Goal: Contribute content: Add original content to the website for others to see

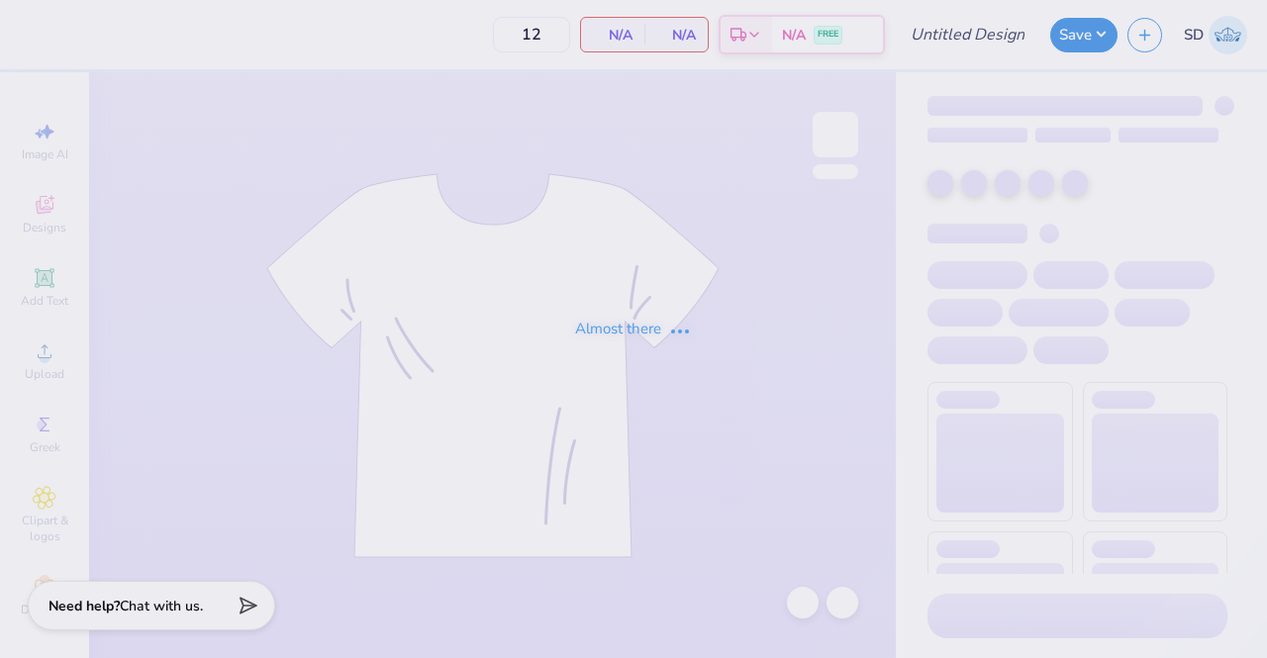
type input "Club Cheer"
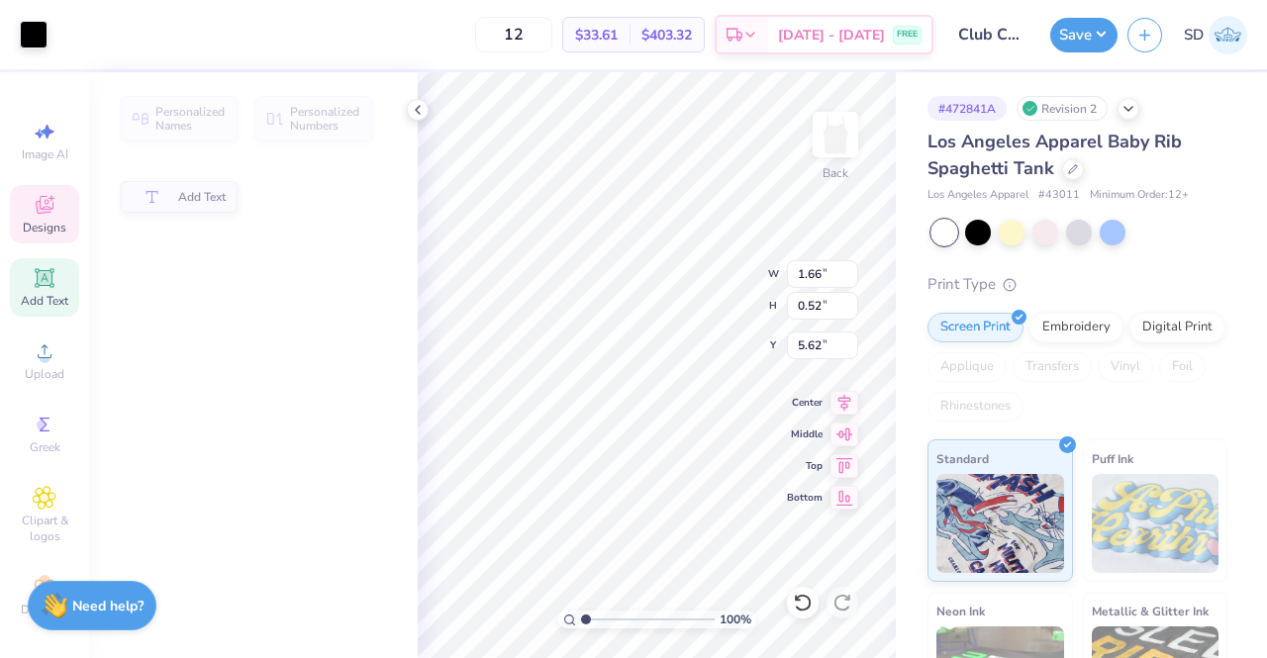
type input "1.66"
type input "0.52"
type input "5.62"
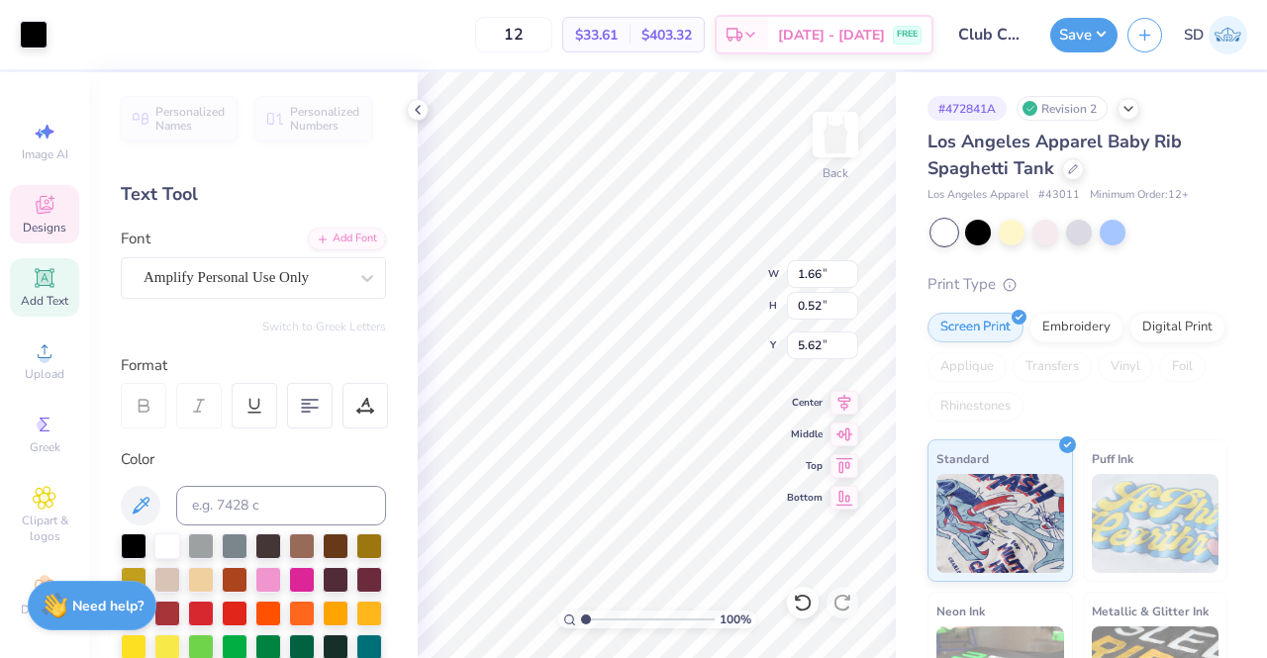
scroll to position [16, 2]
type textarea "o"
type input "1.48"
type input "0.64"
type input "5.10"
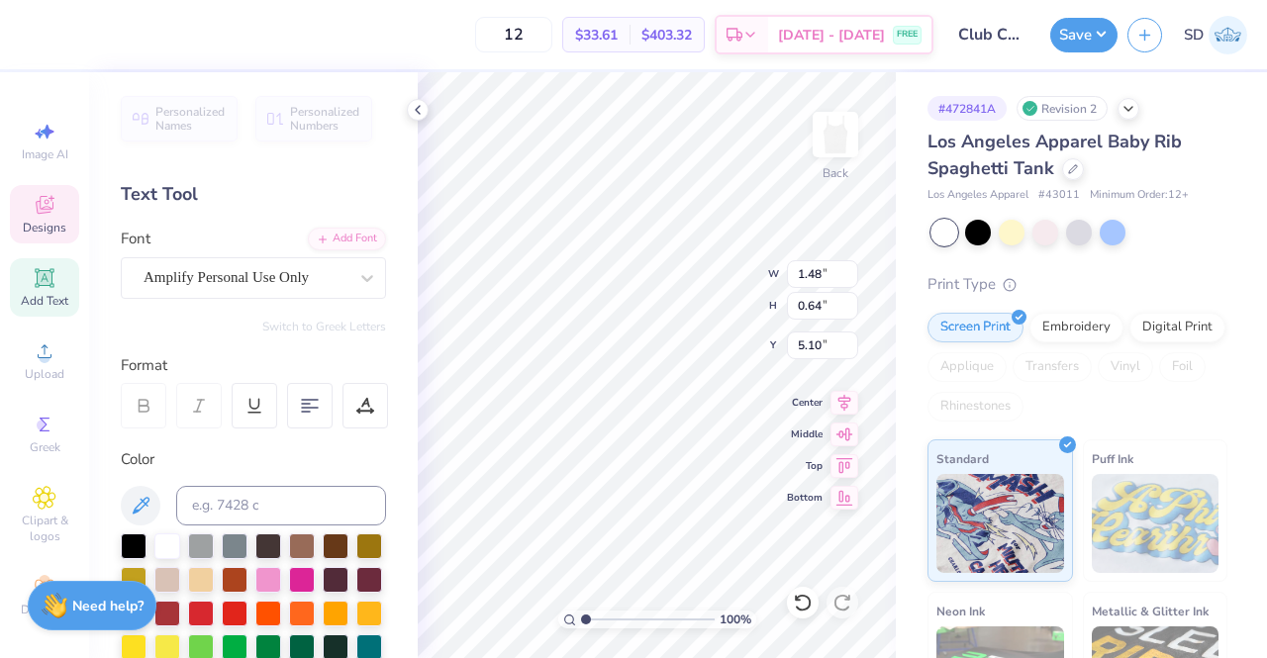
type textarea "2025"
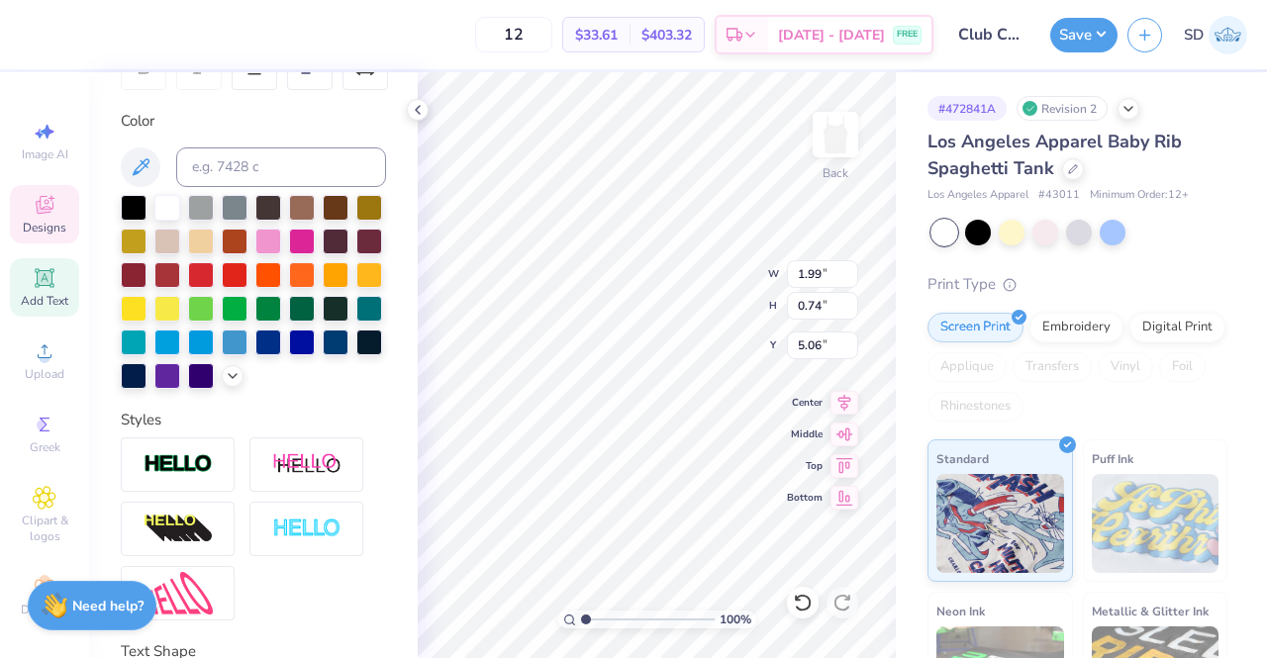
scroll to position [0, 0]
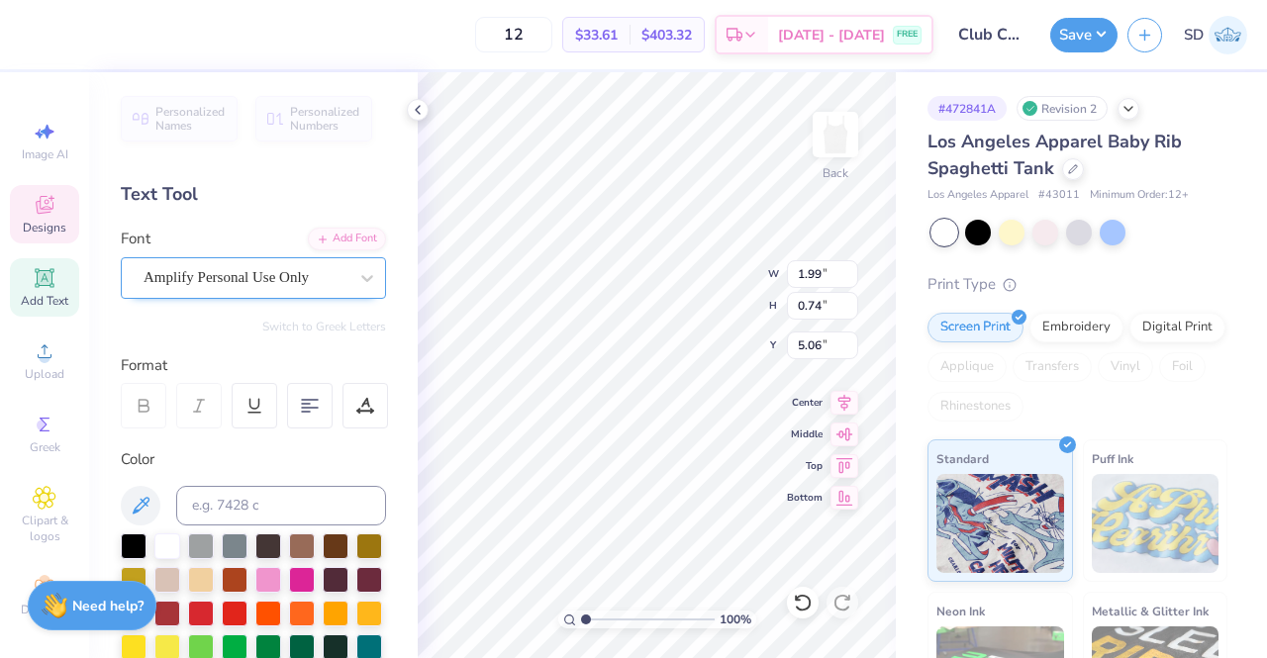
click at [291, 281] on div "Amplify Personal Use Only" at bounding box center [246, 277] width 208 height 31
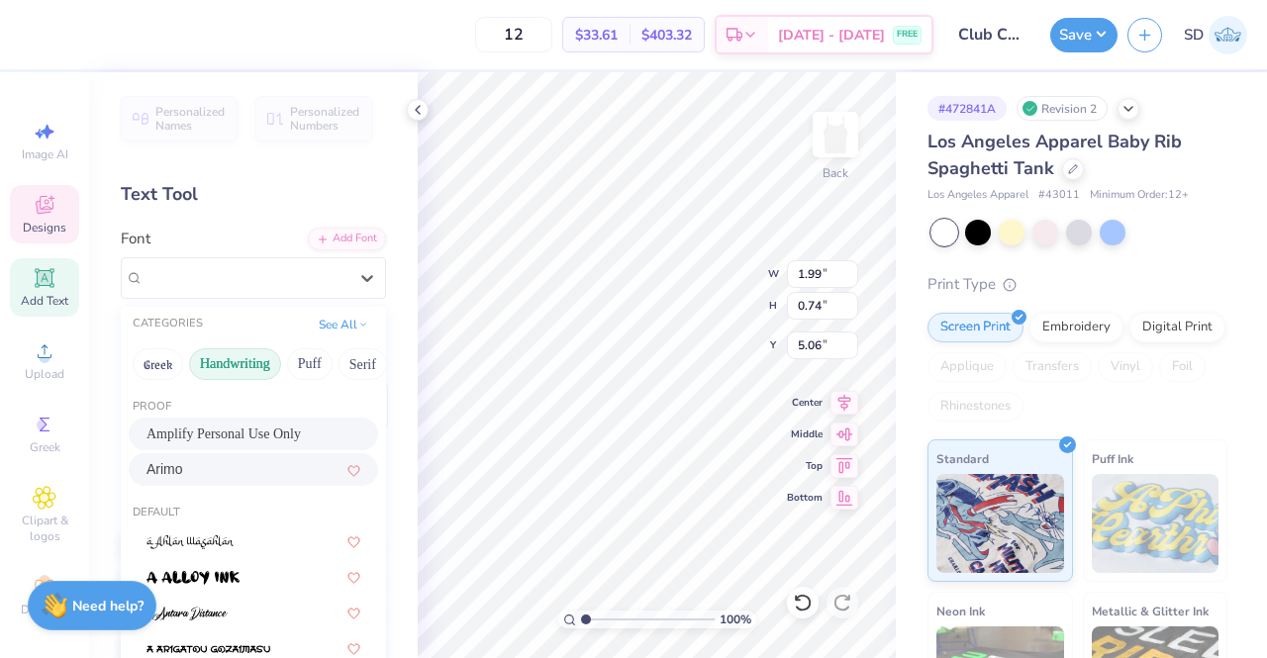
click at [237, 352] on button "Handwriting" at bounding box center [235, 364] width 92 height 32
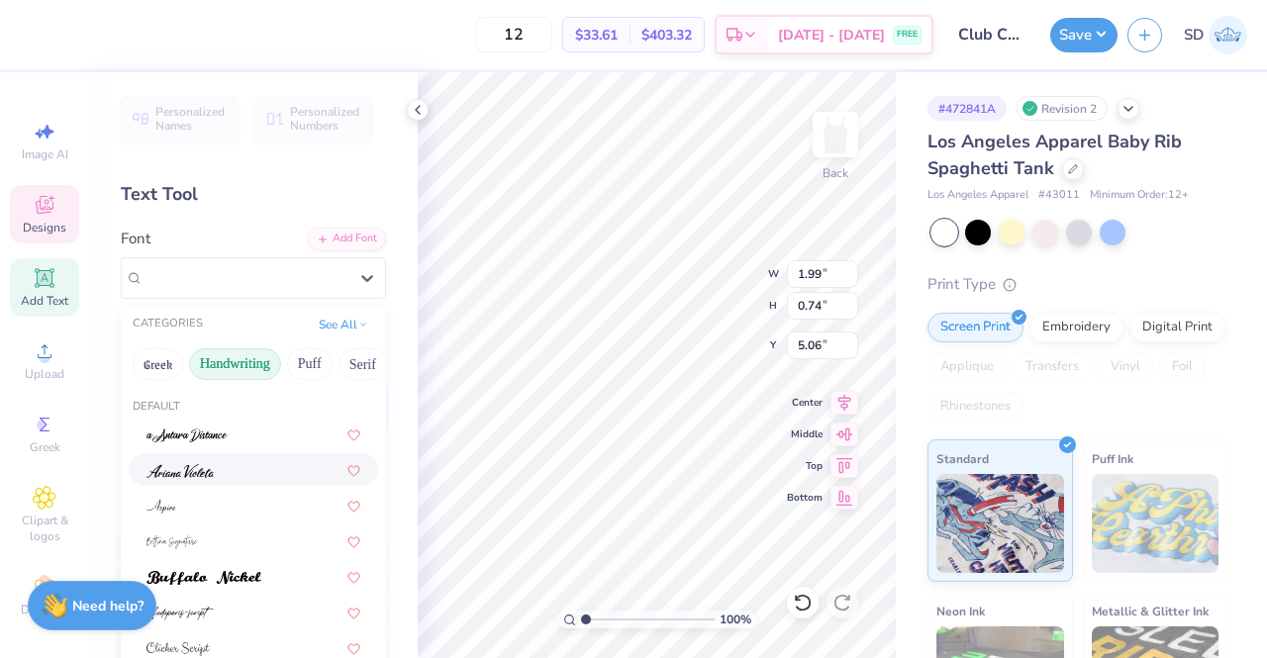
click at [231, 470] on div at bounding box center [253, 469] width 214 height 21
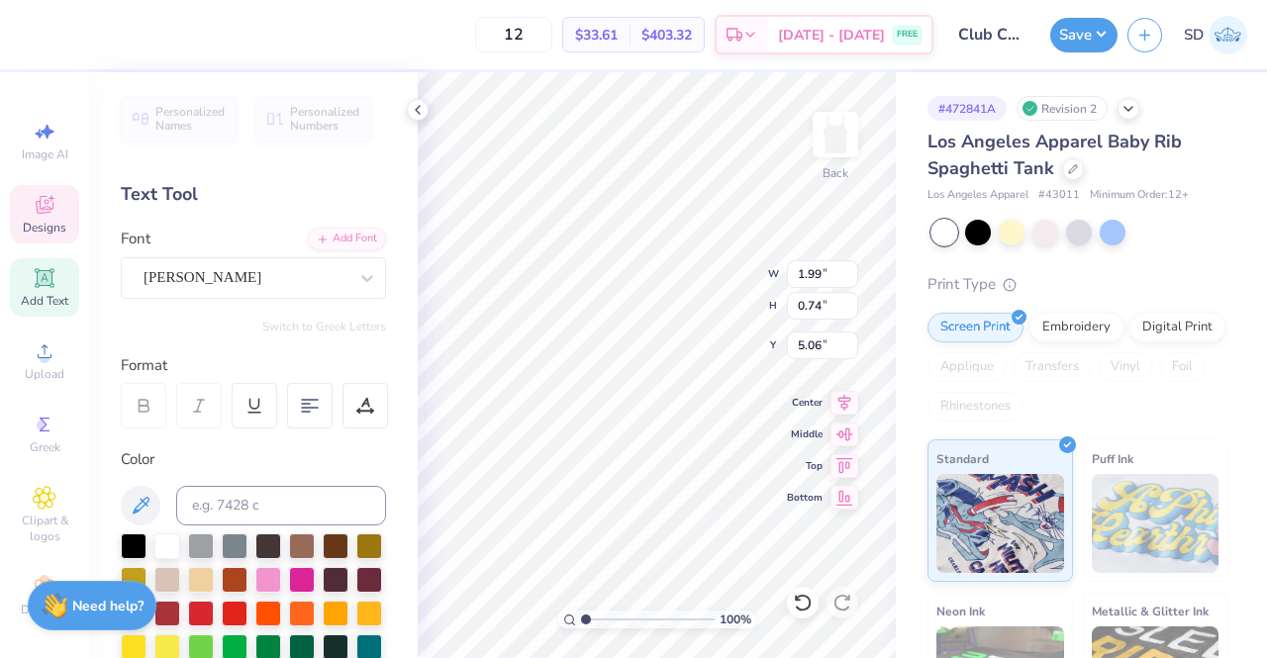
type input "0.76"
type input "0.34"
type input "5.25"
type input "0.65"
type input "0.42"
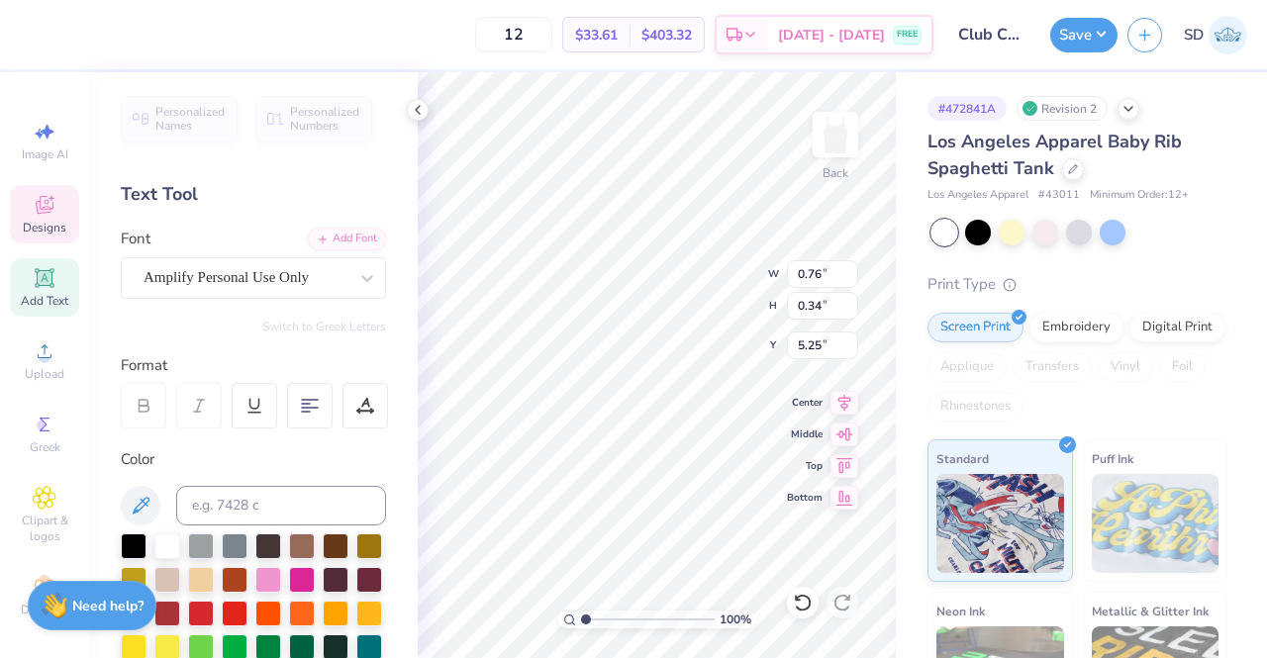
type input "5.21"
type input "0.76"
type input "0.34"
type input "5.25"
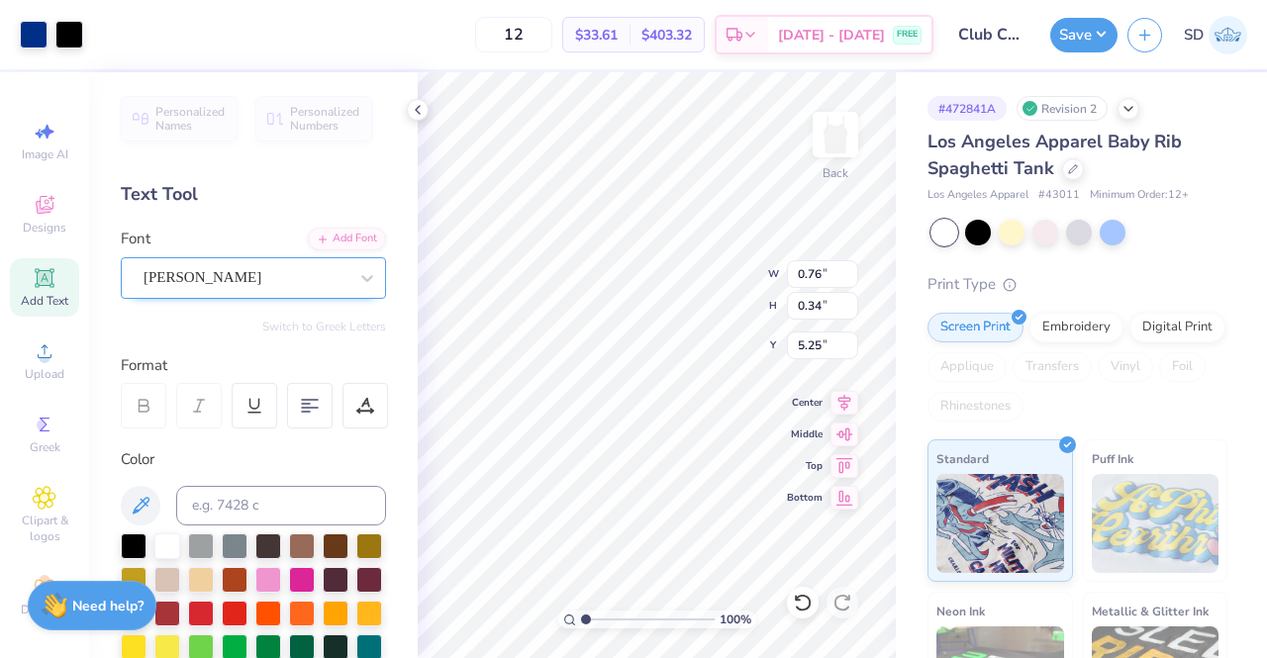
type input "6.71"
type input "4.36"
type input "3.02"
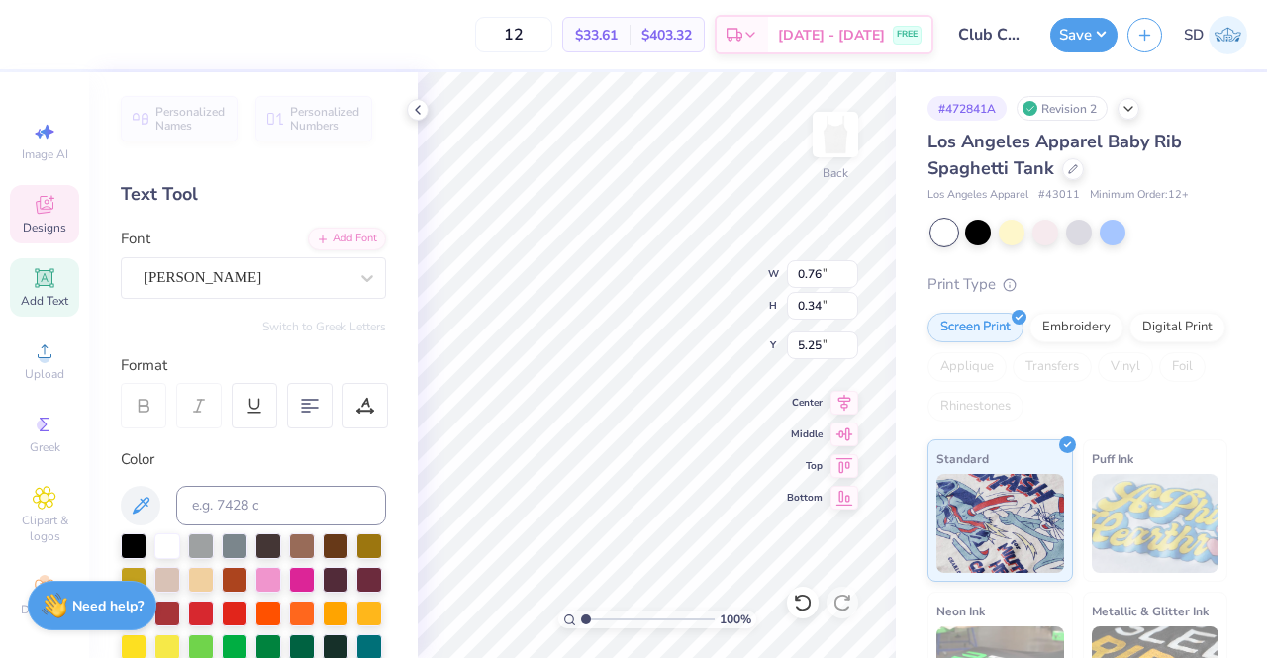
scroll to position [16, 2]
click at [234, 280] on div "Ariana Violeta" at bounding box center [246, 277] width 208 height 31
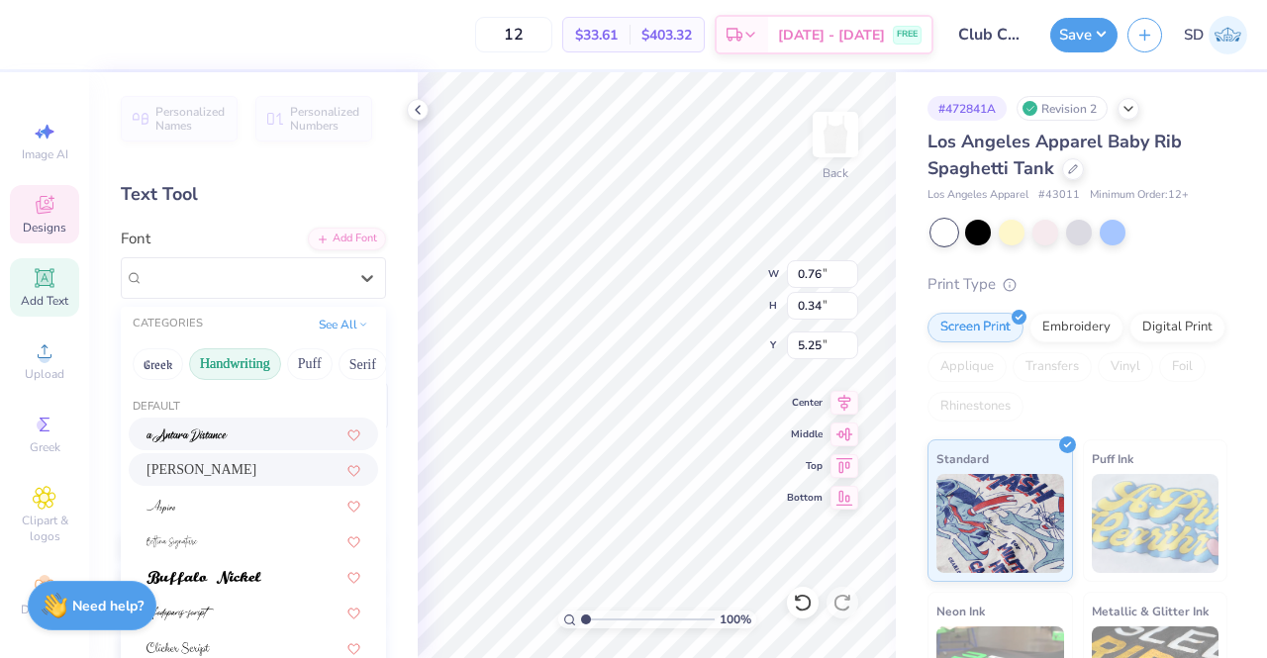
click at [264, 430] on div at bounding box center [253, 434] width 214 height 21
click at [183, 268] on div "a Antara Distance" at bounding box center [246, 277] width 208 height 31
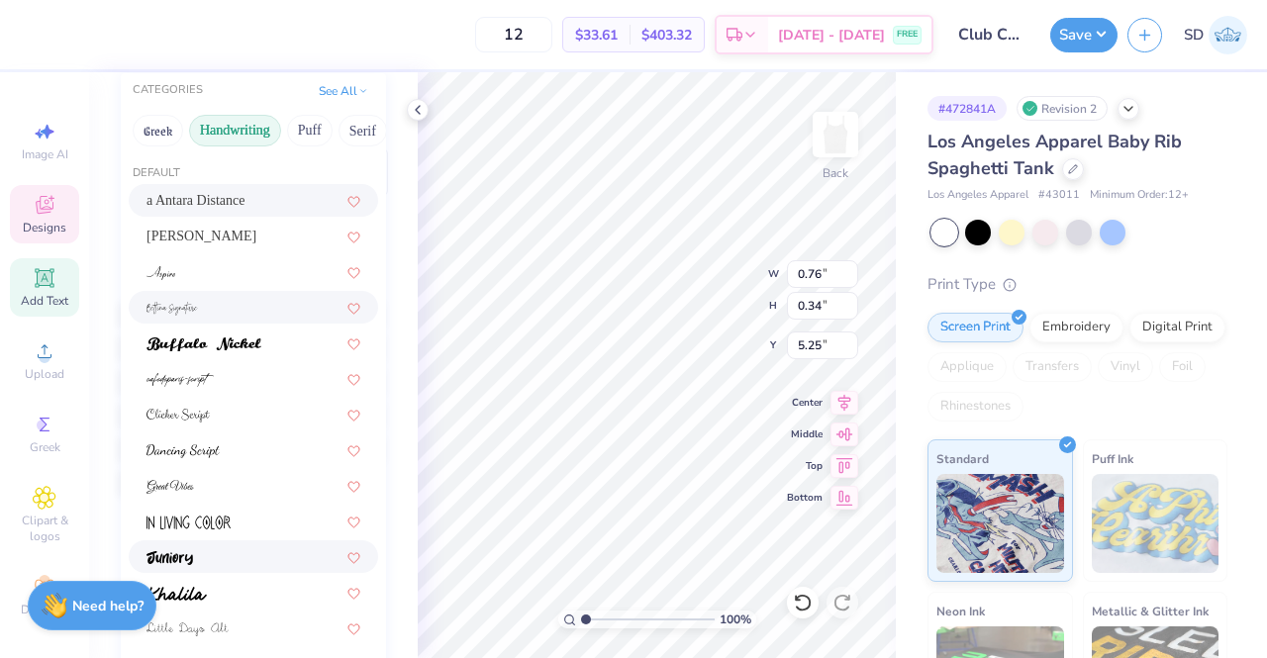
scroll to position [0, 0]
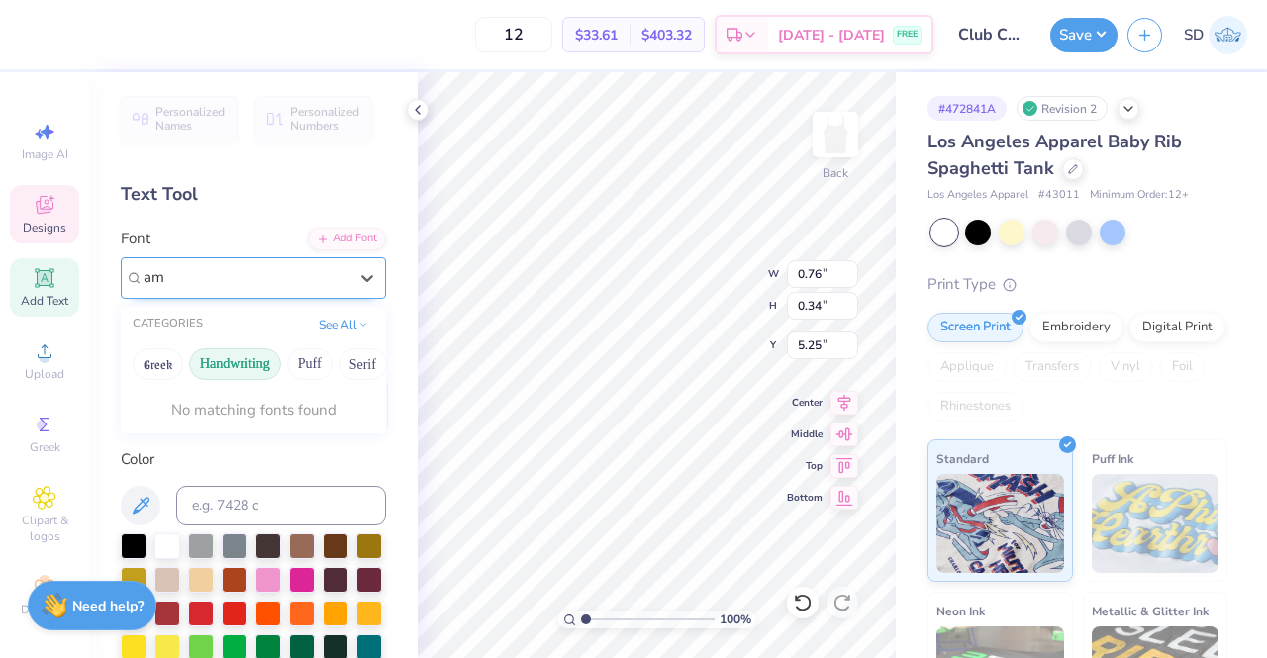
type input "a"
type input "p"
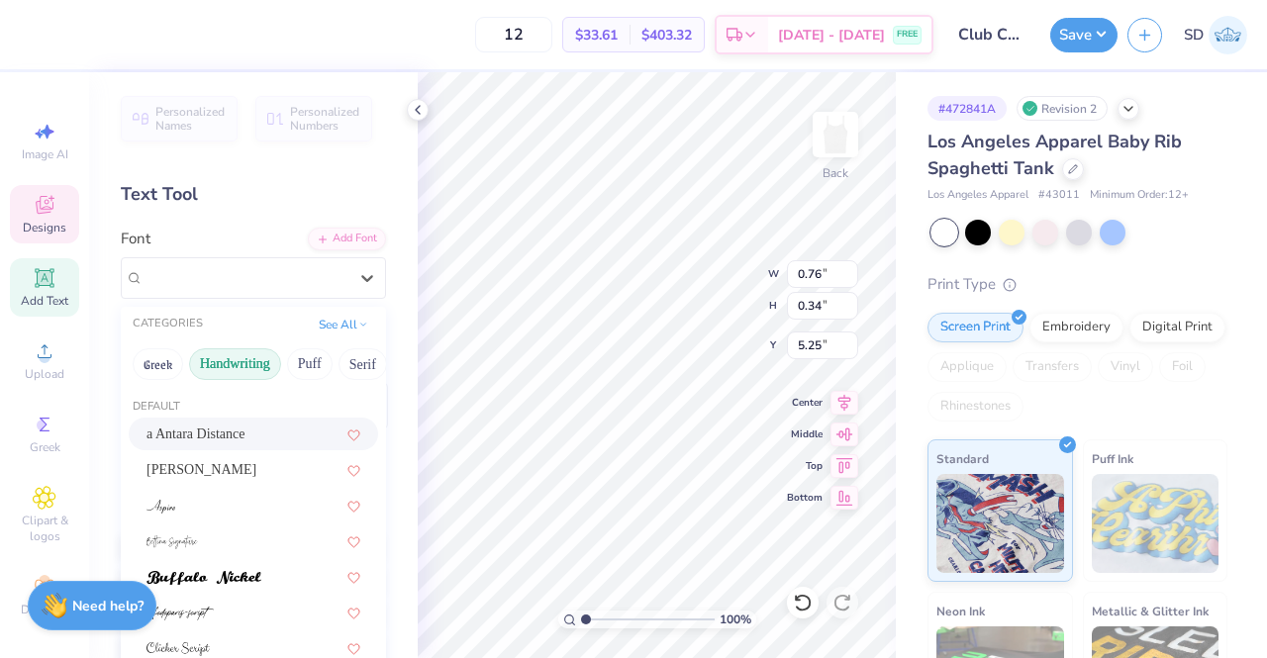
click at [247, 359] on button "Handwriting" at bounding box center [235, 364] width 92 height 32
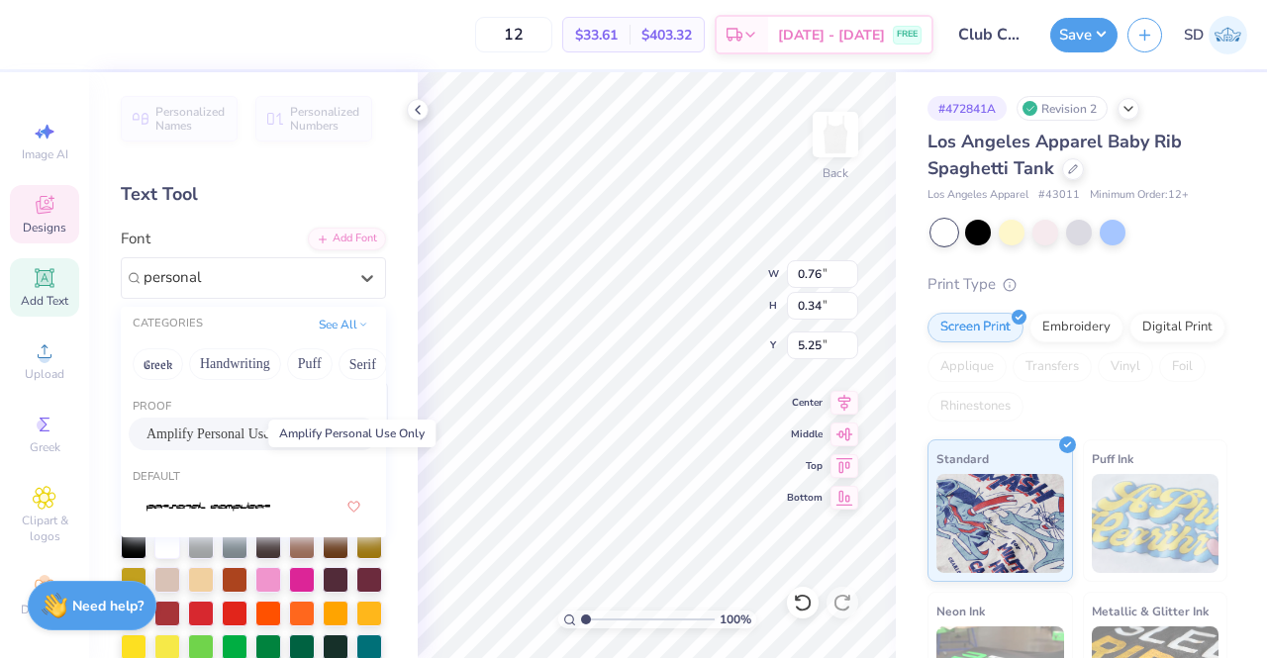
click at [237, 432] on span "Amplify Personal Use Only" at bounding box center [223, 434] width 154 height 21
type input "personal"
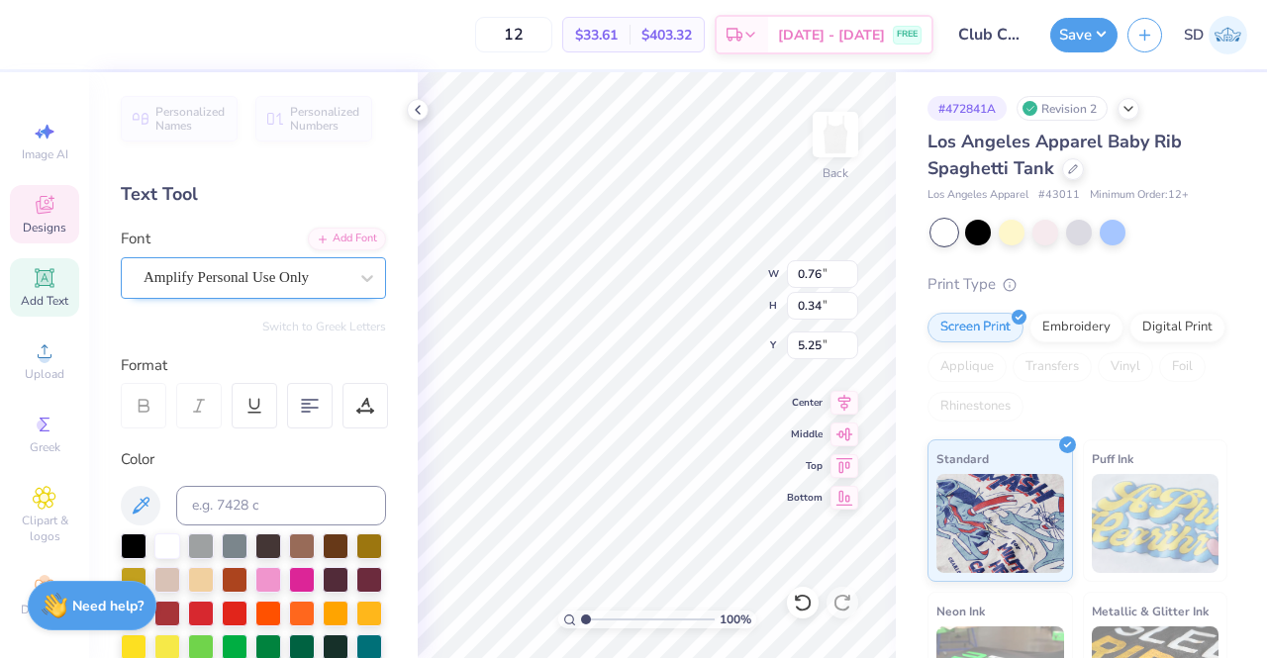
click at [212, 275] on div "Amplify Personal Use Only" at bounding box center [246, 277] width 208 height 31
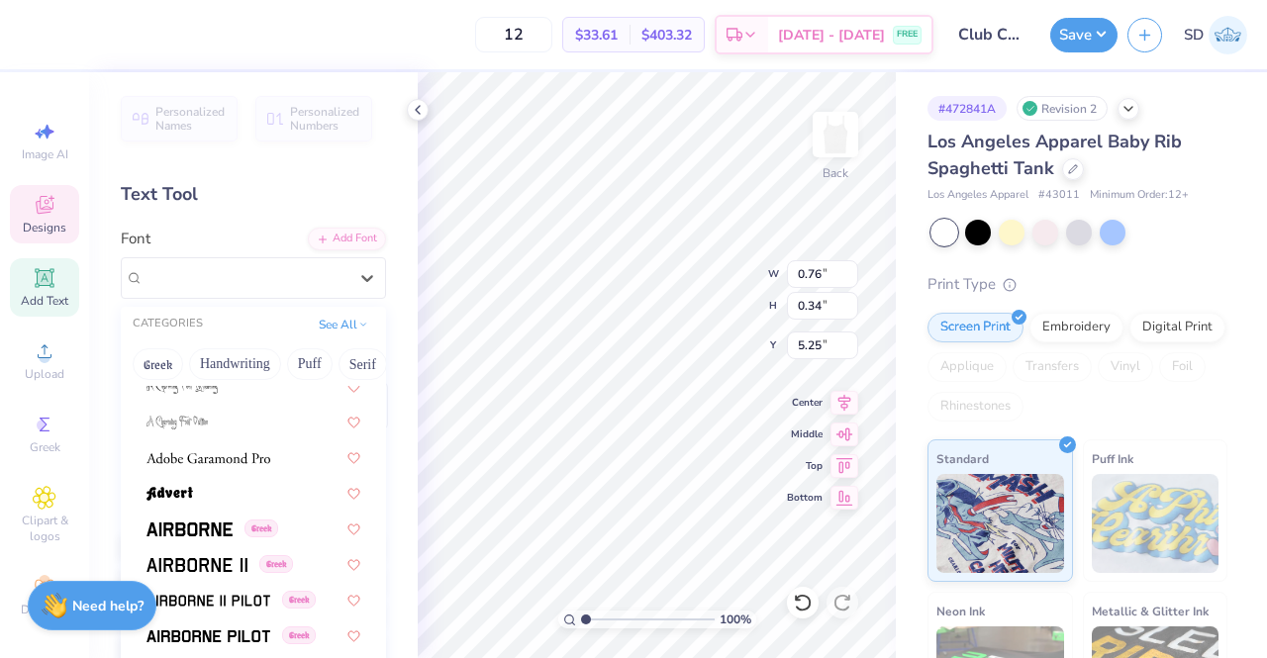
scroll to position [334, 0]
click at [259, 458] on img at bounding box center [208, 457] width 124 height 14
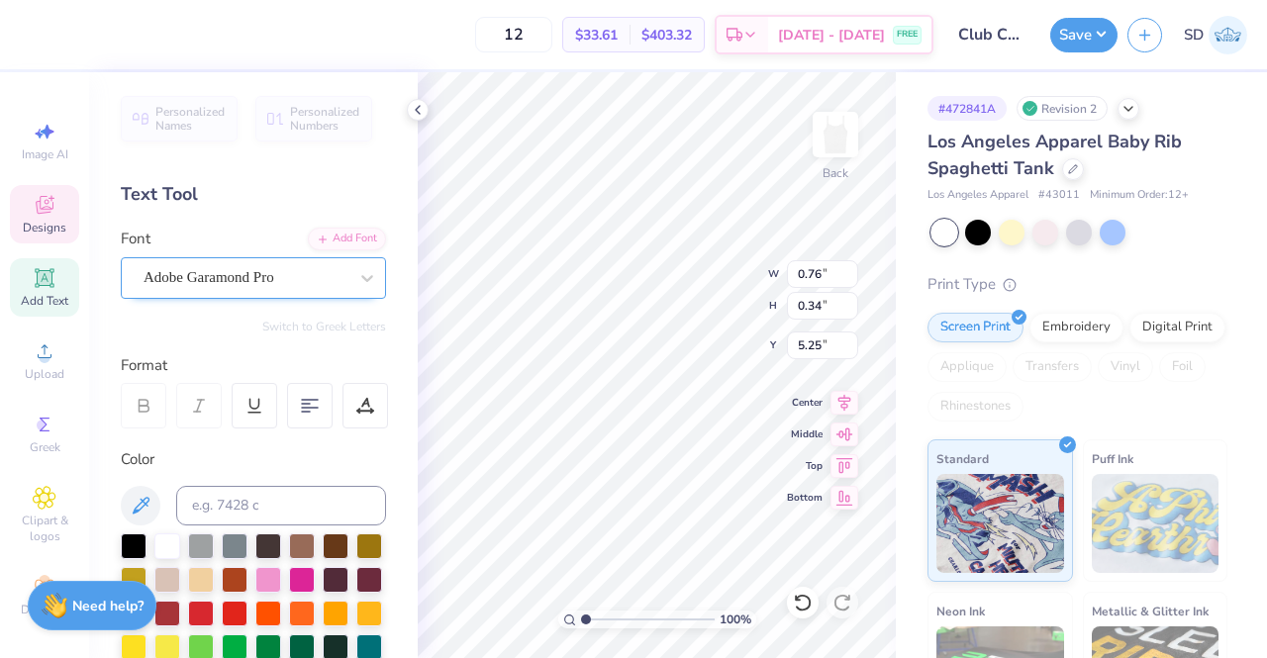
click at [273, 274] on div "Adobe Garamond Pro" at bounding box center [246, 277] width 208 height 31
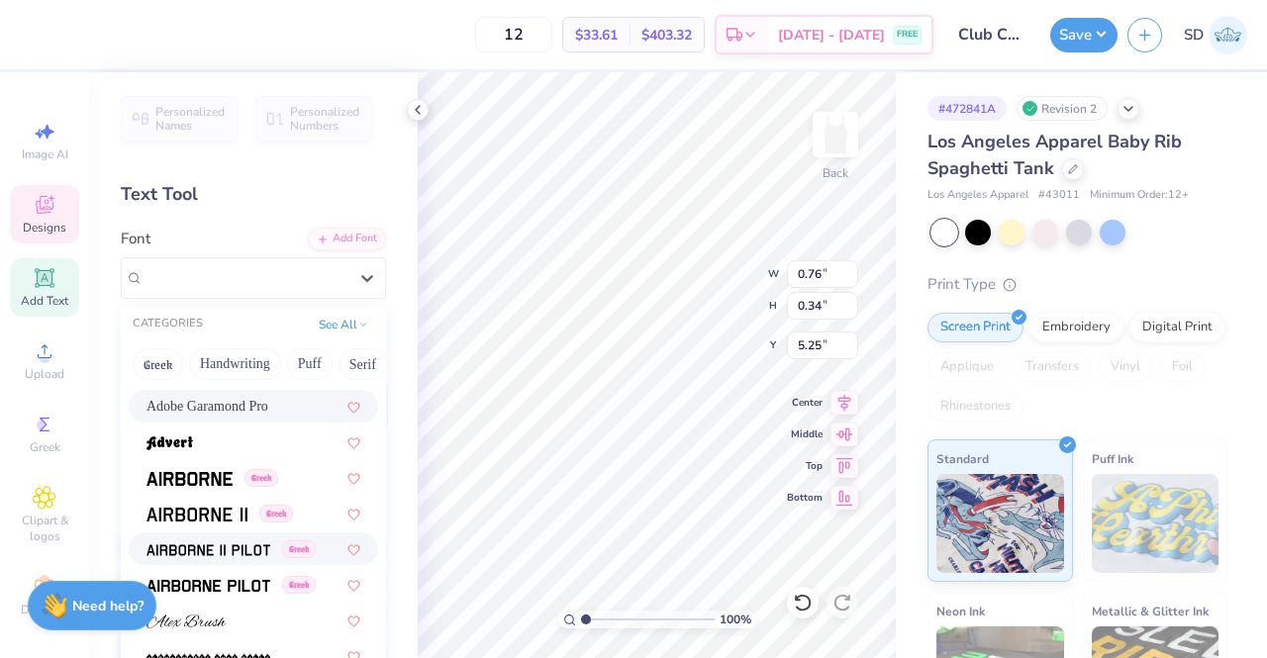
scroll to position [386, 0]
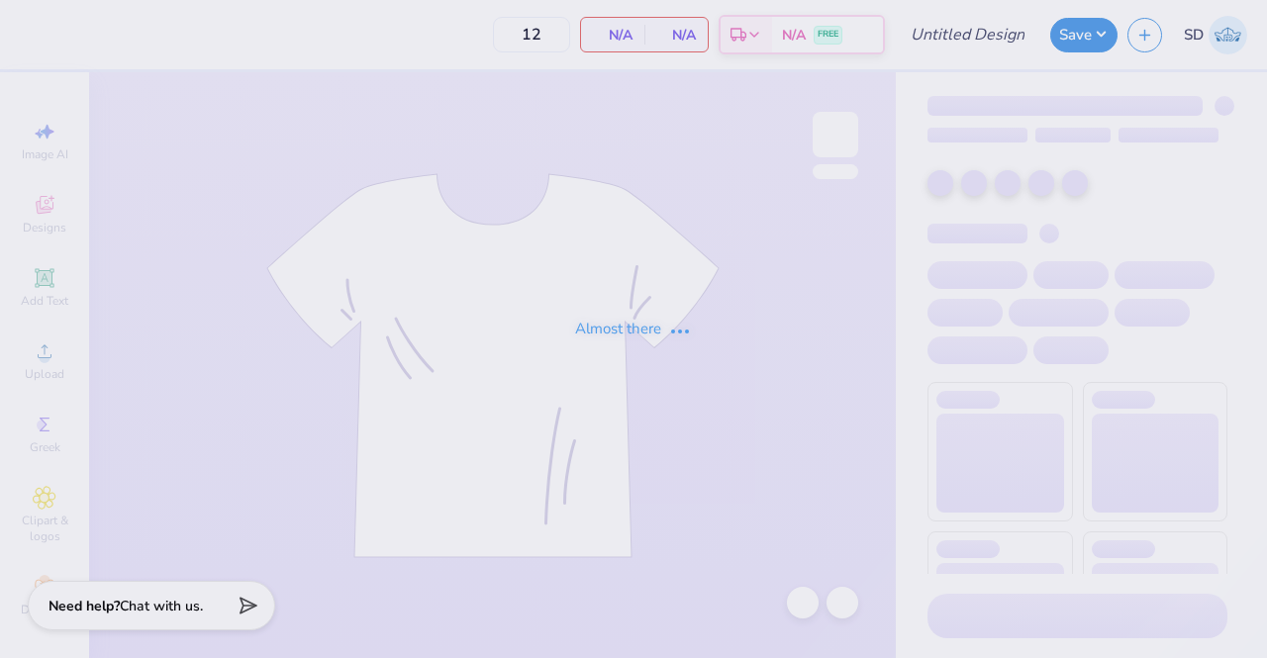
type input "Sweat set 1"
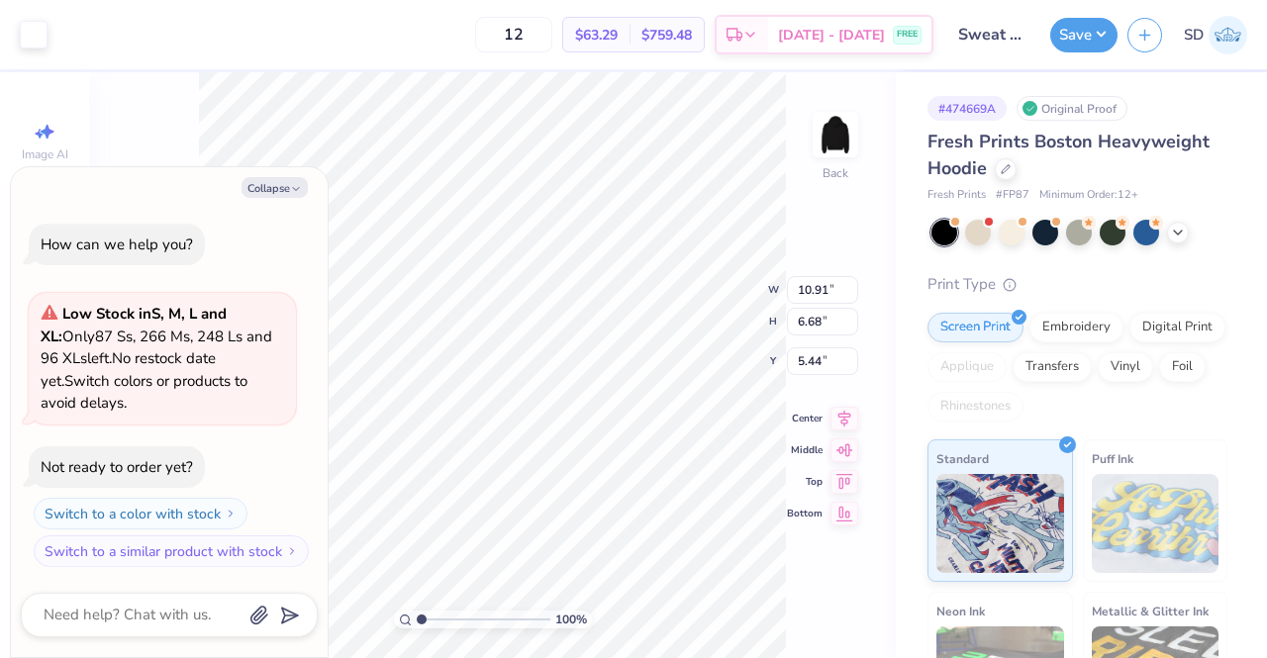
type textarea "x"
type input "0.55"
type input "11.57"
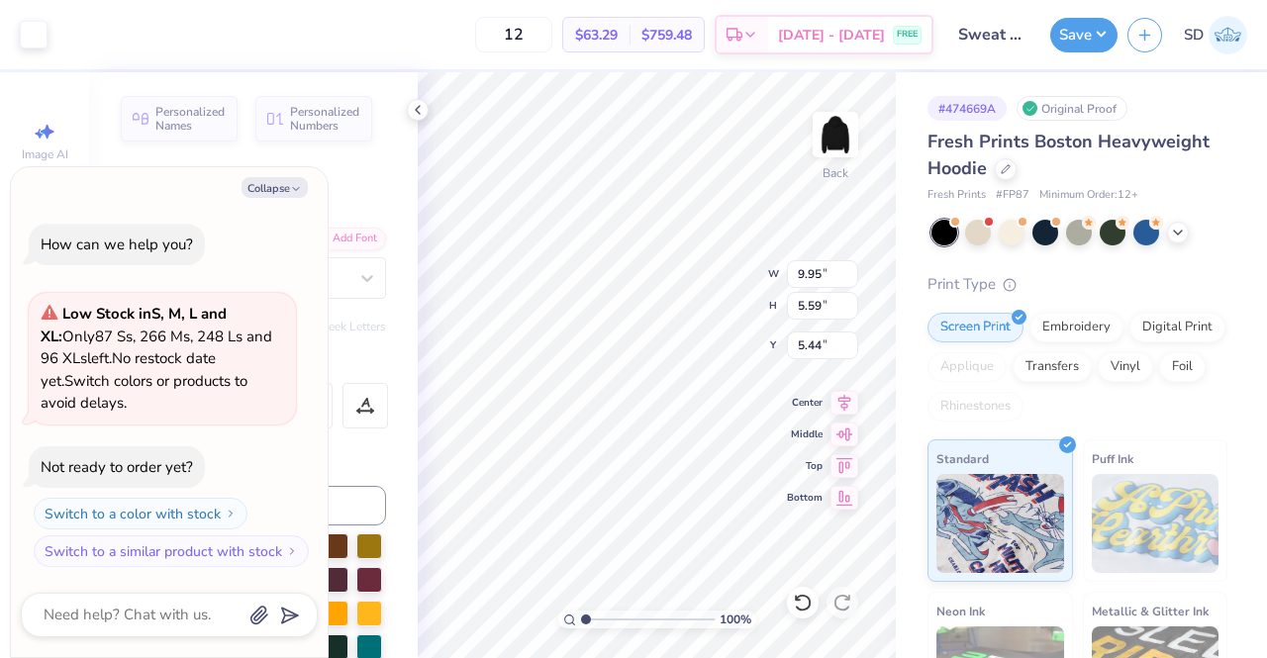
type textarea "x"
type input "5.87"
click at [1076, 43] on button "Save" at bounding box center [1083, 32] width 67 height 35
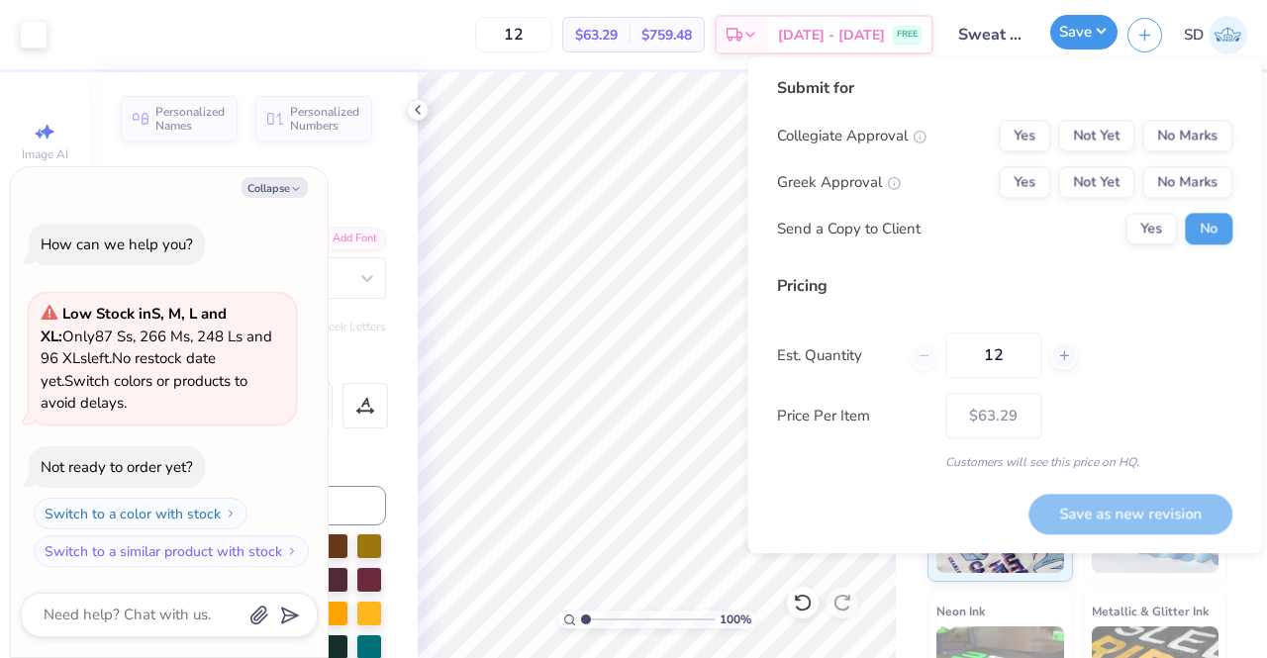
type textarea "x"
click at [1123, 185] on button "Not Yet" at bounding box center [1096, 182] width 76 height 32
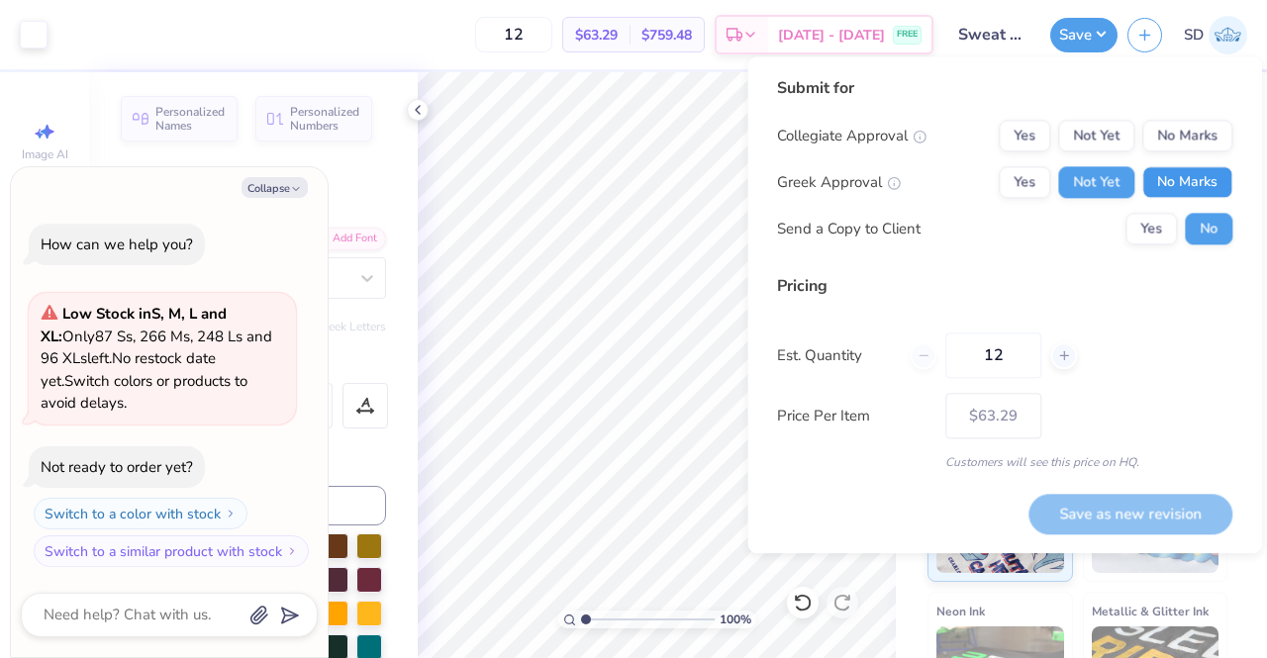
click at [1179, 192] on button "No Marks" at bounding box center [1187, 182] width 90 height 32
click at [1161, 123] on button "No Marks" at bounding box center [1187, 136] width 90 height 32
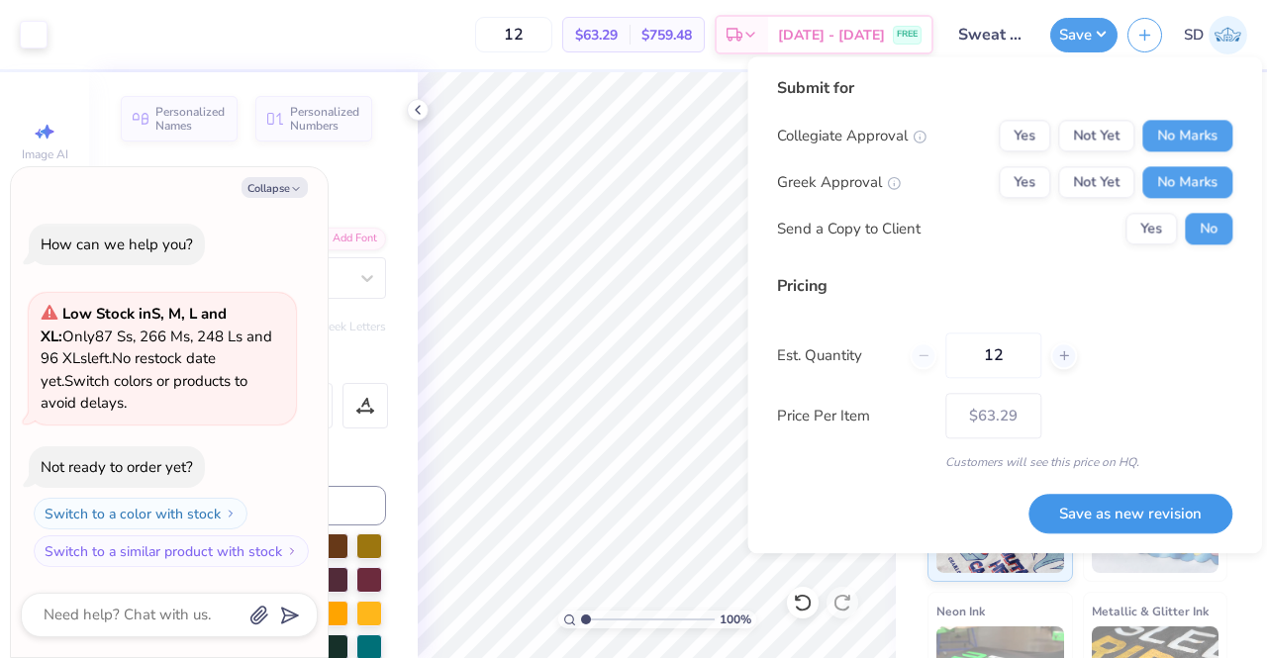
click at [1109, 514] on button "Save as new revision" at bounding box center [1130, 514] width 204 height 41
type input "$63.29"
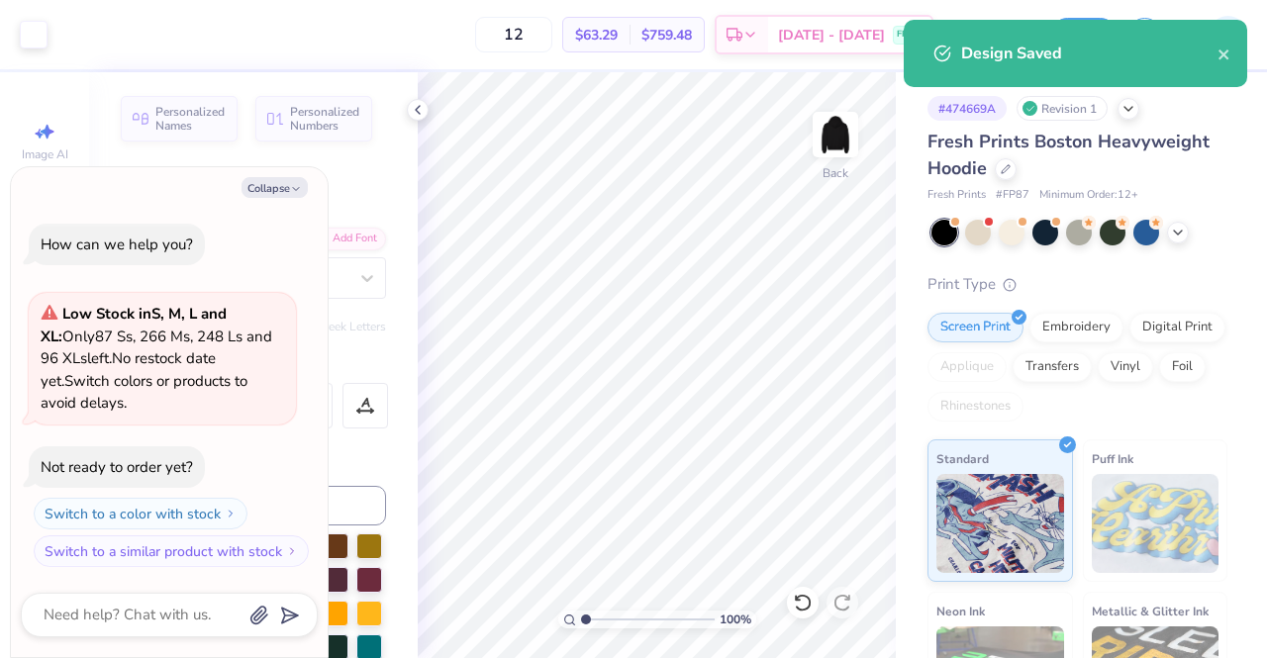
type textarea "x"
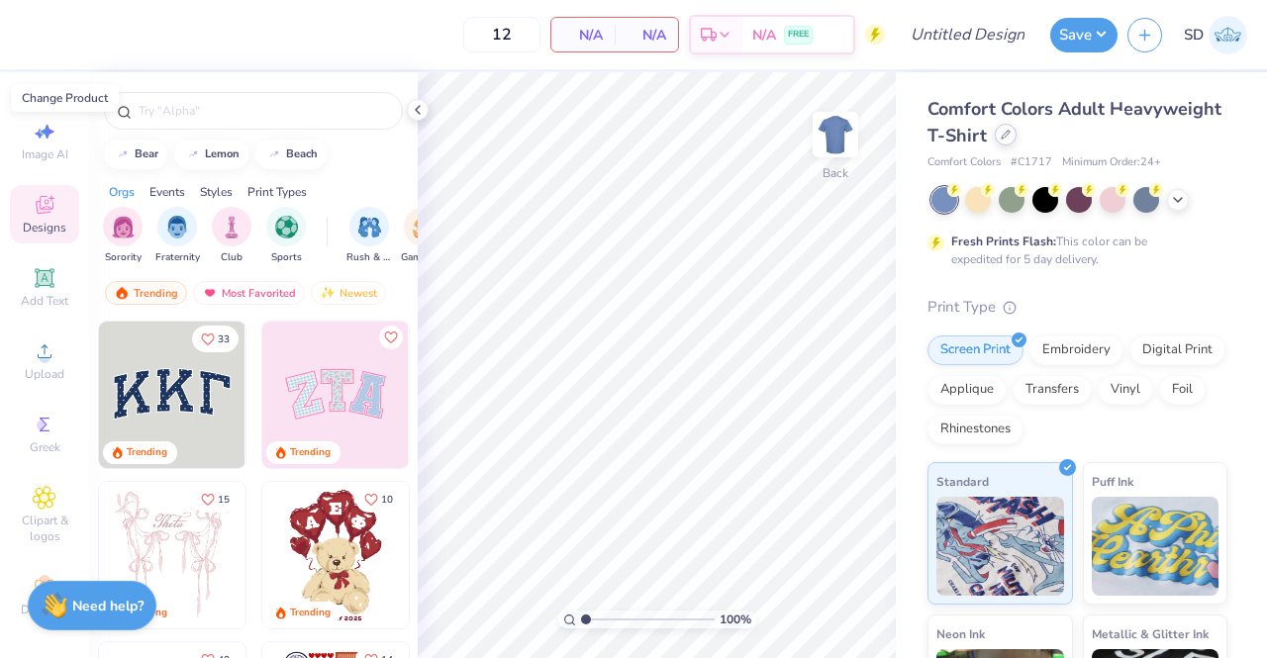
click at [1010, 136] on icon at bounding box center [1005, 135] width 10 height 10
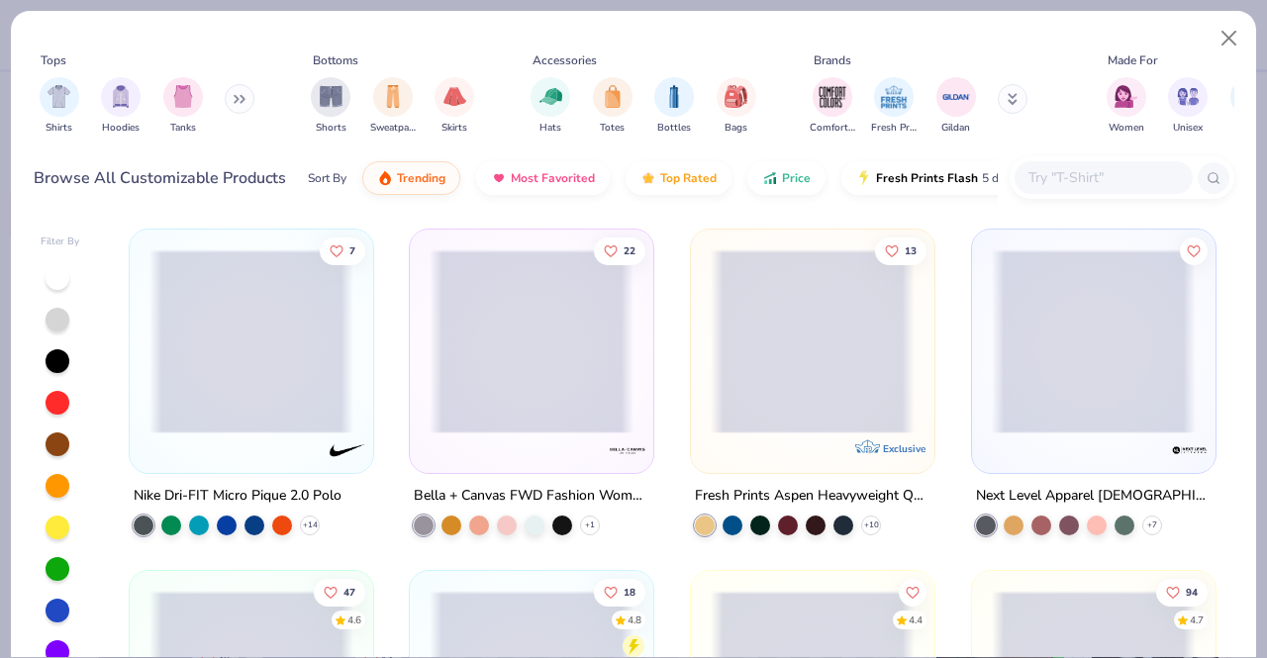
scroll to position [24, 0]
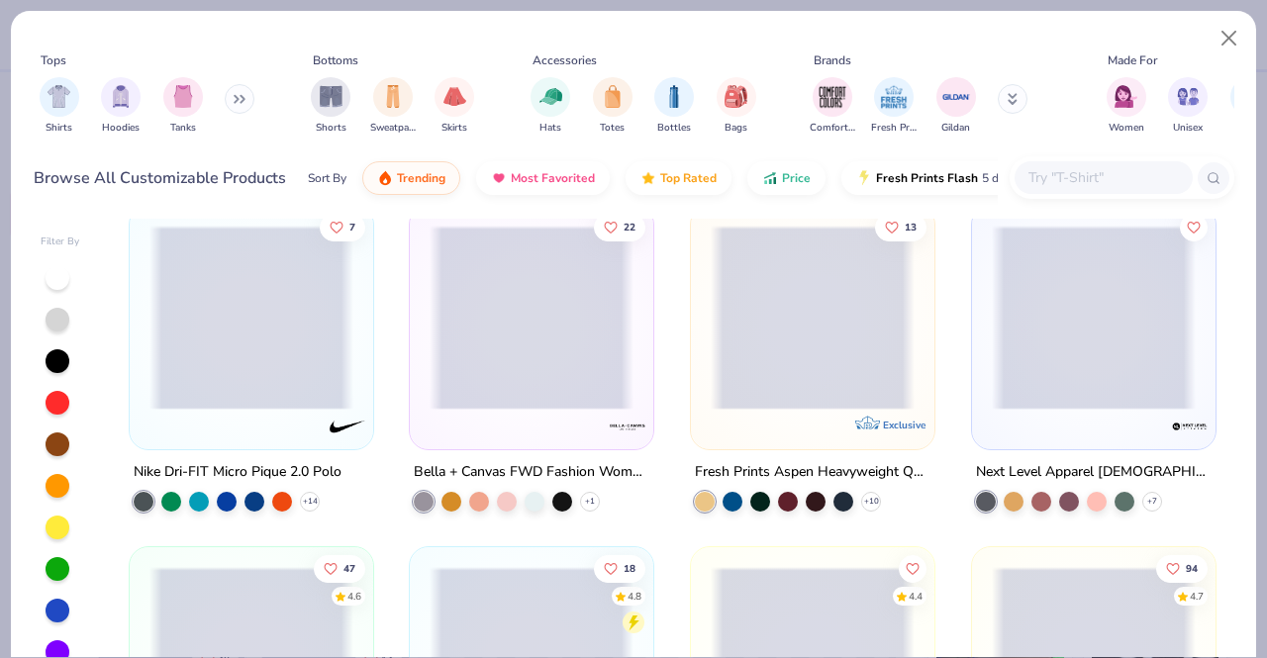
click at [1090, 173] on input "text" at bounding box center [1102, 177] width 152 height 23
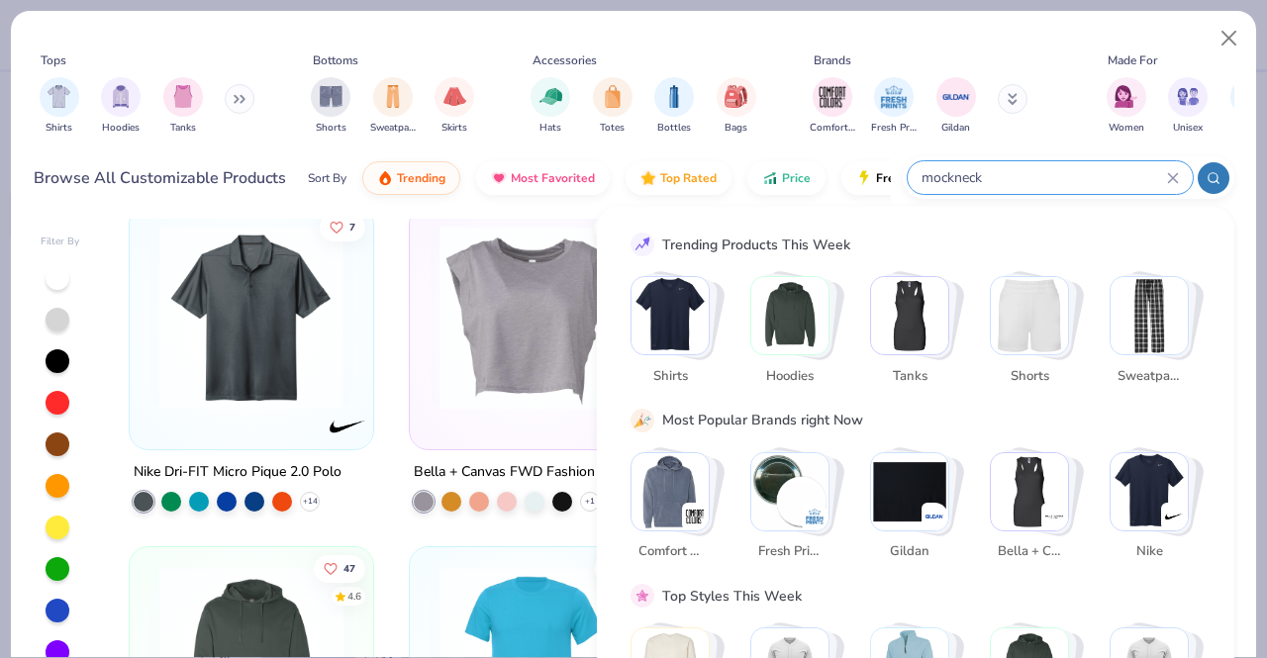
type input "mockneck"
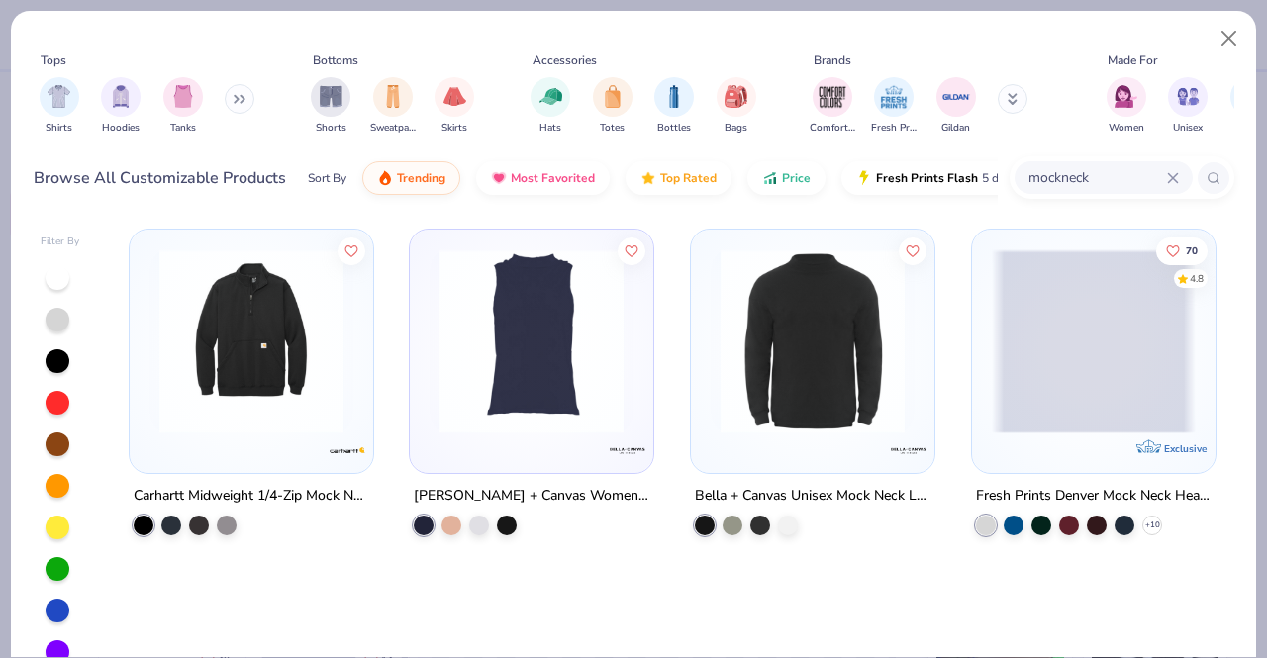
click at [1090, 177] on input "mockneck" at bounding box center [1096, 177] width 141 height 23
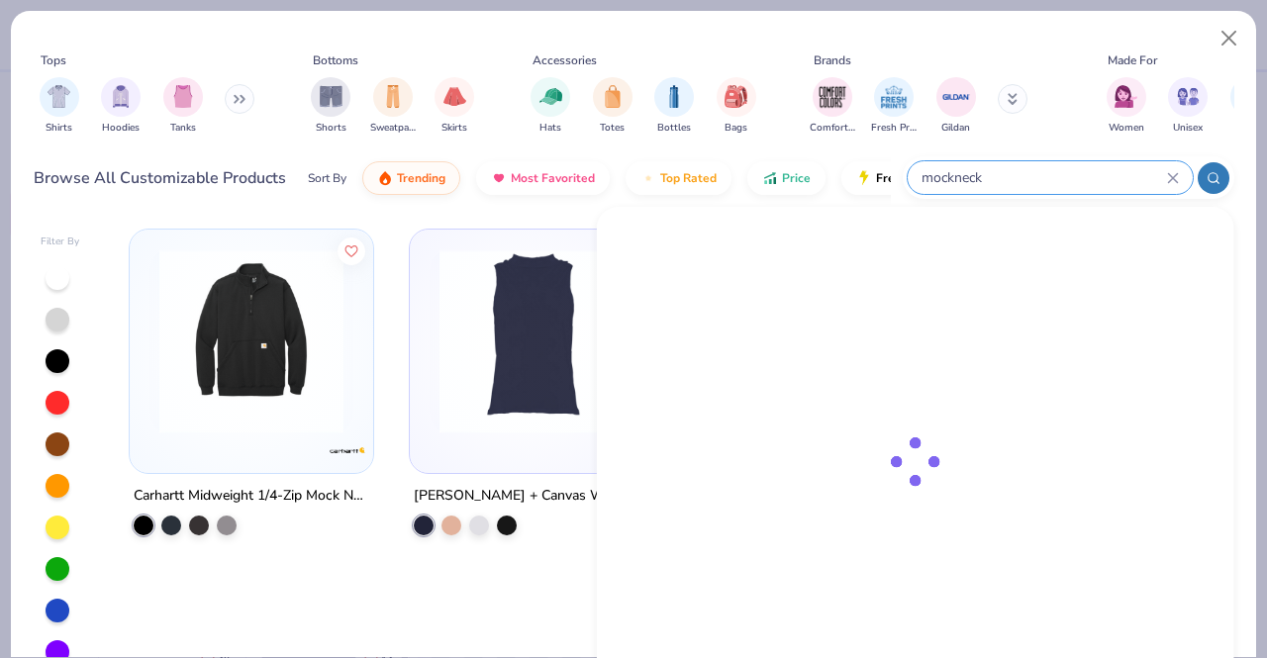
click at [1090, 177] on input "mockneck" at bounding box center [1042, 177] width 247 height 23
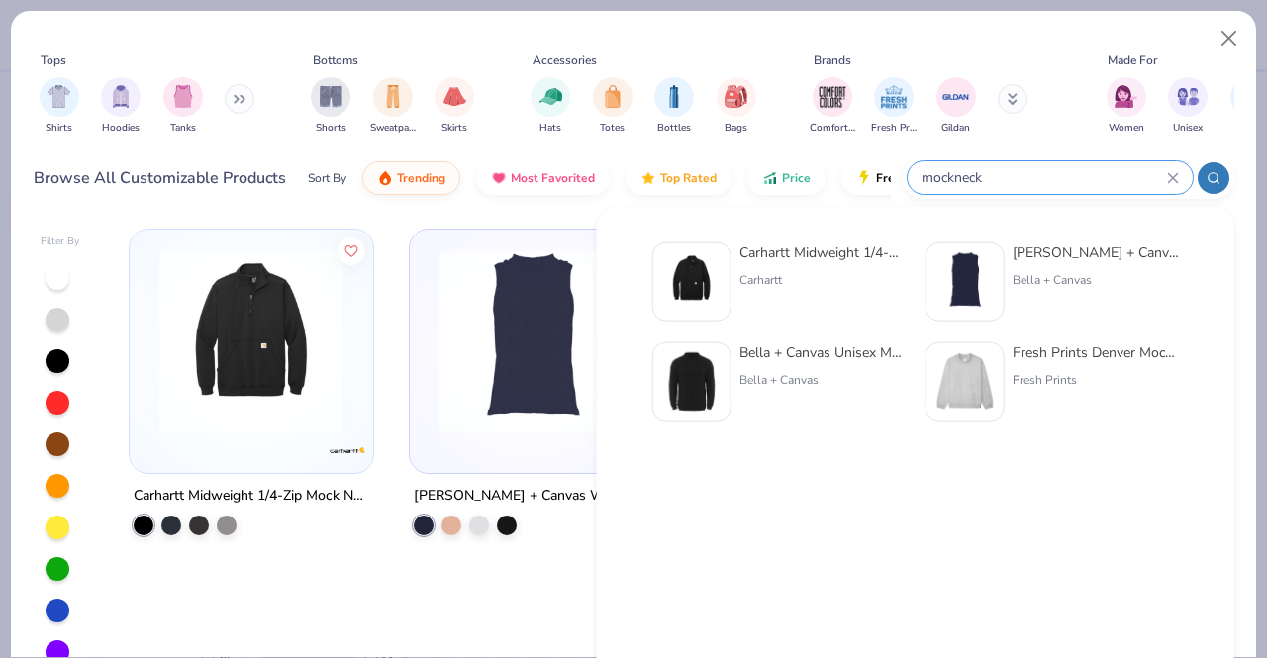
click at [1090, 177] on input "mockneck" at bounding box center [1042, 177] width 247 height 23
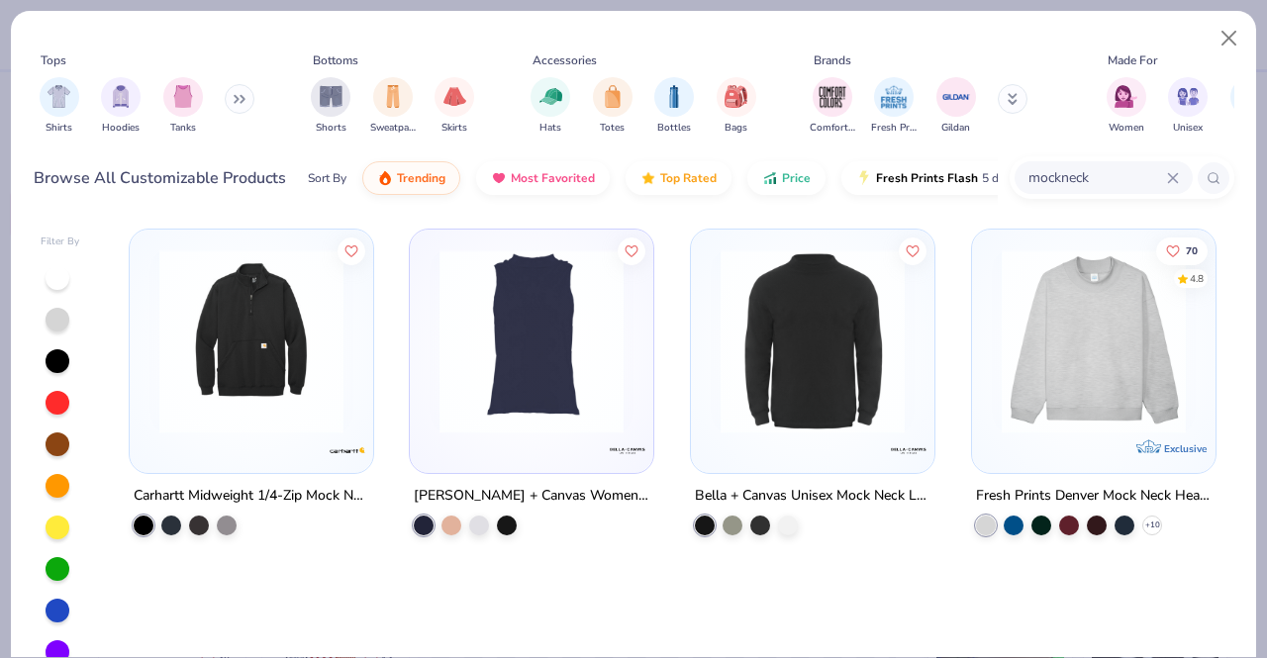
click at [483, 581] on div "Carhartt Midweight 1/4-Zip Mock Neck Sweatshirt Bella + Canvas Women's Mock Nec…" at bounding box center [672, 469] width 1124 height 501
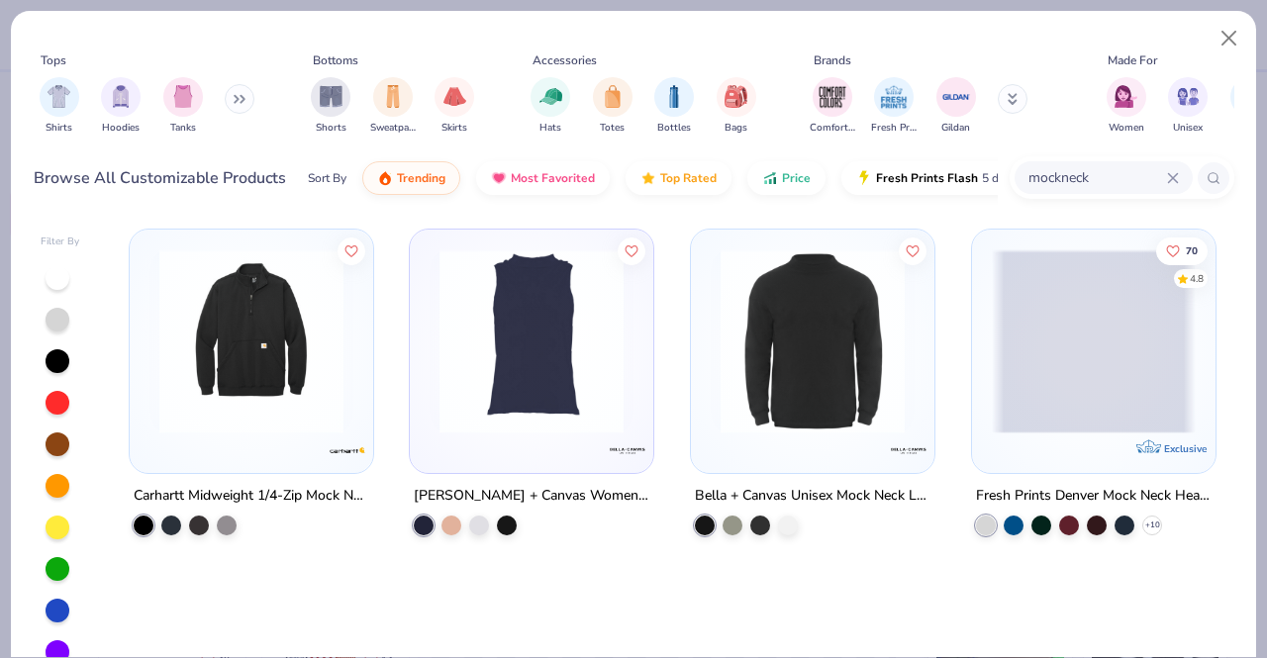
click at [1112, 356] on span at bounding box center [1094, 341] width 204 height 184
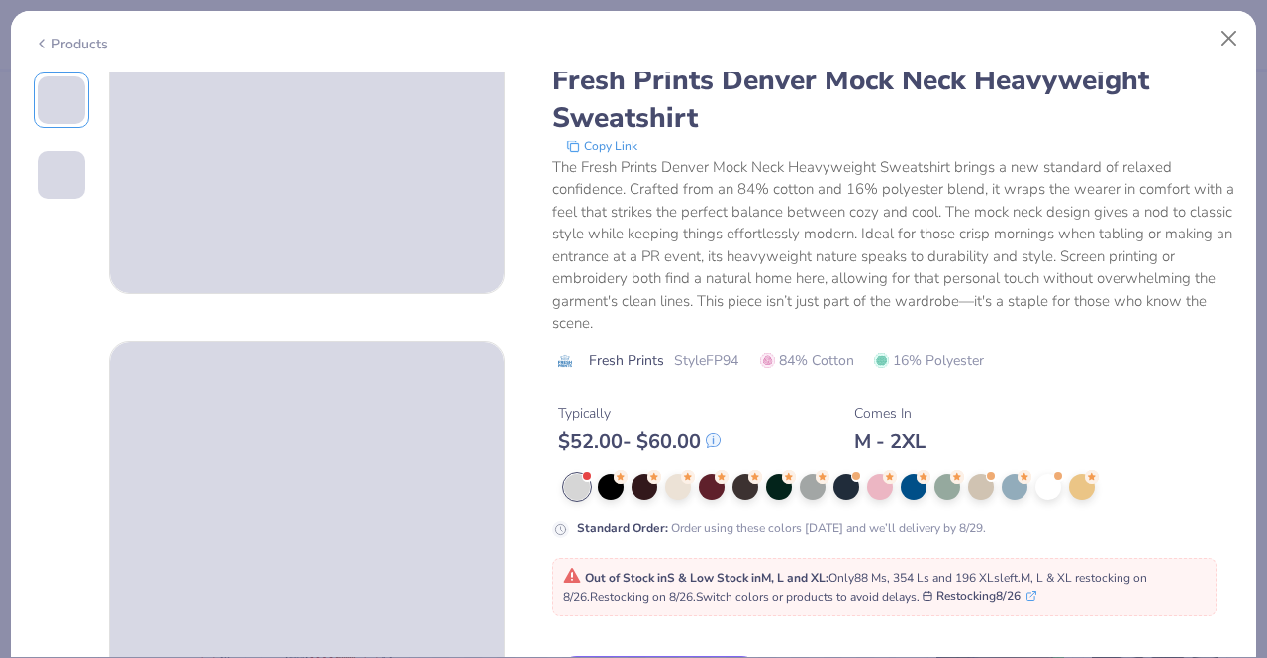
scroll to position [293, 0]
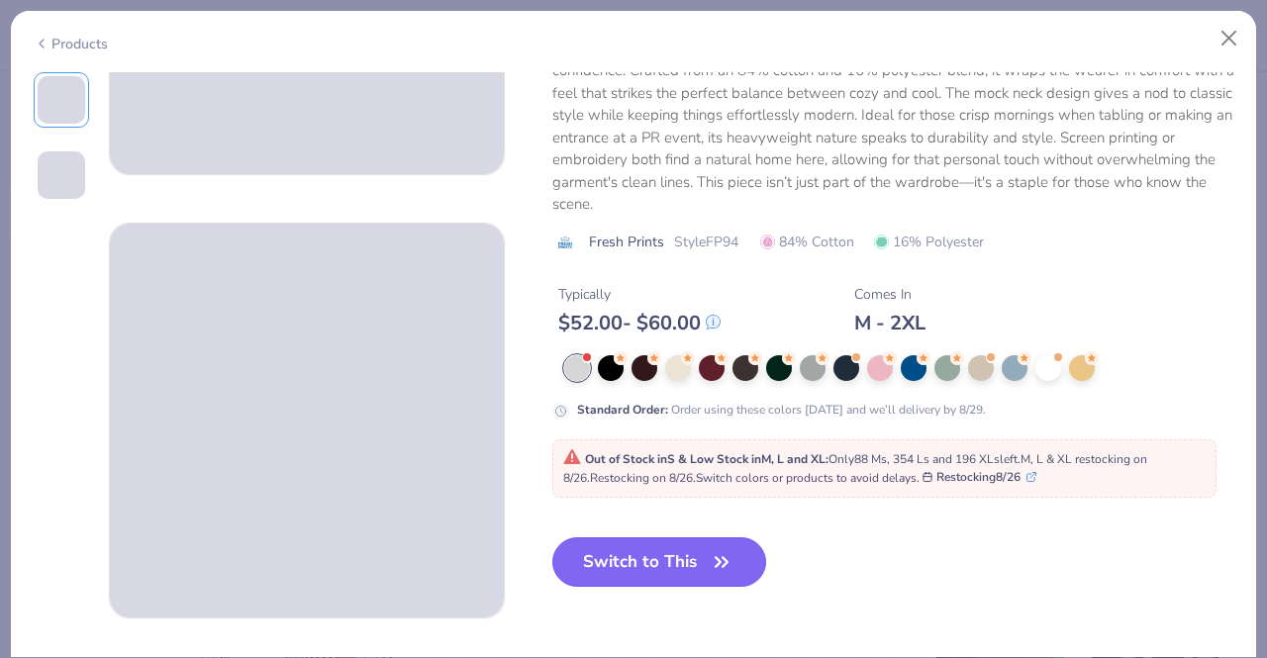
click at [649, 559] on button "Switch to This" at bounding box center [659, 561] width 215 height 49
type input "50"
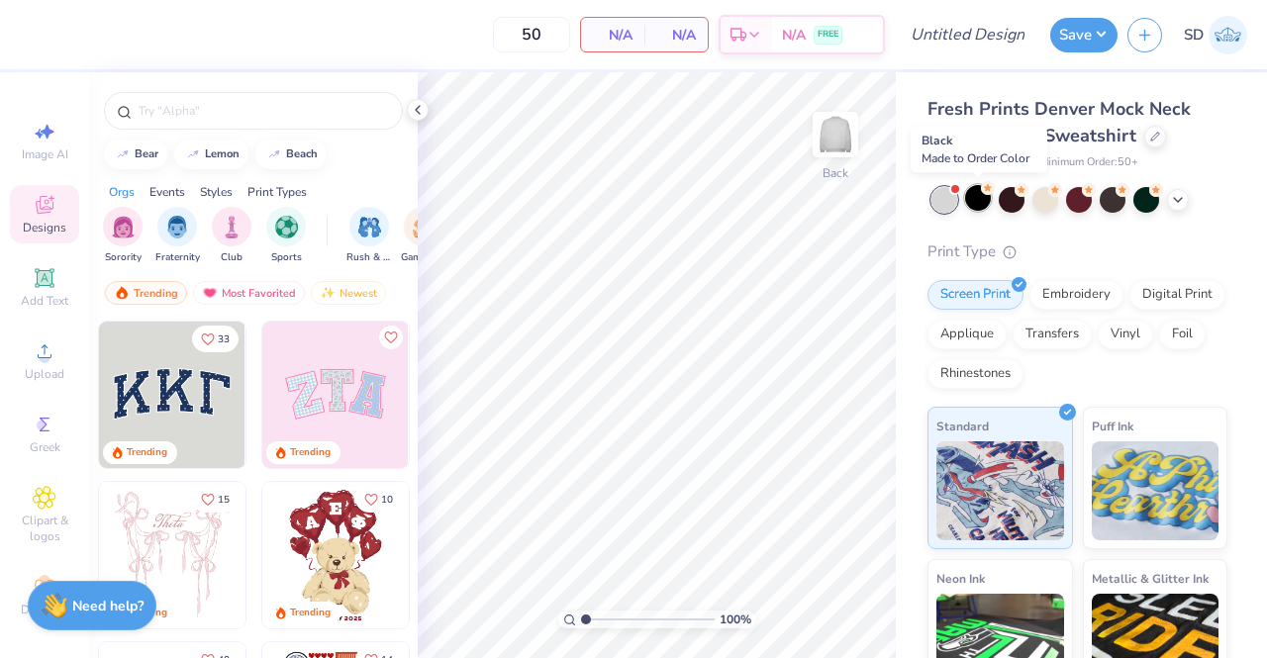
click at [976, 207] on div at bounding box center [978, 198] width 26 height 26
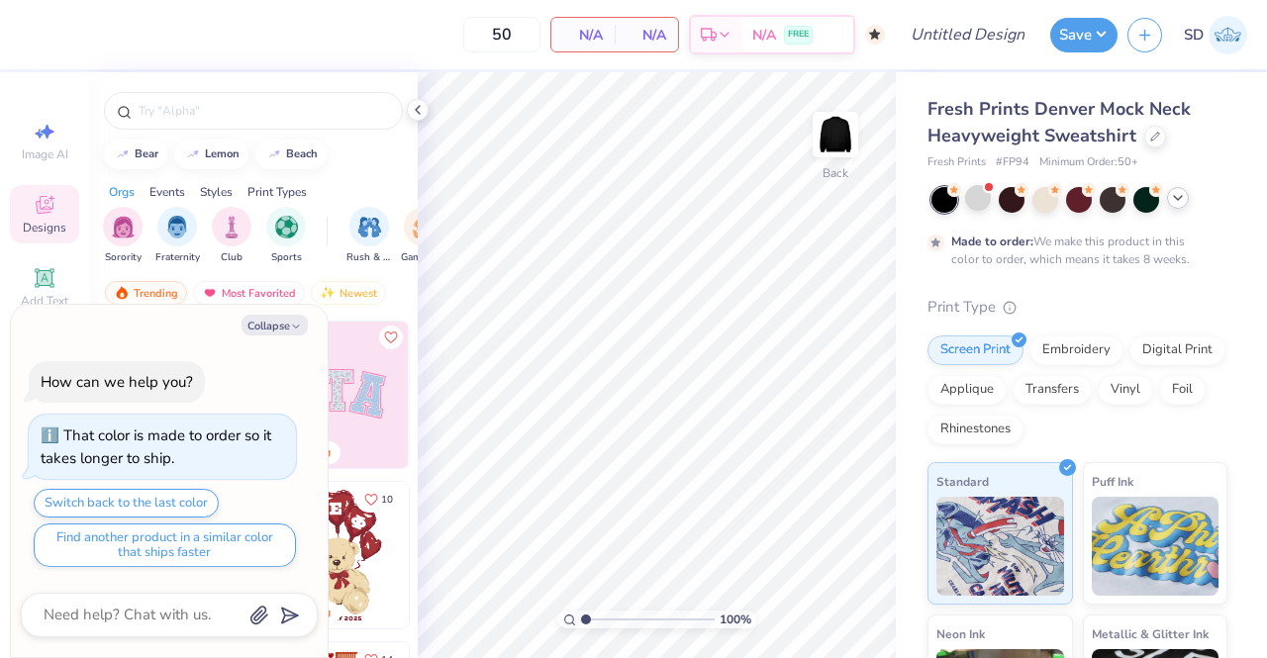
click at [1182, 203] on icon at bounding box center [1178, 198] width 16 height 16
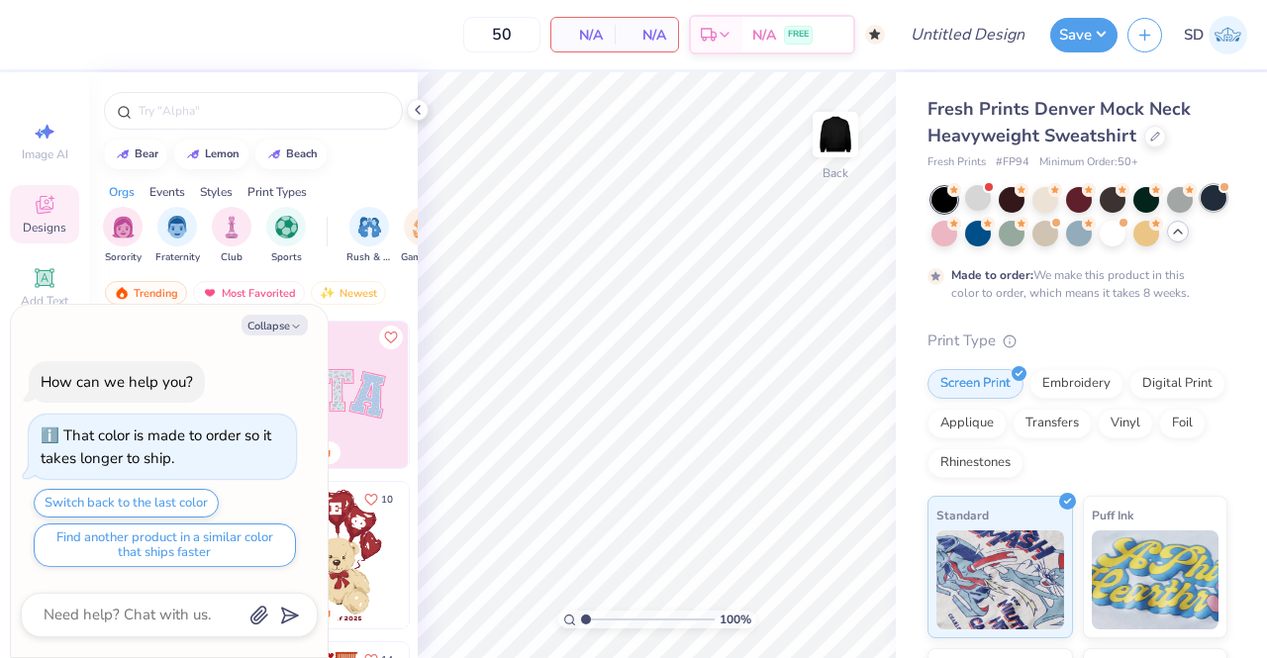
click at [1200, 211] on div at bounding box center [1213, 198] width 26 height 26
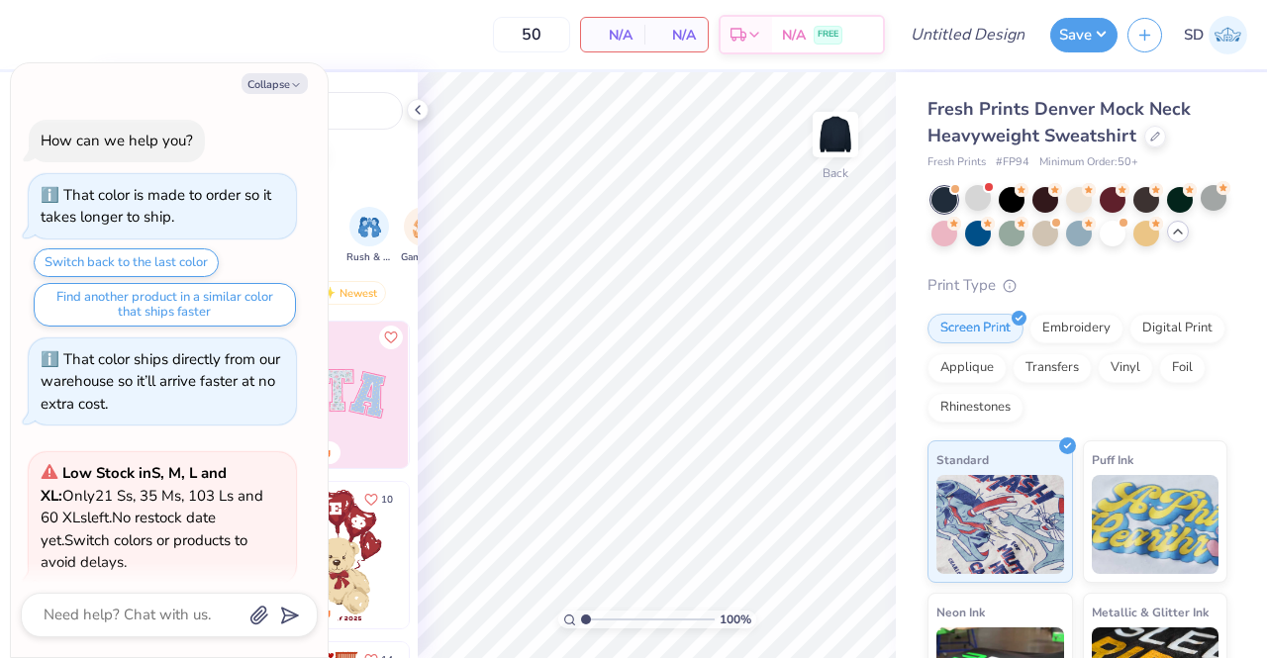
scroll to position [157, 0]
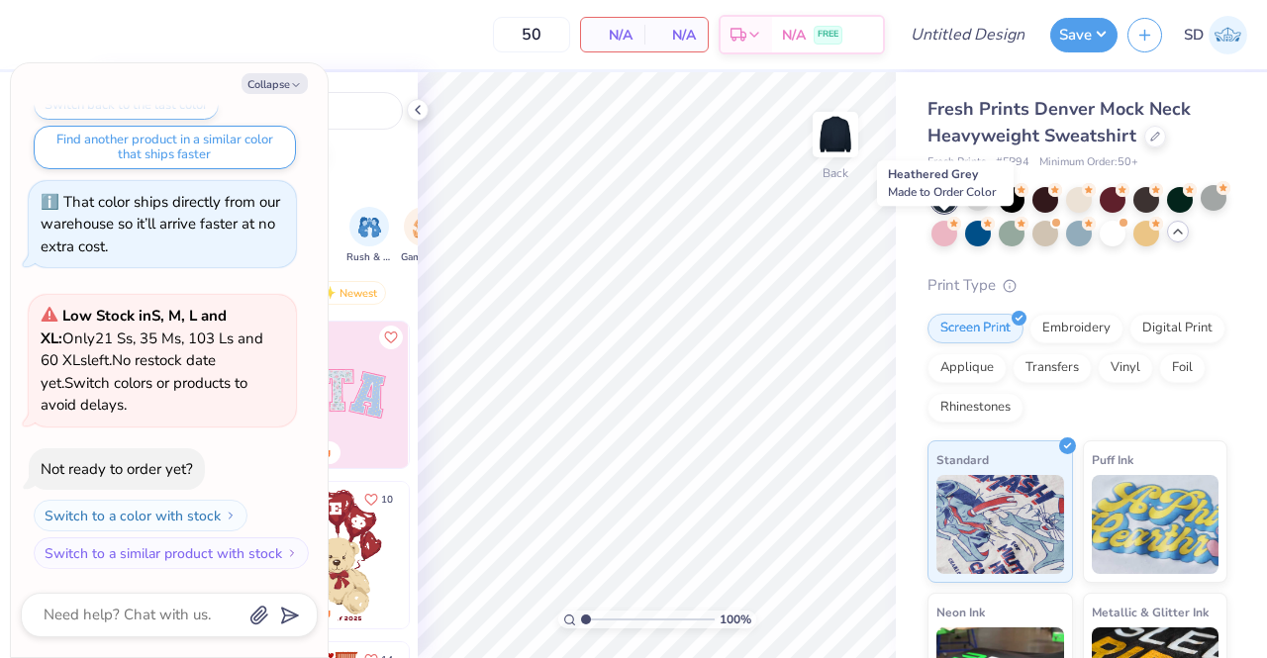
click at [1200, 211] on div at bounding box center [1213, 198] width 26 height 26
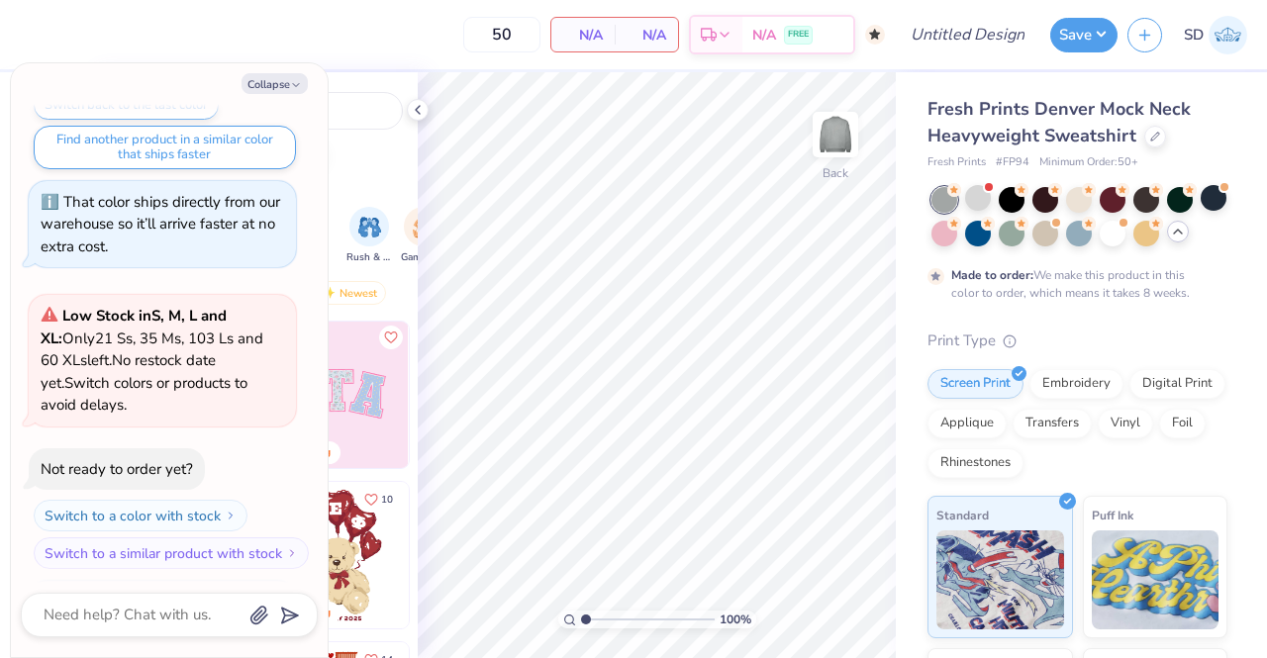
scroll to position [321, 0]
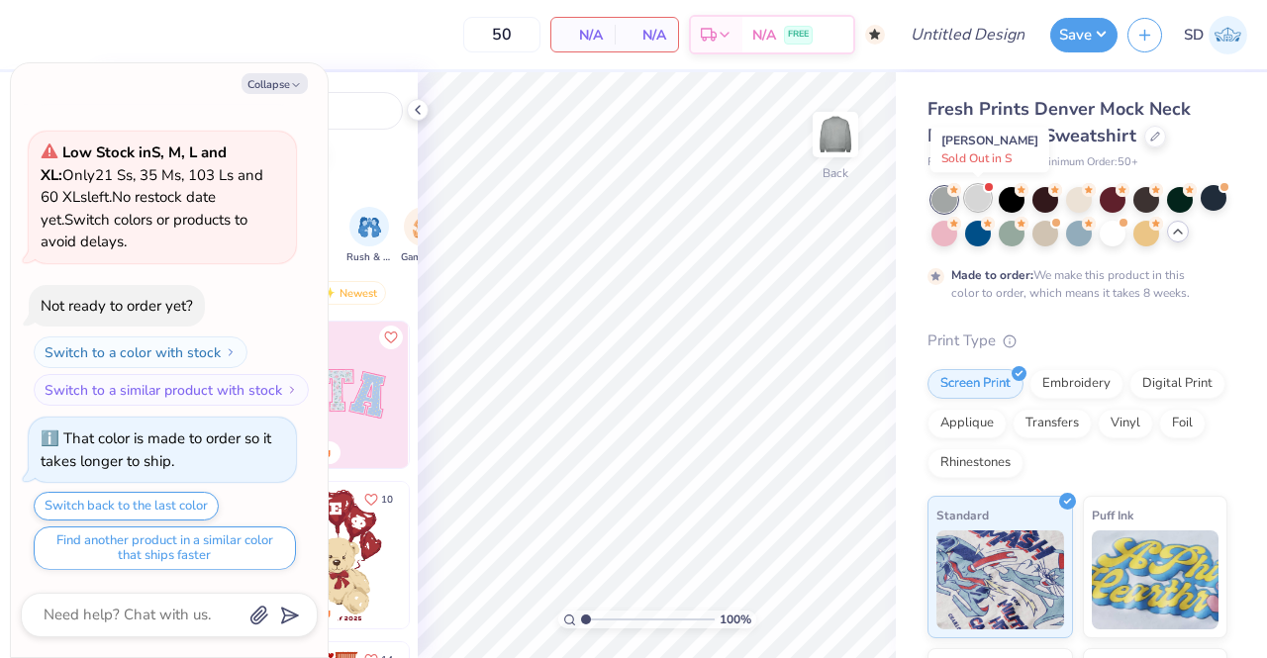
click at [974, 202] on div at bounding box center [978, 198] width 26 height 26
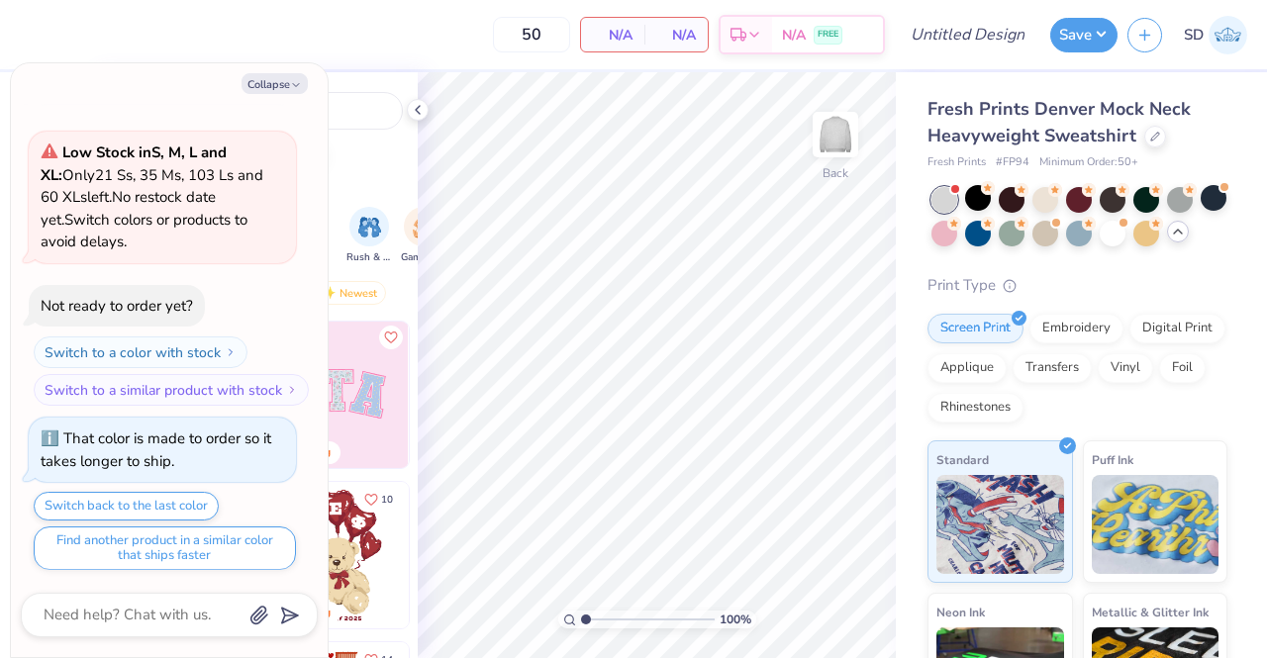
scroll to position [742, 0]
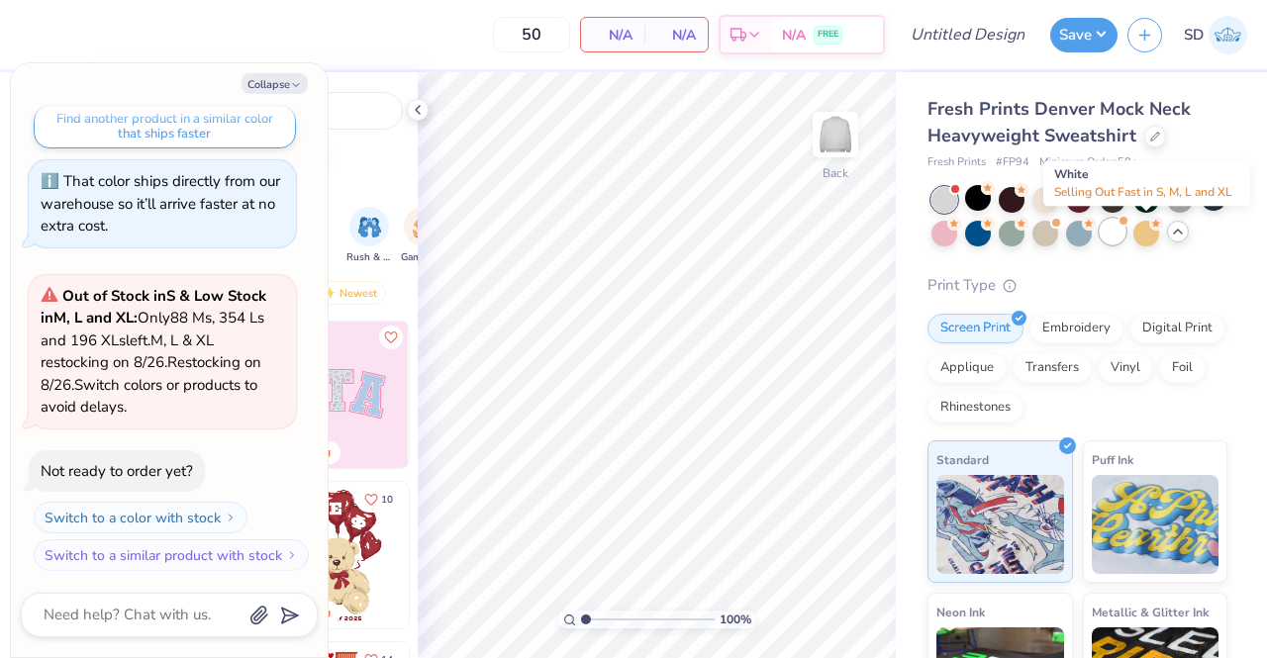
click at [1125, 233] on div at bounding box center [1112, 232] width 26 height 26
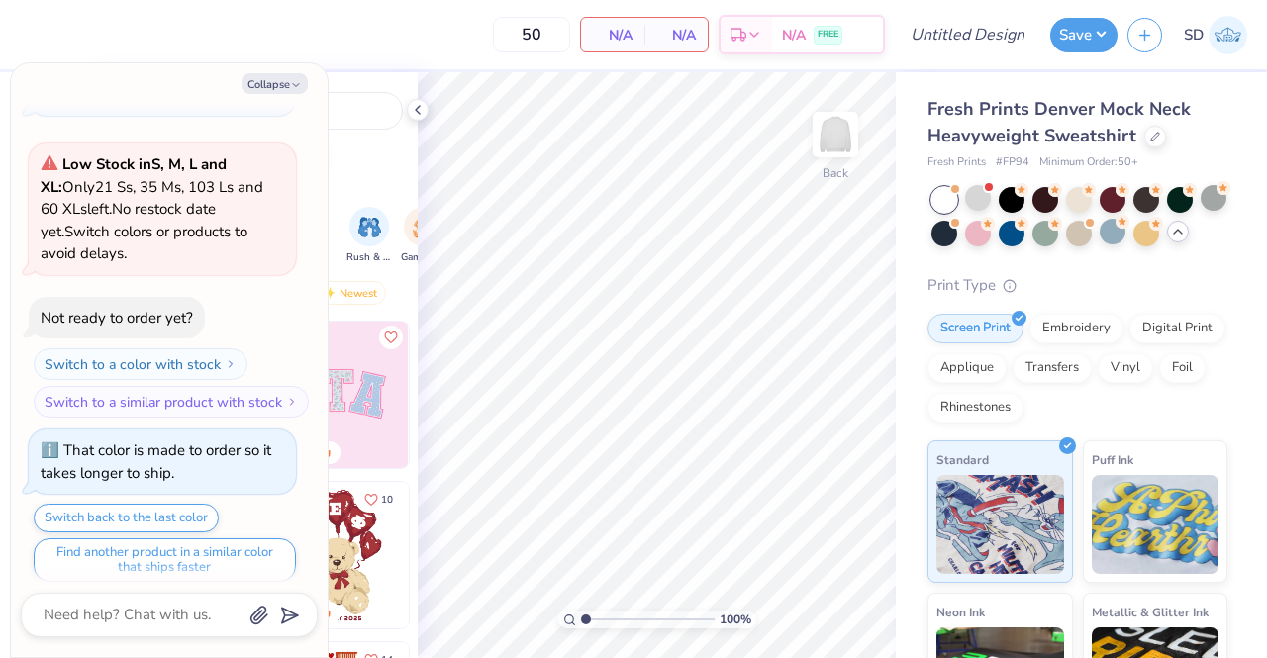
scroll to position [279, 0]
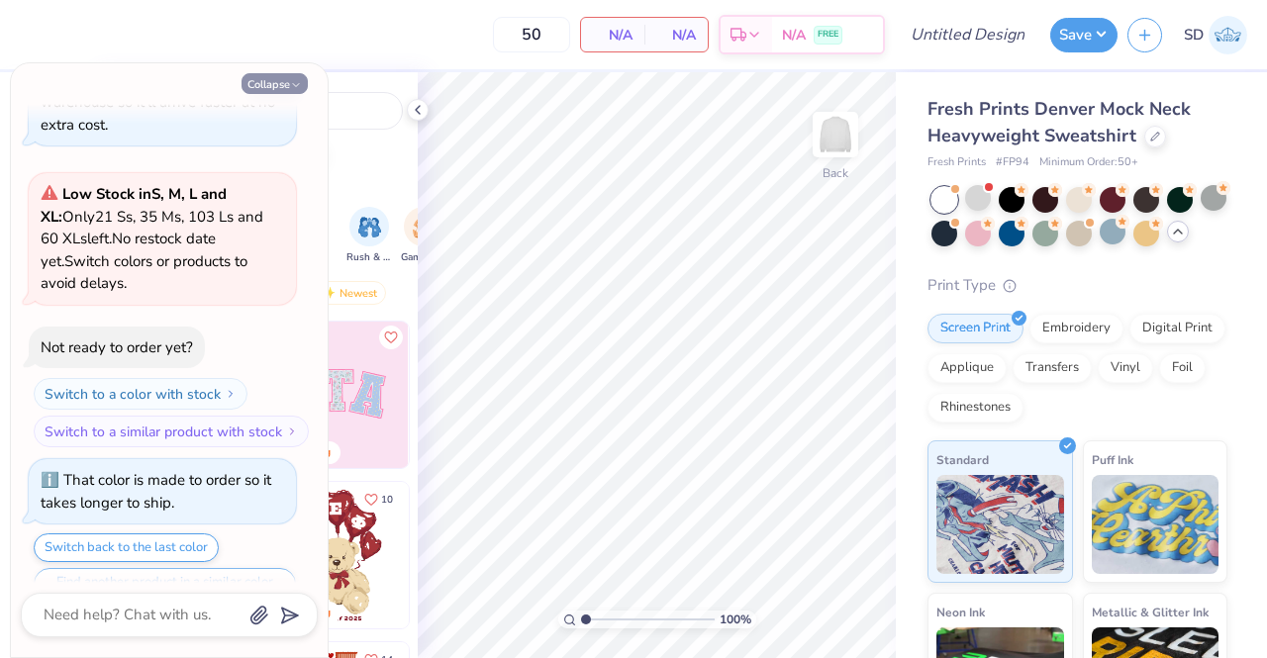
click at [275, 80] on button "Collapse" at bounding box center [274, 83] width 66 height 21
type textarea "x"
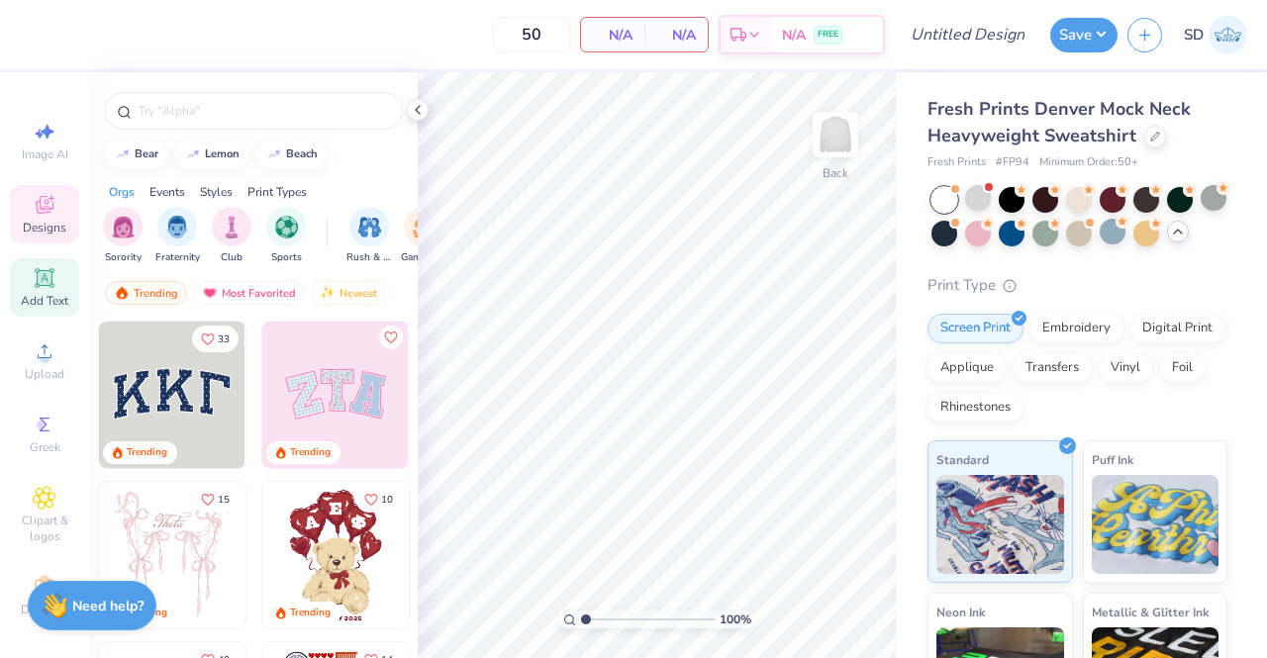
click at [32, 296] on span "Add Text" at bounding box center [44, 301] width 47 height 16
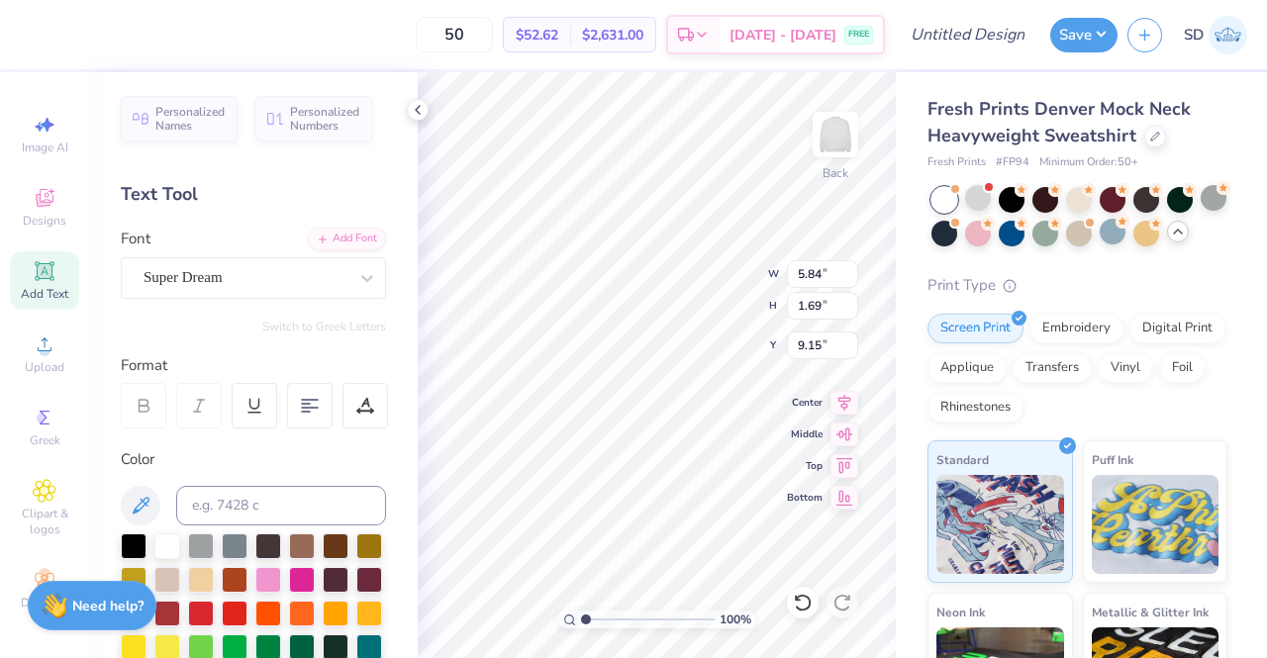
scroll to position [16, 6]
type textarea "CLUB CHEER"
click at [176, 282] on div "Super Dream" at bounding box center [246, 277] width 208 height 31
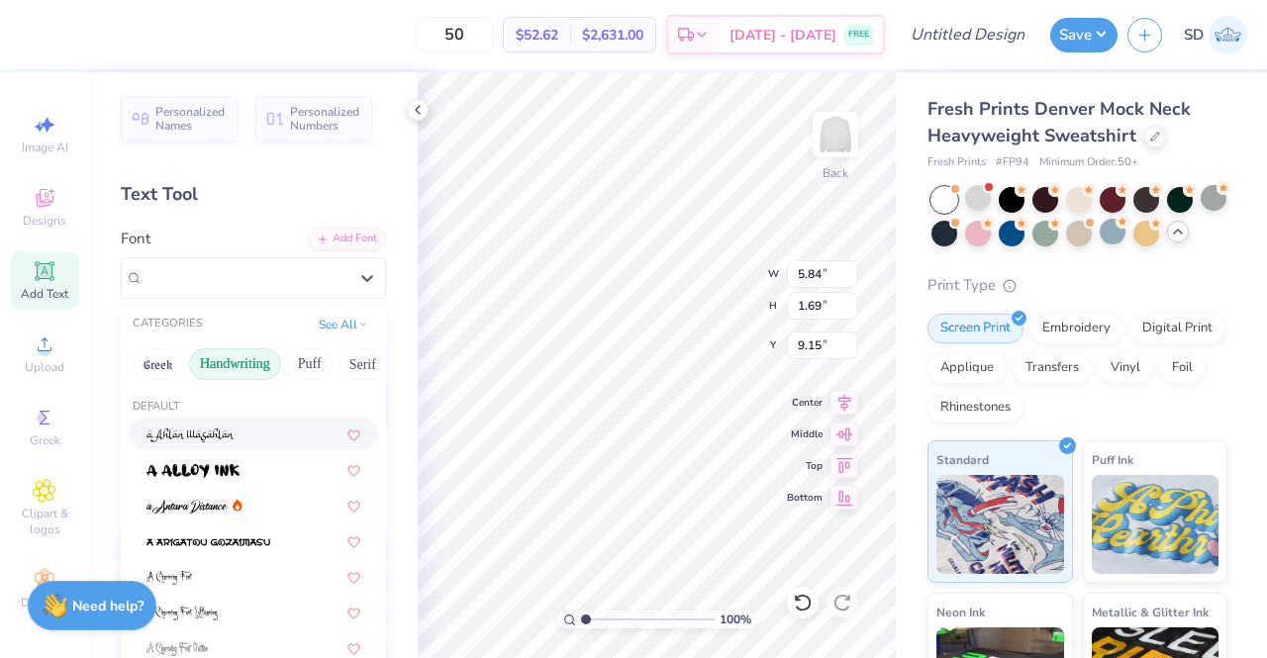
click at [236, 357] on button "Handwriting" at bounding box center [235, 364] width 92 height 32
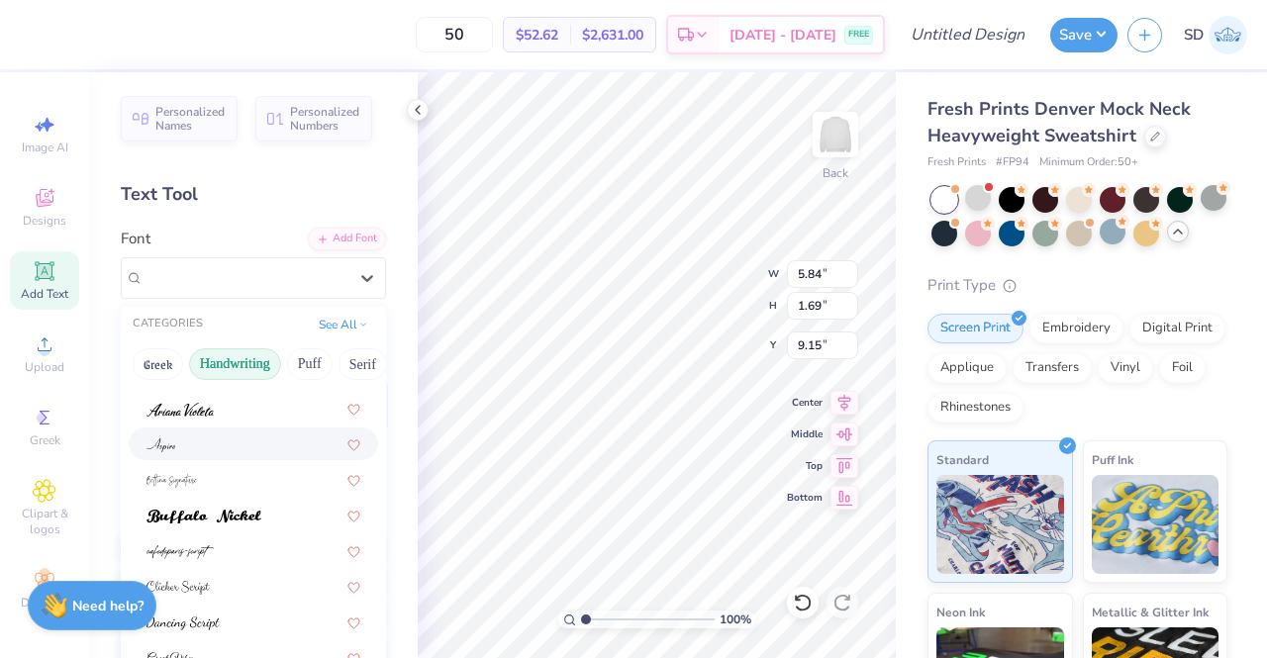
scroll to position [0, 0]
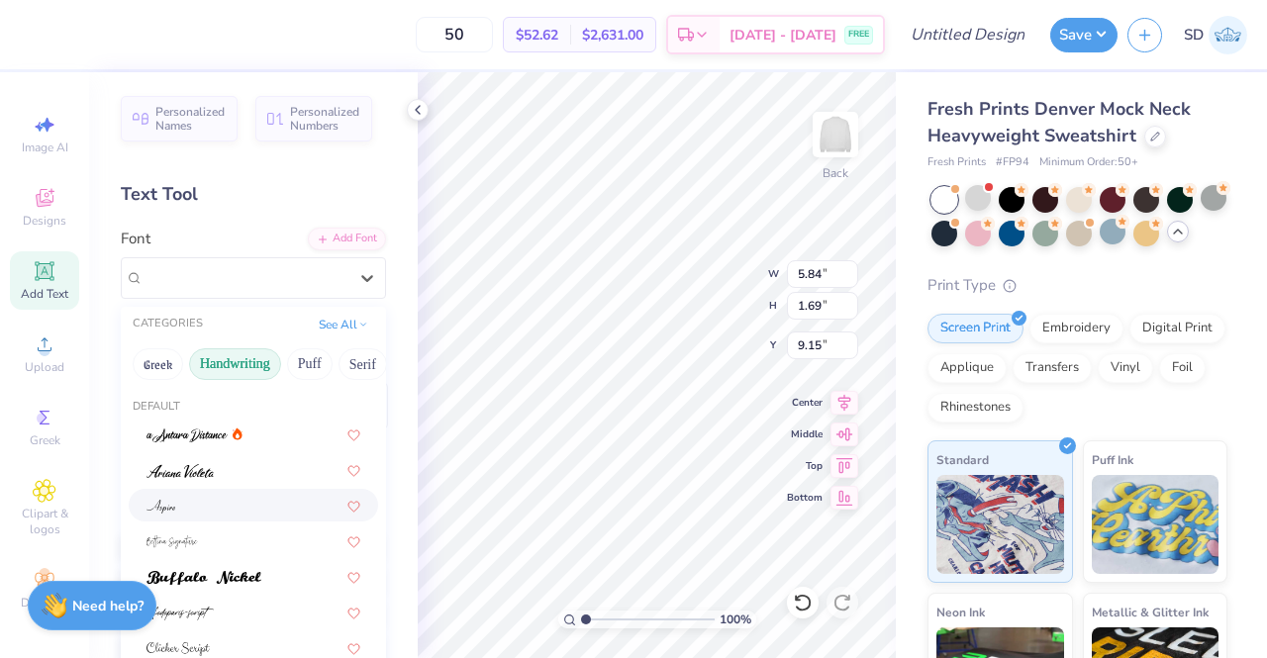
click at [251, 360] on button "Handwriting" at bounding box center [235, 364] width 92 height 32
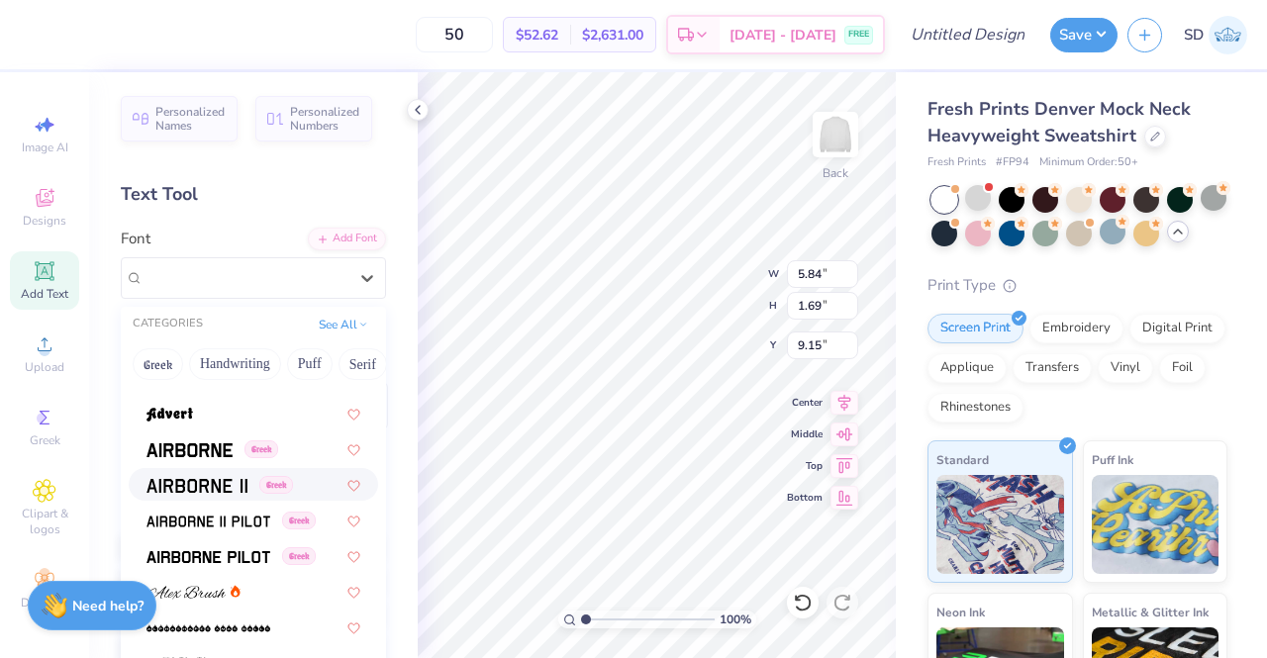
scroll to position [307, 0]
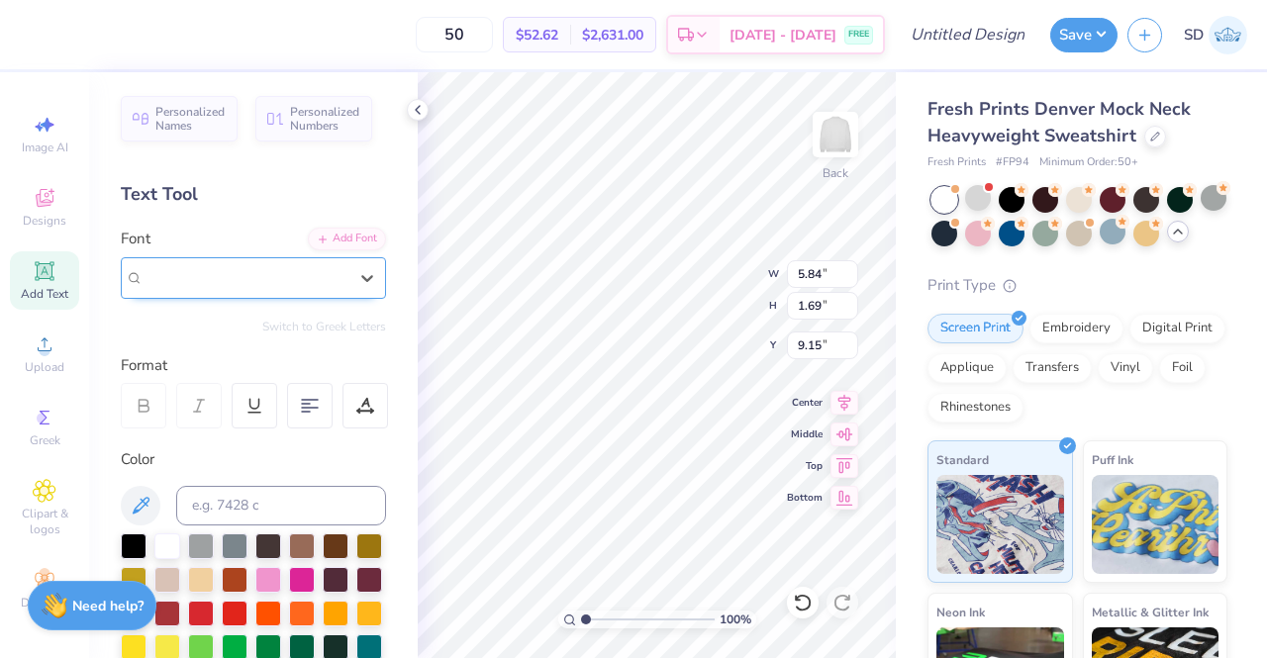
click at [185, 290] on div "Super Dream" at bounding box center [246, 277] width 208 height 31
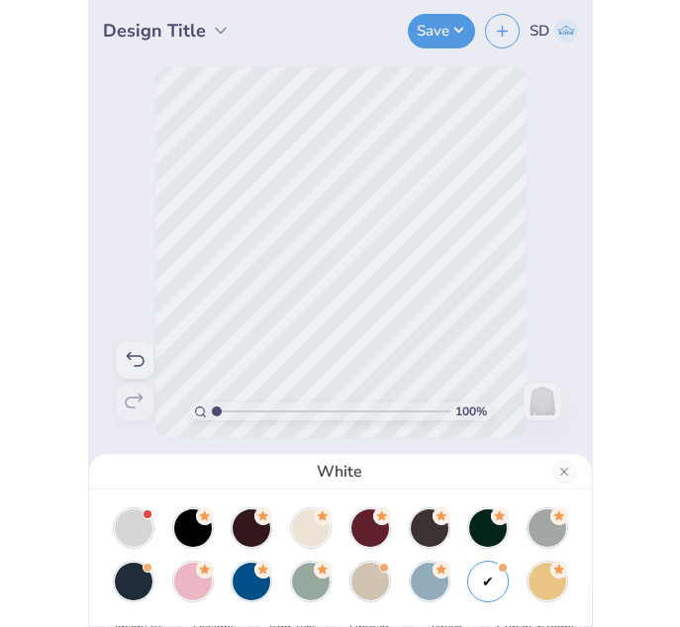
scroll to position [0, 0]
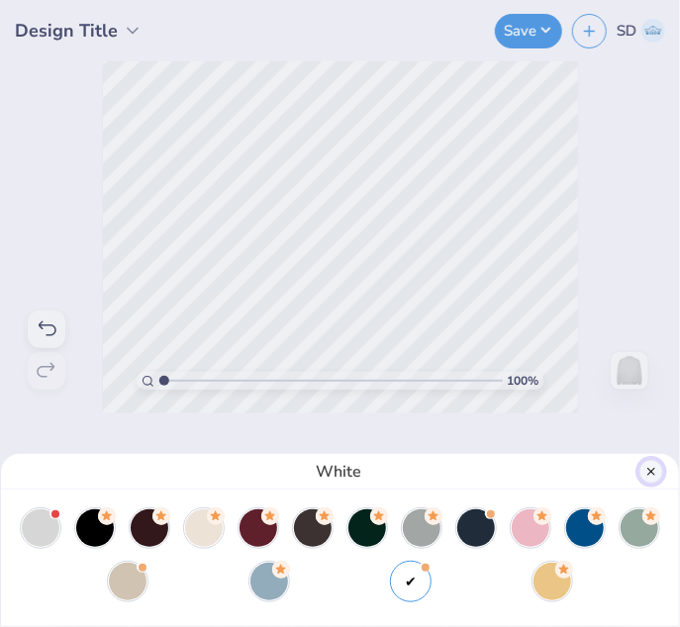
click at [651, 476] on button "Close" at bounding box center [651, 472] width 24 height 24
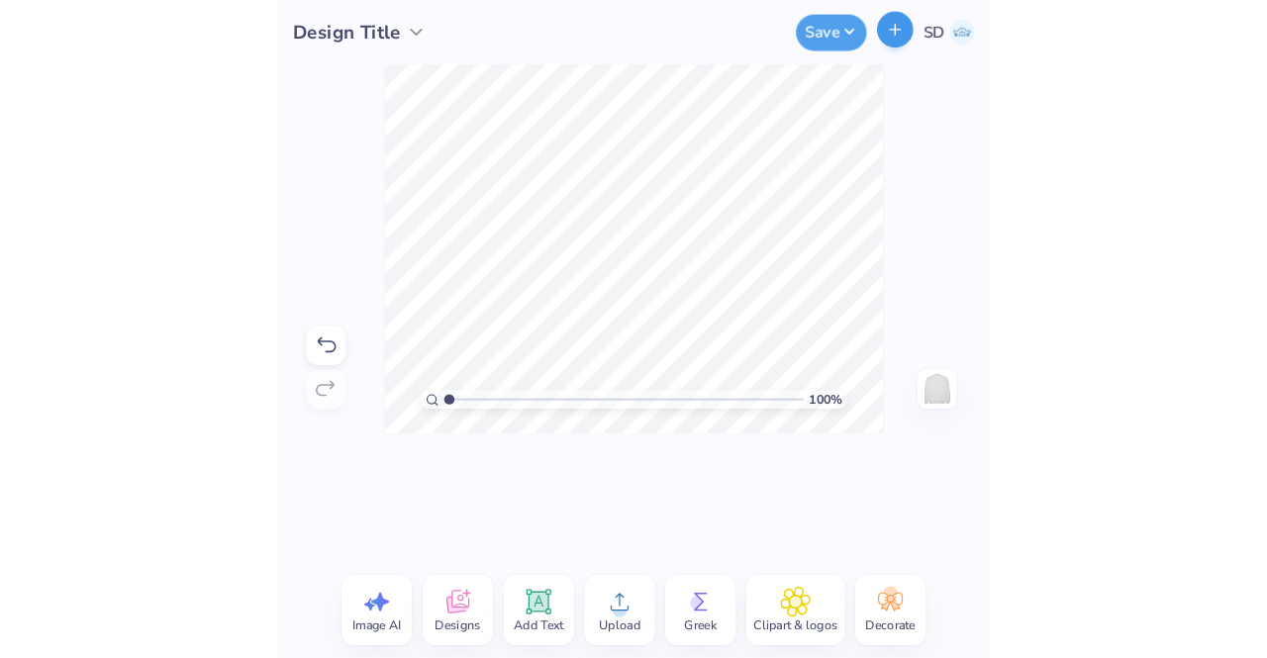
scroll to position [16, 7]
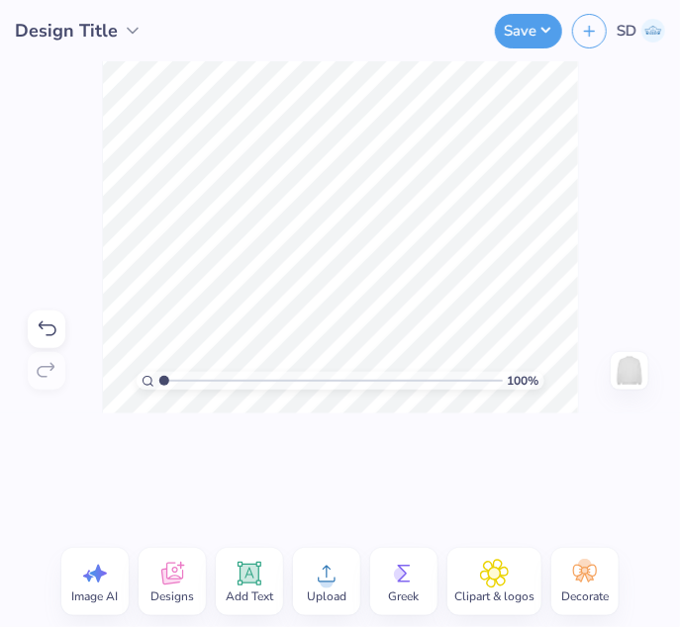
click at [672, 0] on html "Design Title Save SD Image AI Designs Add Text Upload Greek Clipart & logos Dec…" at bounding box center [340, 313] width 680 height 627
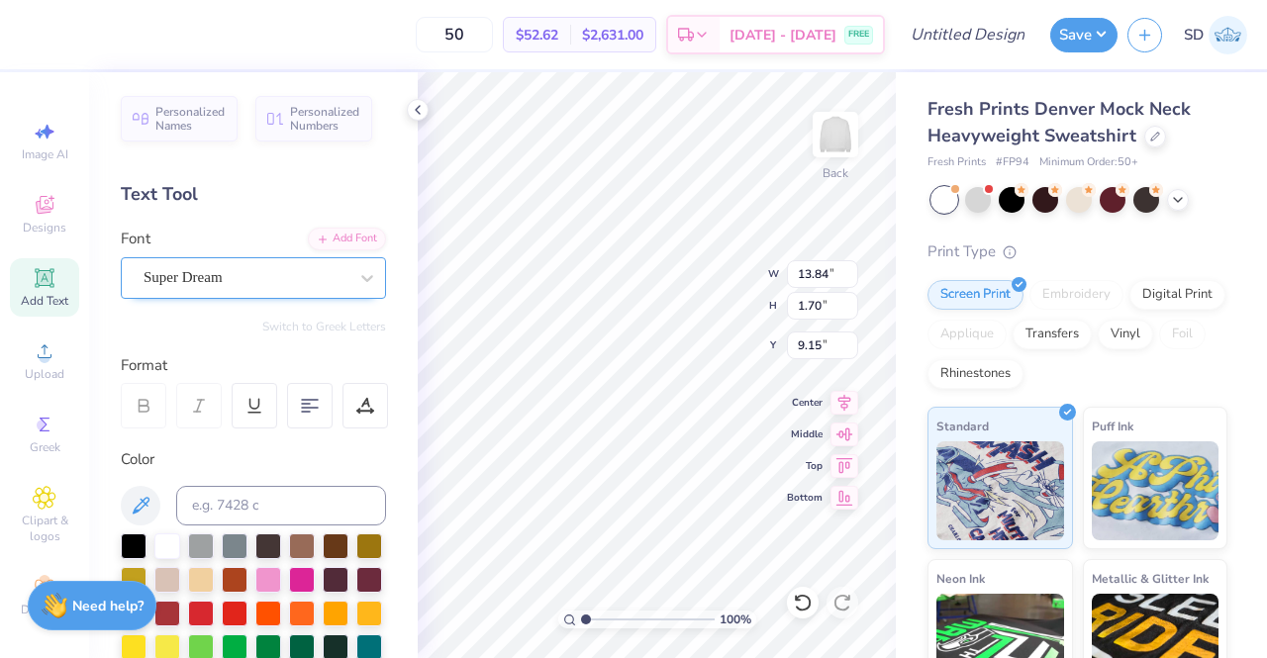
click at [329, 286] on div "Super Dream" at bounding box center [246, 277] width 208 height 31
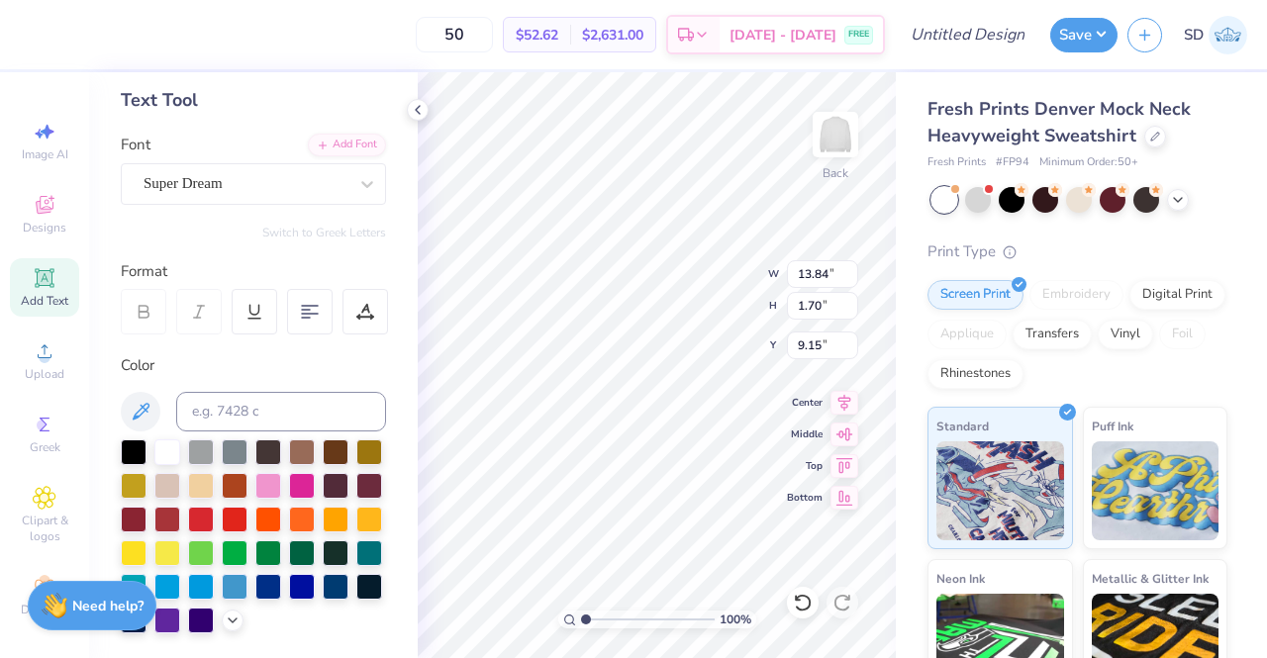
scroll to position [97, 0]
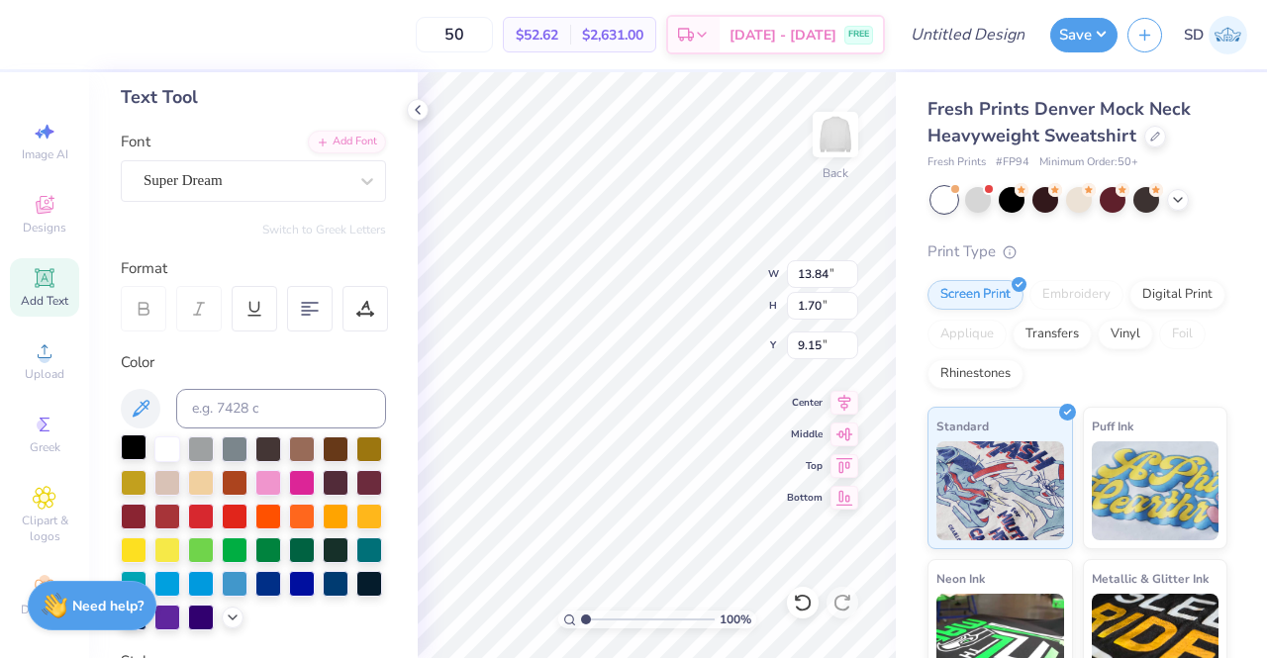
click at [134, 450] on div at bounding box center [134, 447] width 26 height 26
click at [198, 177] on div "Super Dream" at bounding box center [246, 180] width 208 height 31
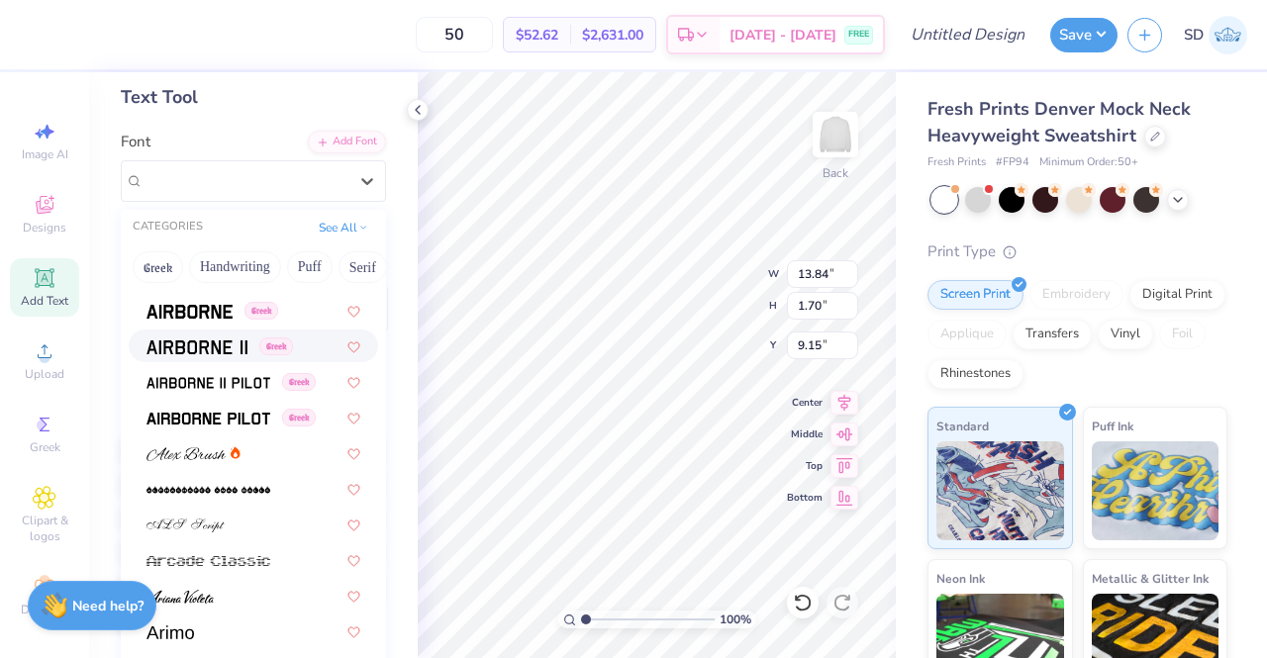
scroll to position [349, 0]
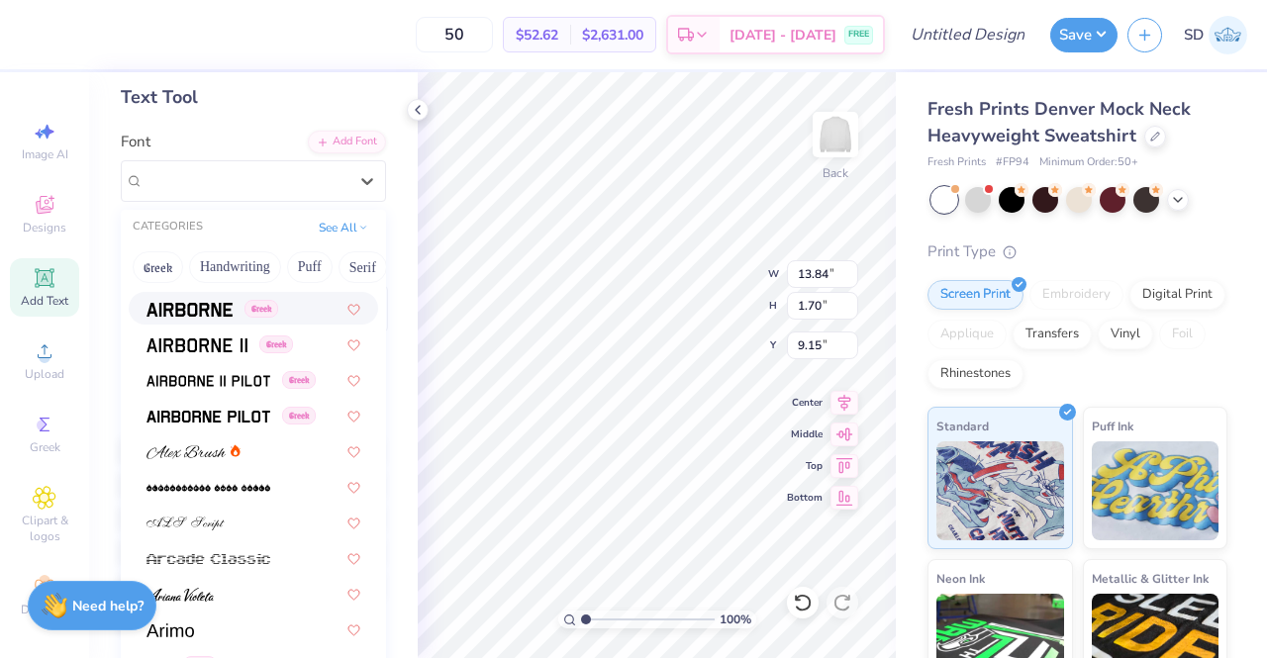
click at [186, 309] on img at bounding box center [189, 310] width 86 height 14
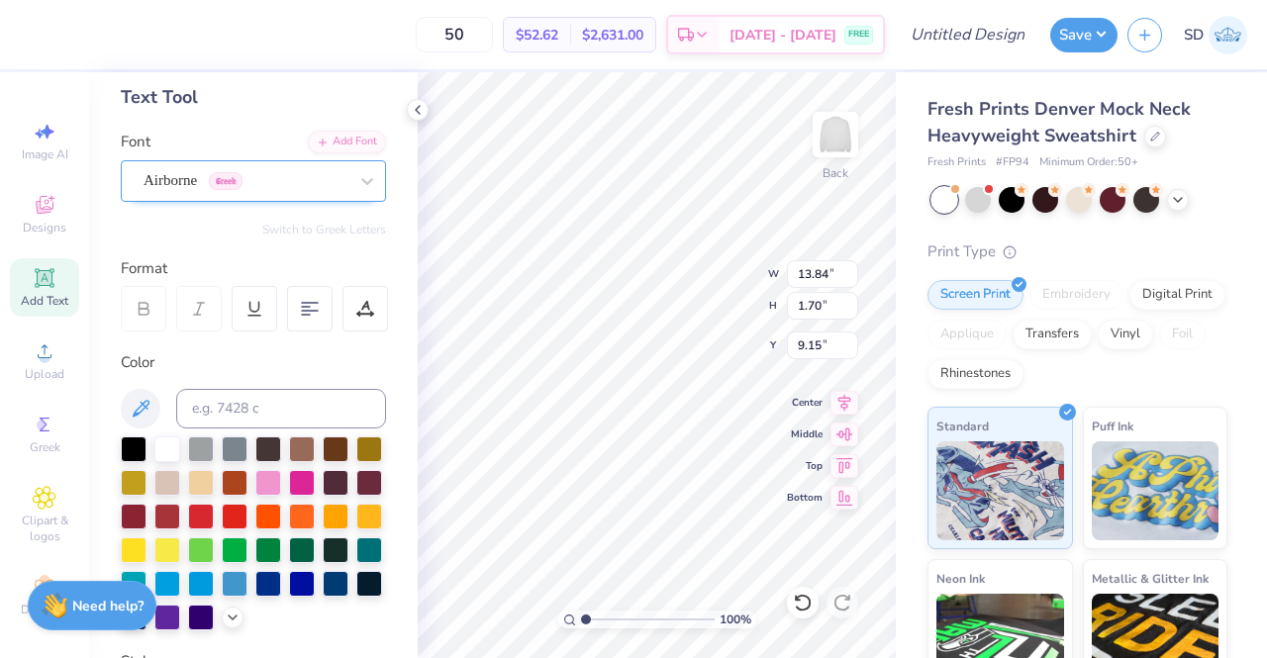
click at [237, 179] on div "Airborne Greek" at bounding box center [246, 180] width 208 height 31
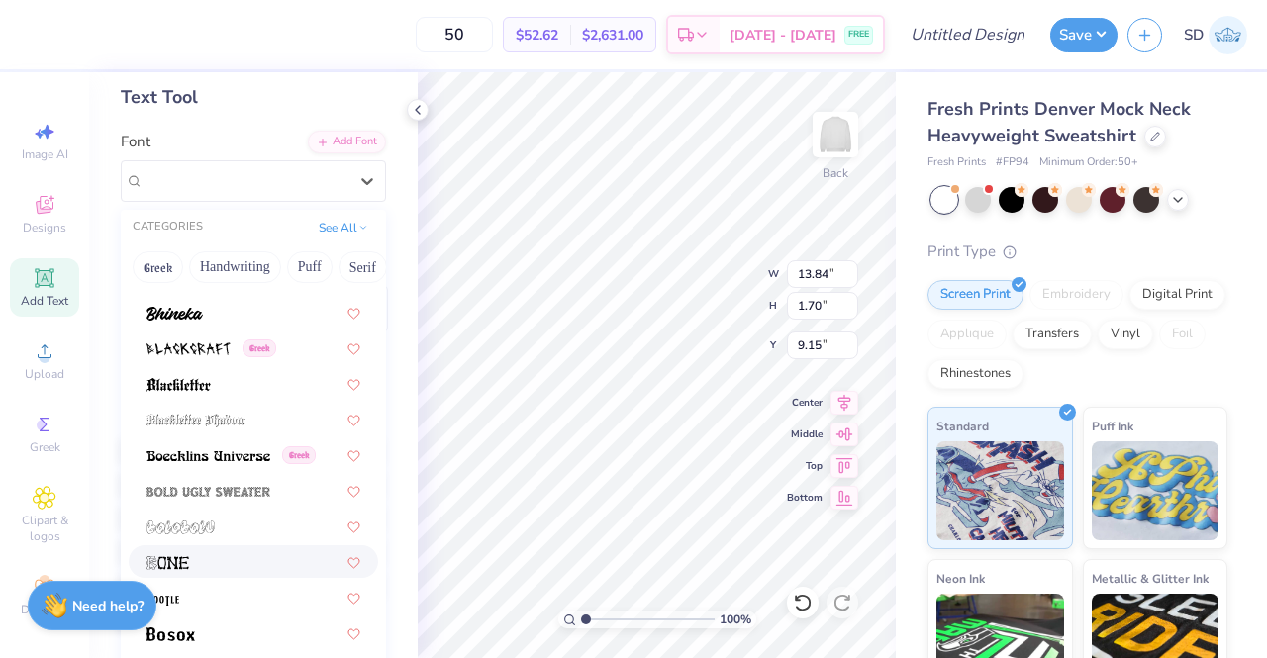
scroll to position [1020, 0]
click at [257, 454] on img at bounding box center [208, 458] width 124 height 14
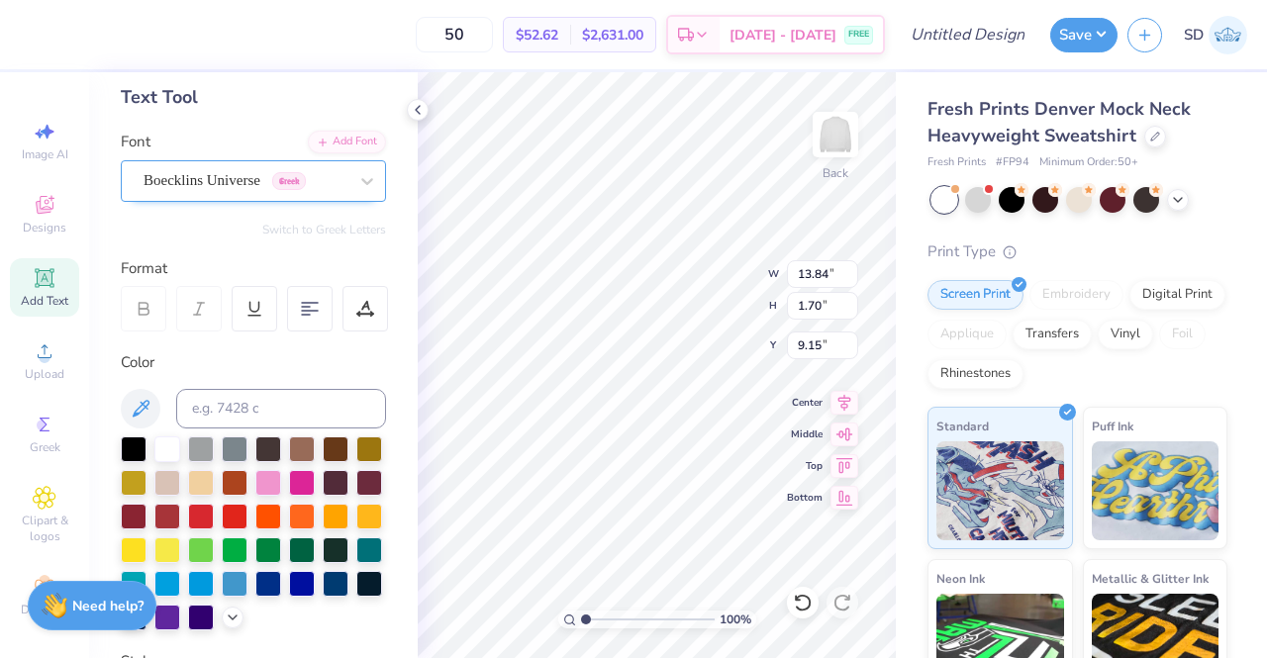
click at [231, 175] on div "Boecklins Universe Greek" at bounding box center [246, 180] width 208 height 31
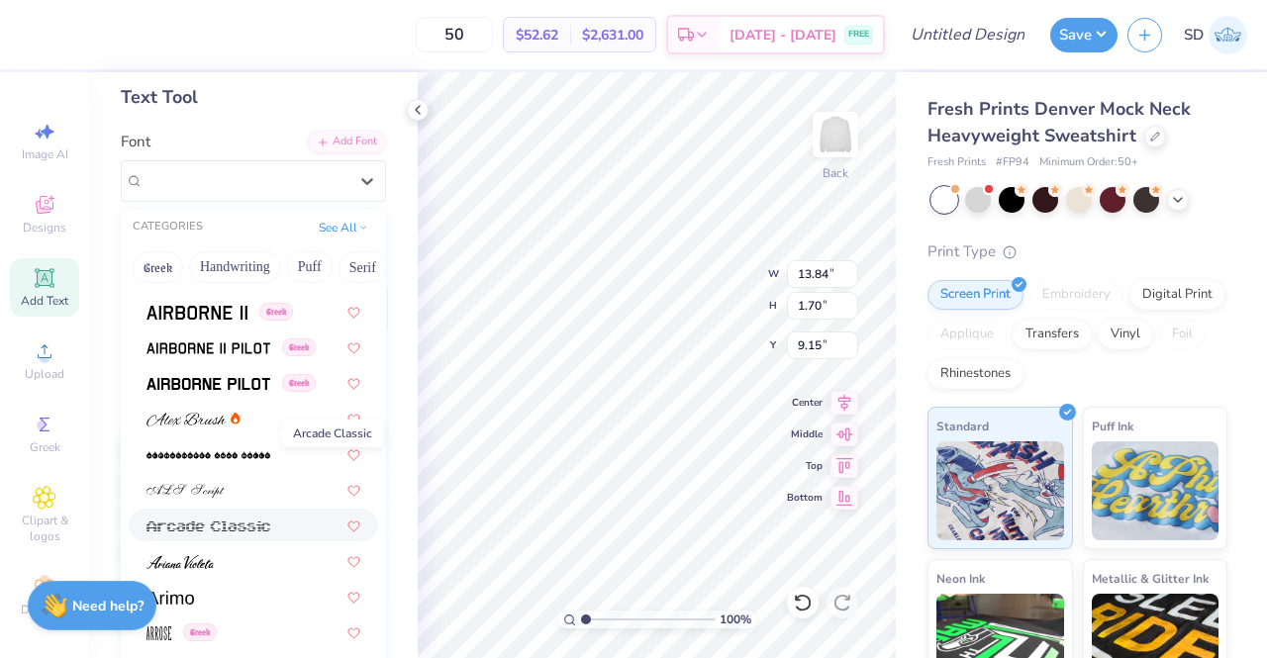
scroll to position [526, 0]
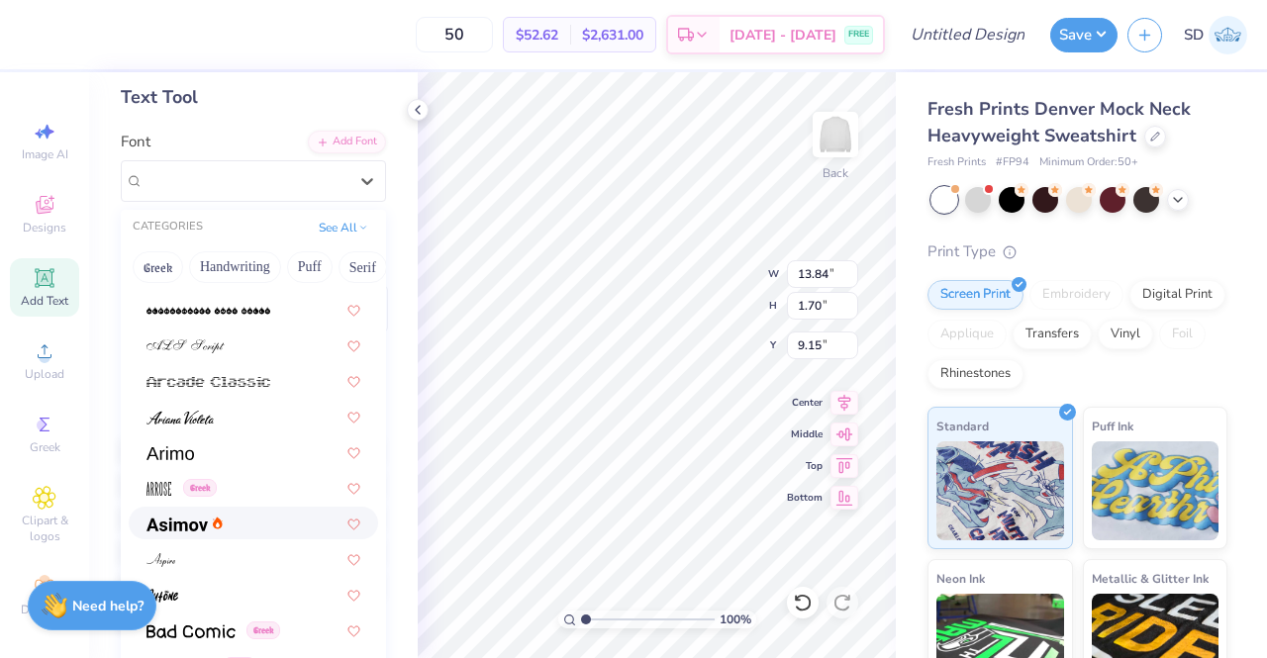
click at [239, 520] on div at bounding box center [253, 523] width 214 height 21
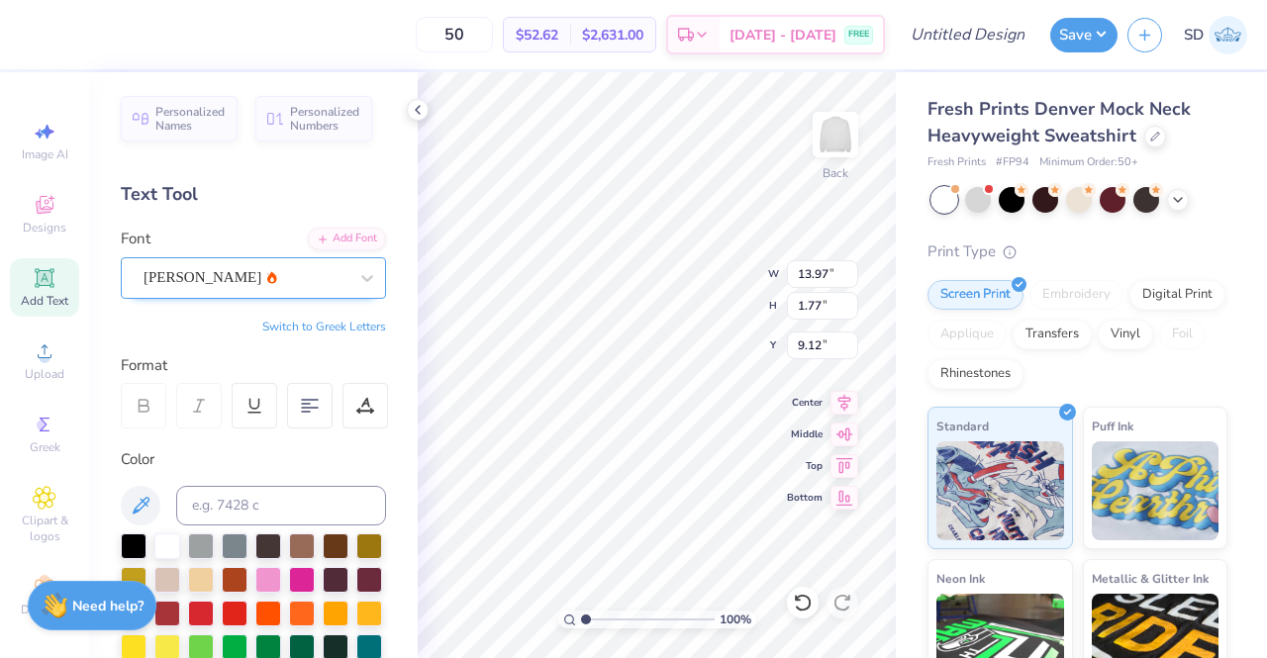
click at [245, 282] on div "Asimov" at bounding box center [246, 277] width 208 height 31
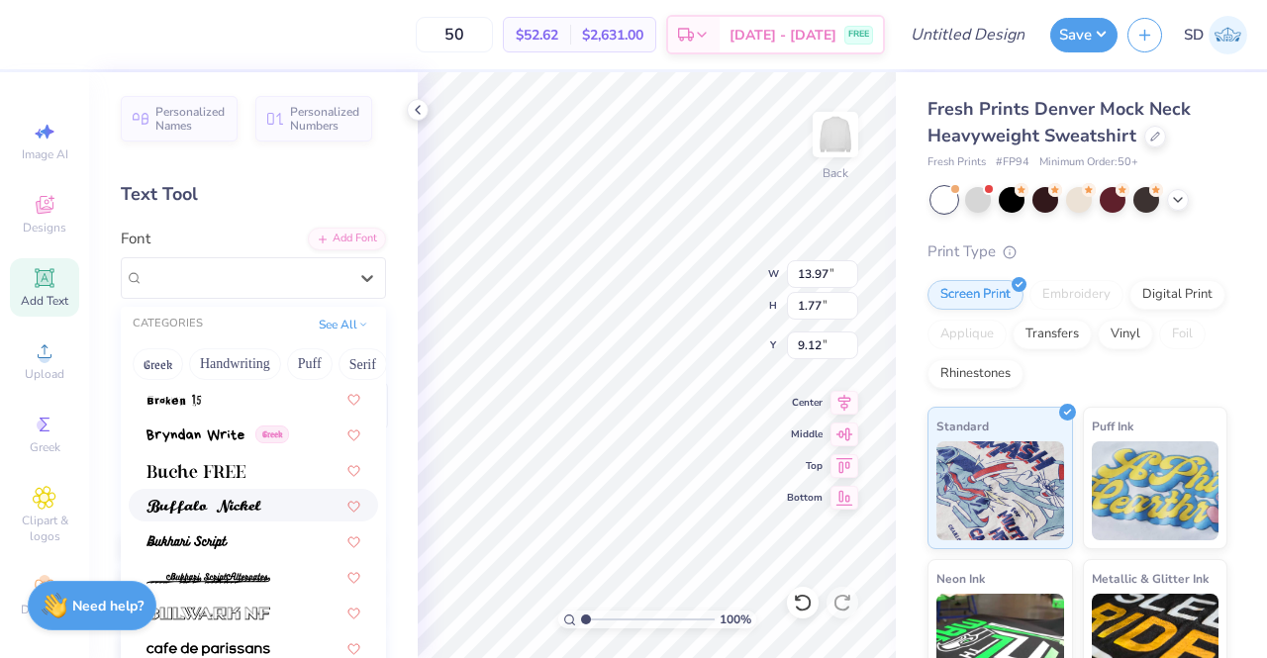
scroll to position [1636, 0]
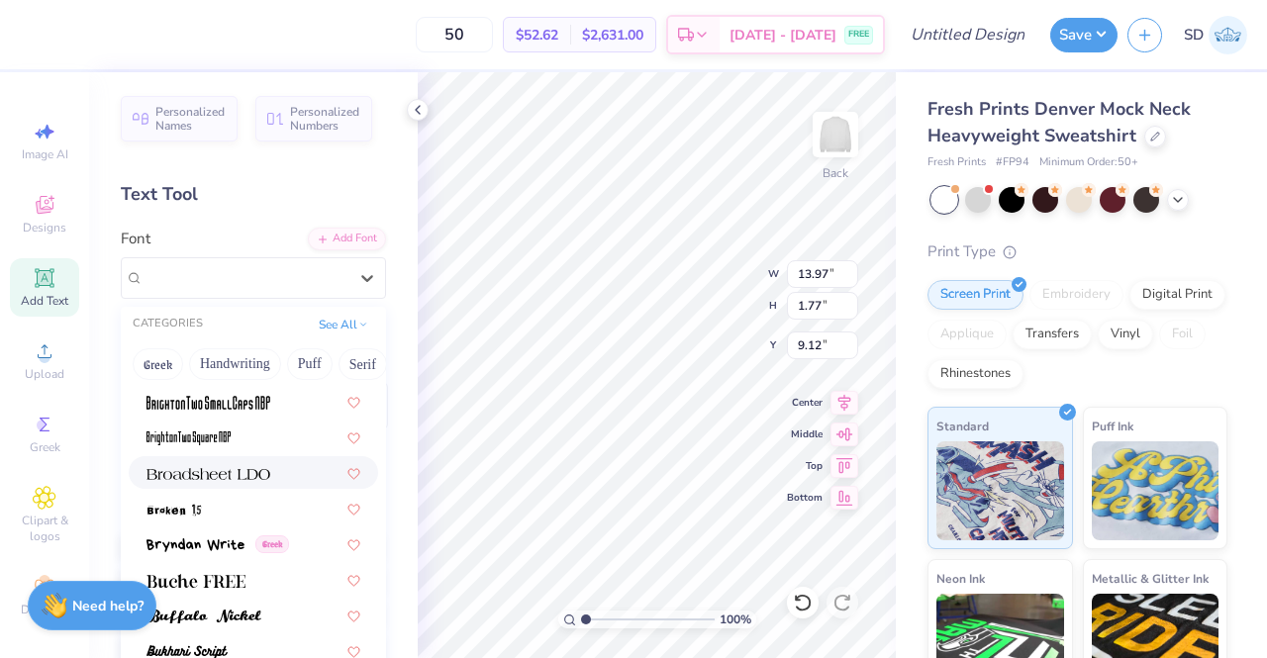
click at [242, 468] on img at bounding box center [208, 474] width 124 height 14
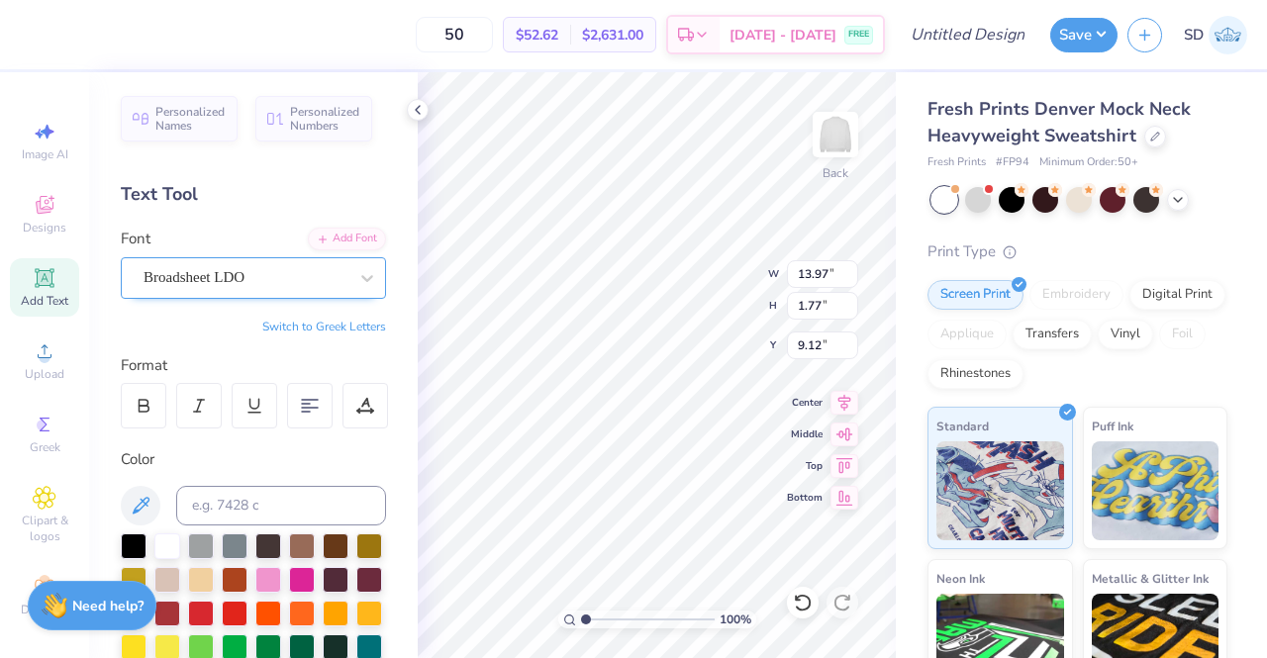
click at [260, 276] on div "Broadsheet LDO" at bounding box center [246, 277] width 208 height 31
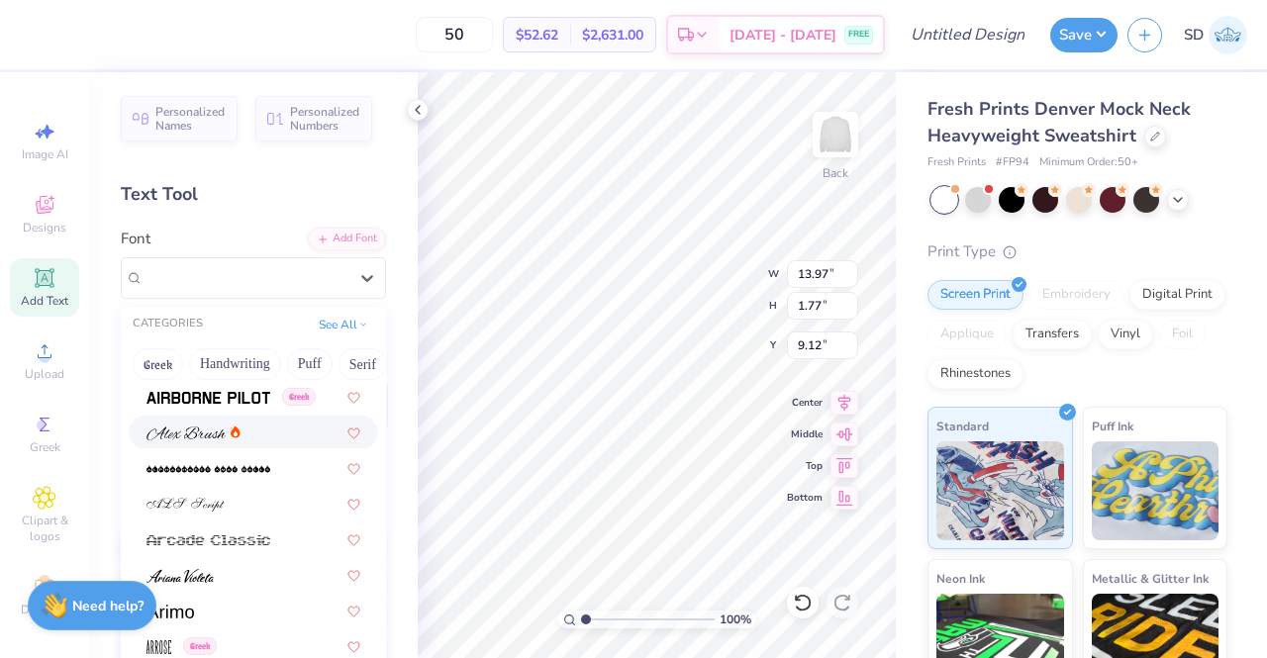
scroll to position [363, 0]
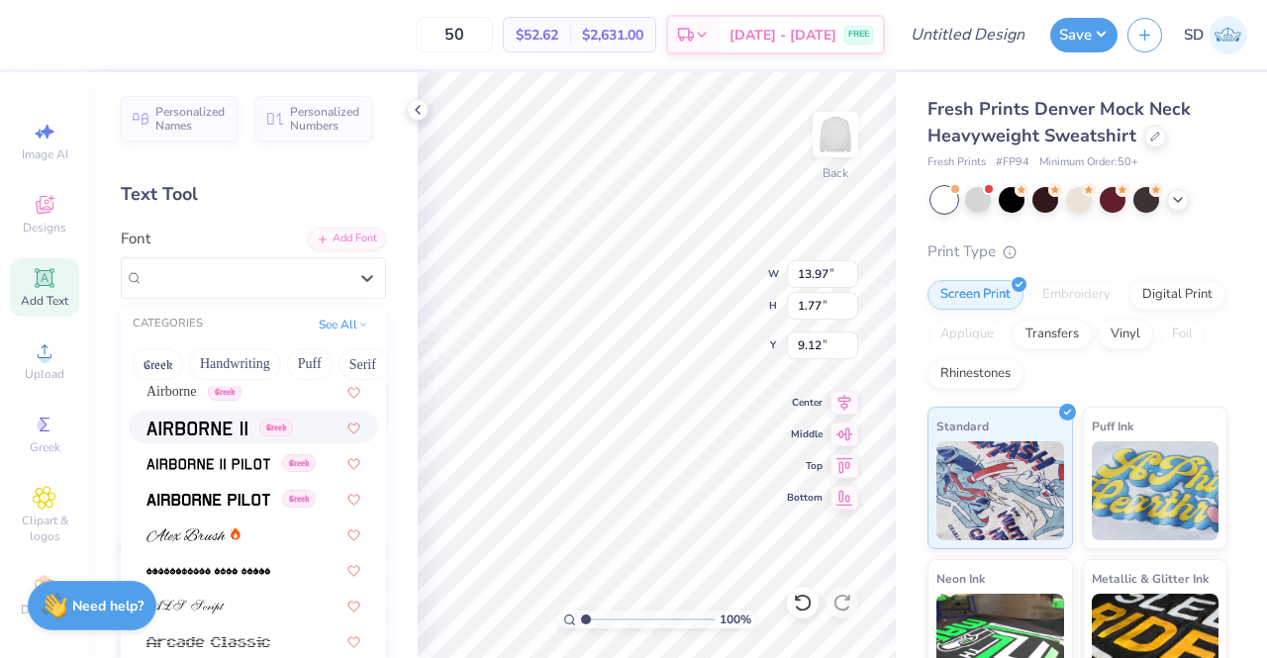
click at [212, 425] on img at bounding box center [196, 429] width 101 height 14
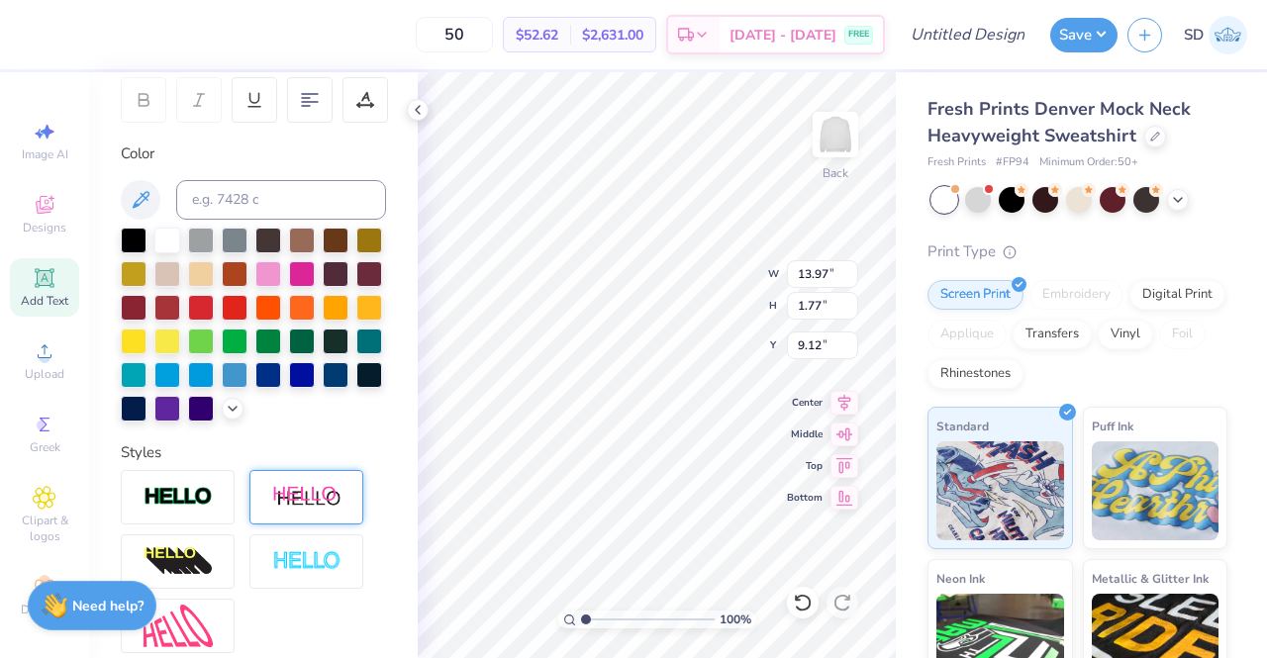
scroll to position [524, 0]
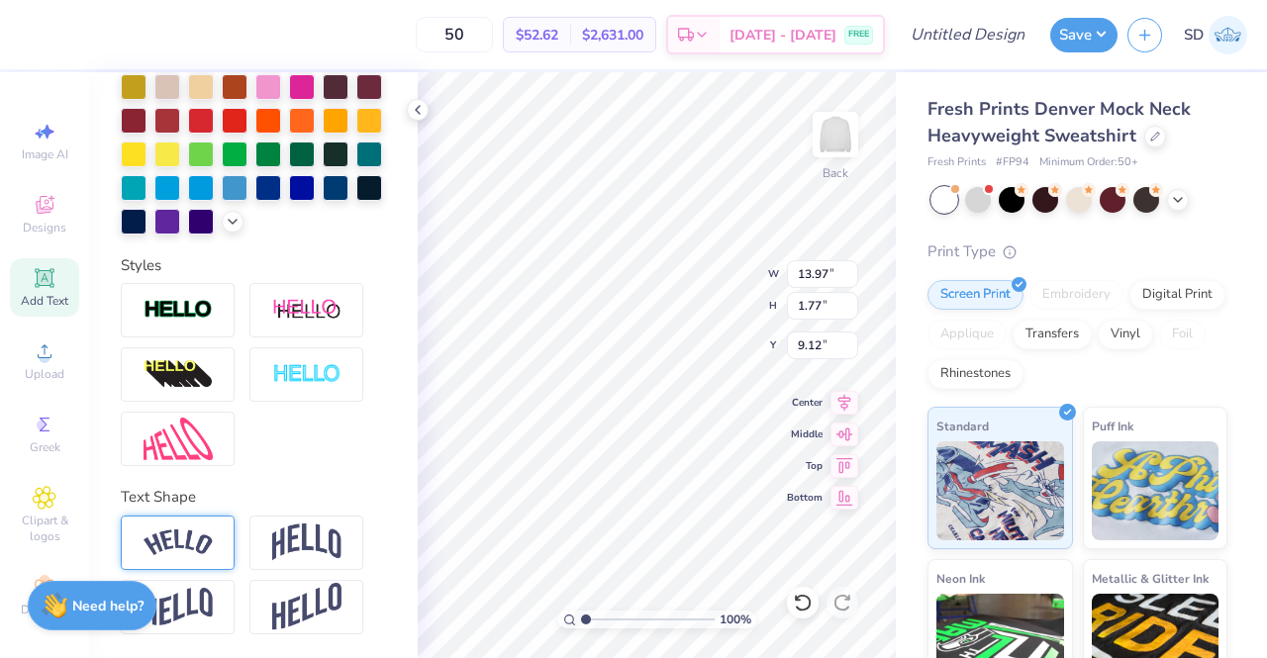
click at [211, 541] on img at bounding box center [177, 542] width 69 height 27
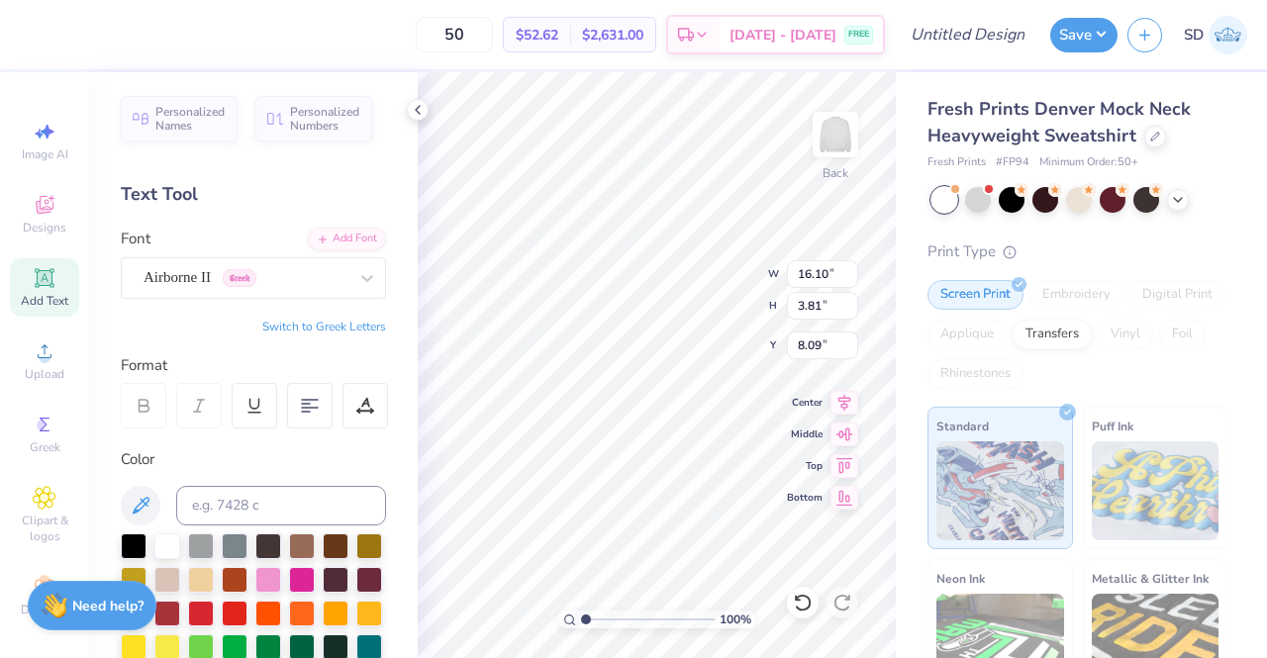
type input "5.27"
click at [242, 269] on div "Airborne II Greek" at bounding box center [246, 277] width 208 height 31
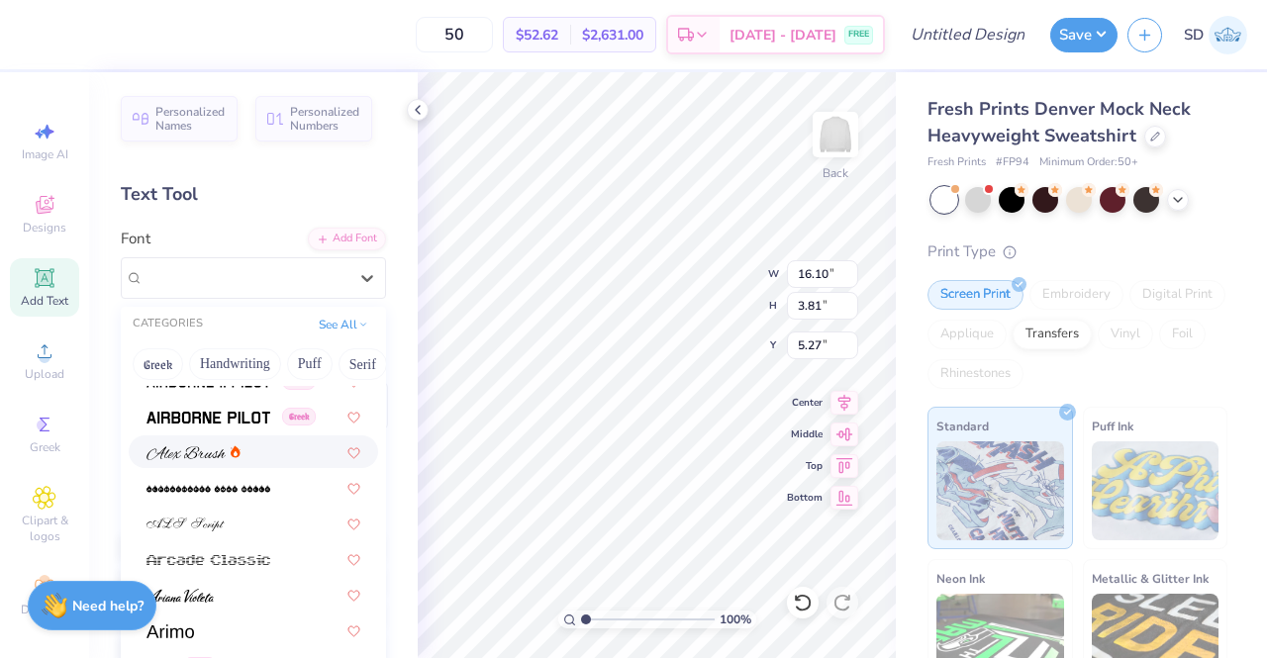
scroll to position [359, 0]
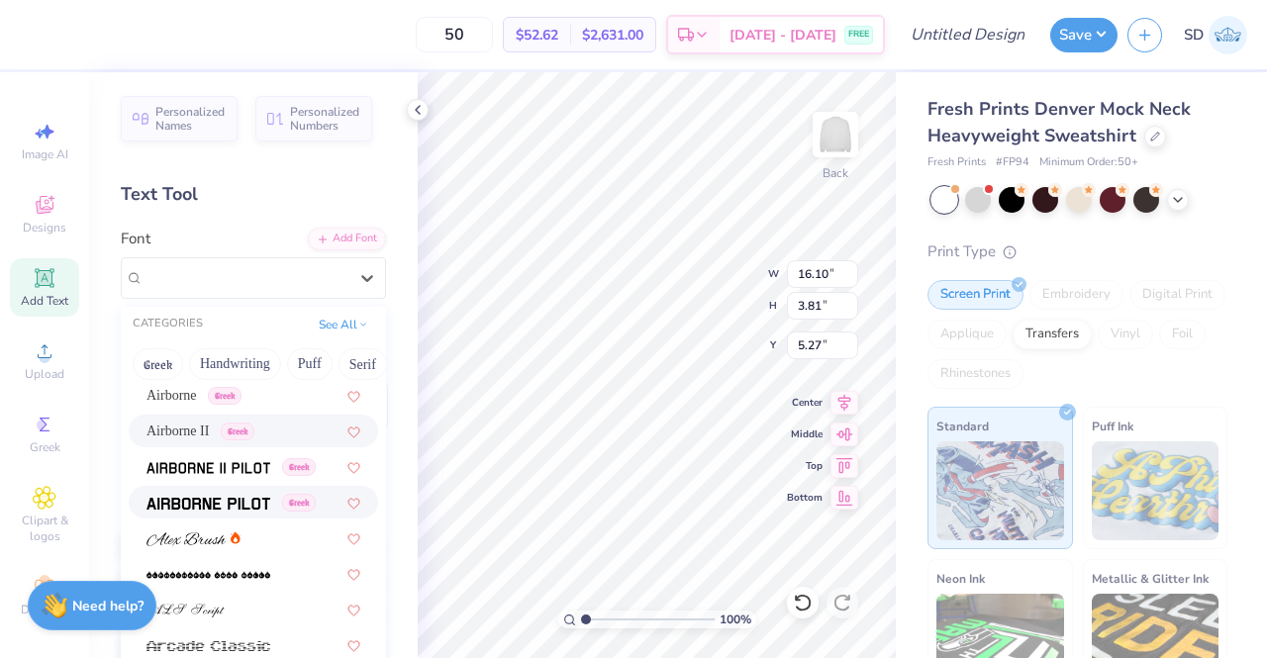
click at [237, 497] on img at bounding box center [208, 504] width 124 height 14
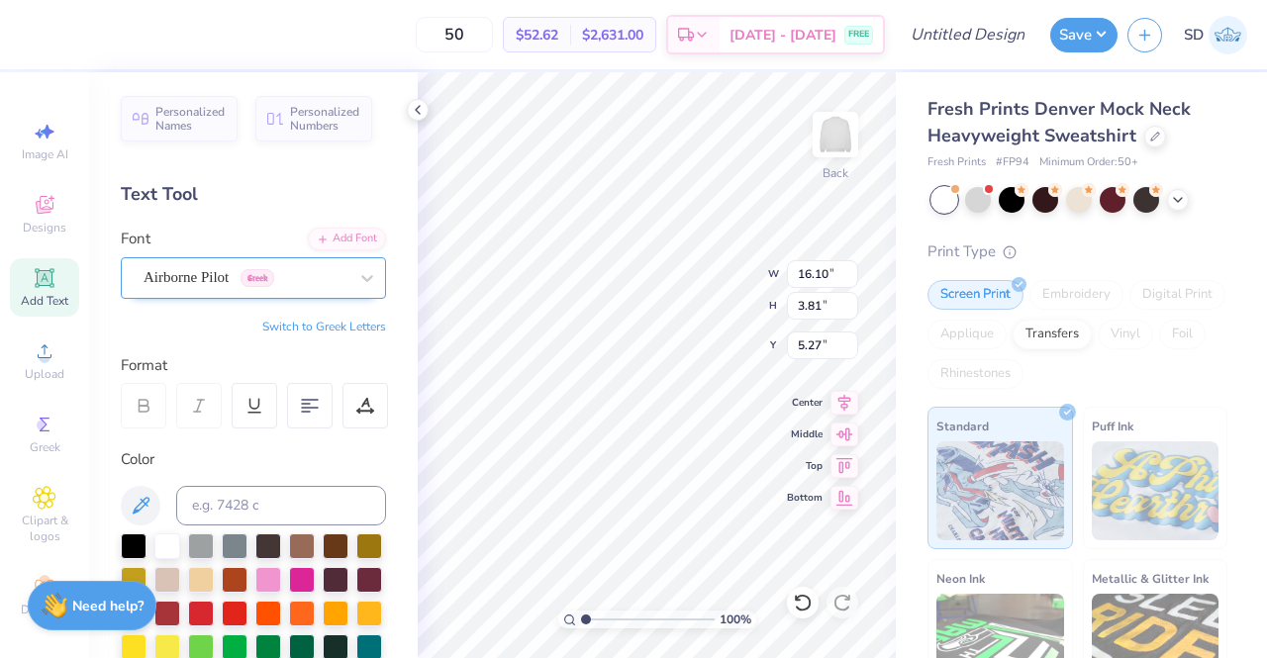
click at [279, 277] on div "Airborne Pilot Greek" at bounding box center [246, 277] width 208 height 31
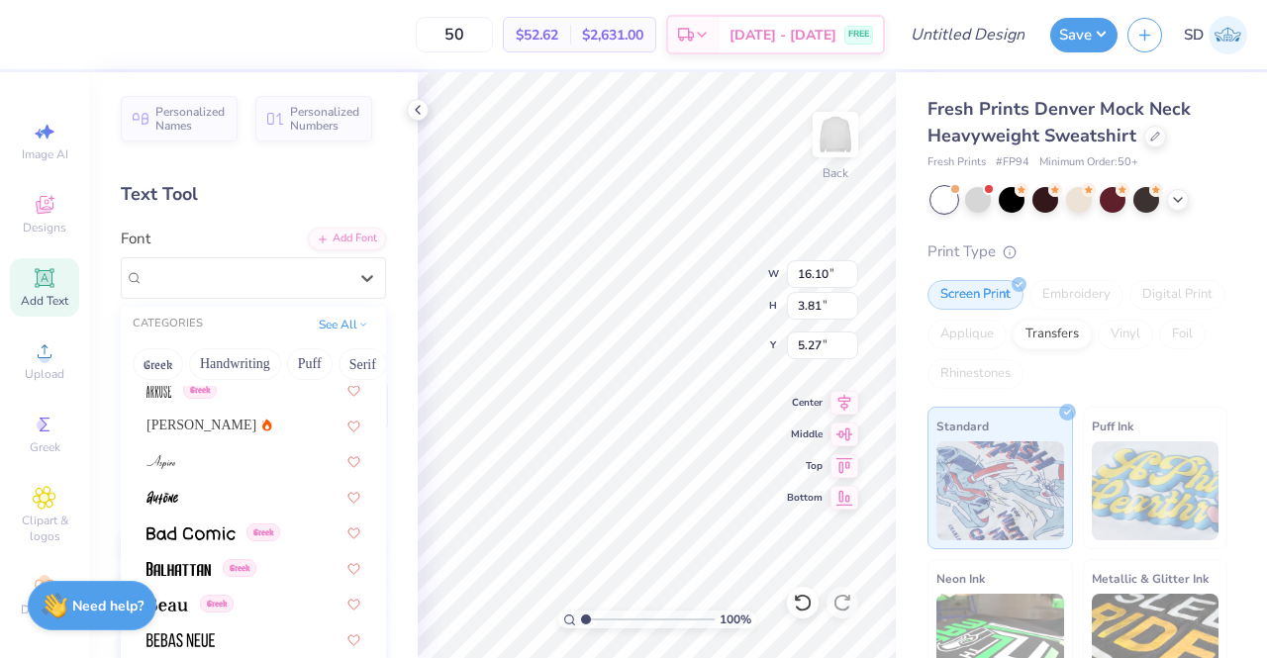
scroll to position [736, 0]
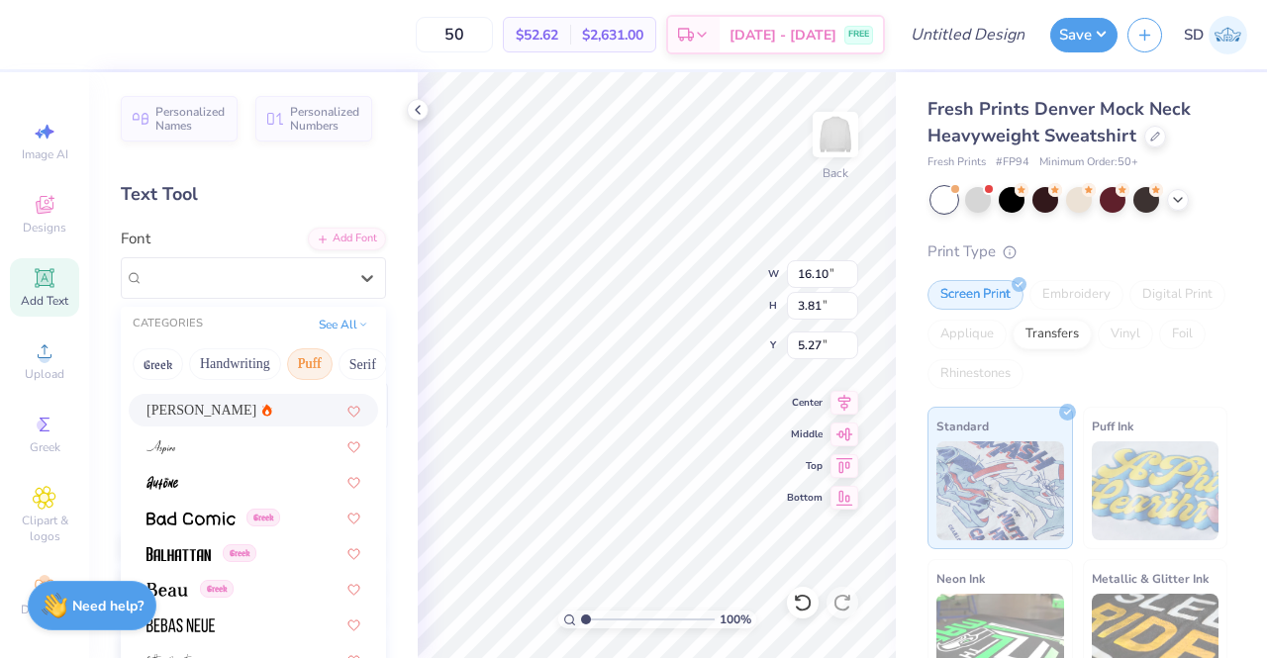
click at [307, 360] on button "Puff" at bounding box center [310, 364] width 46 height 32
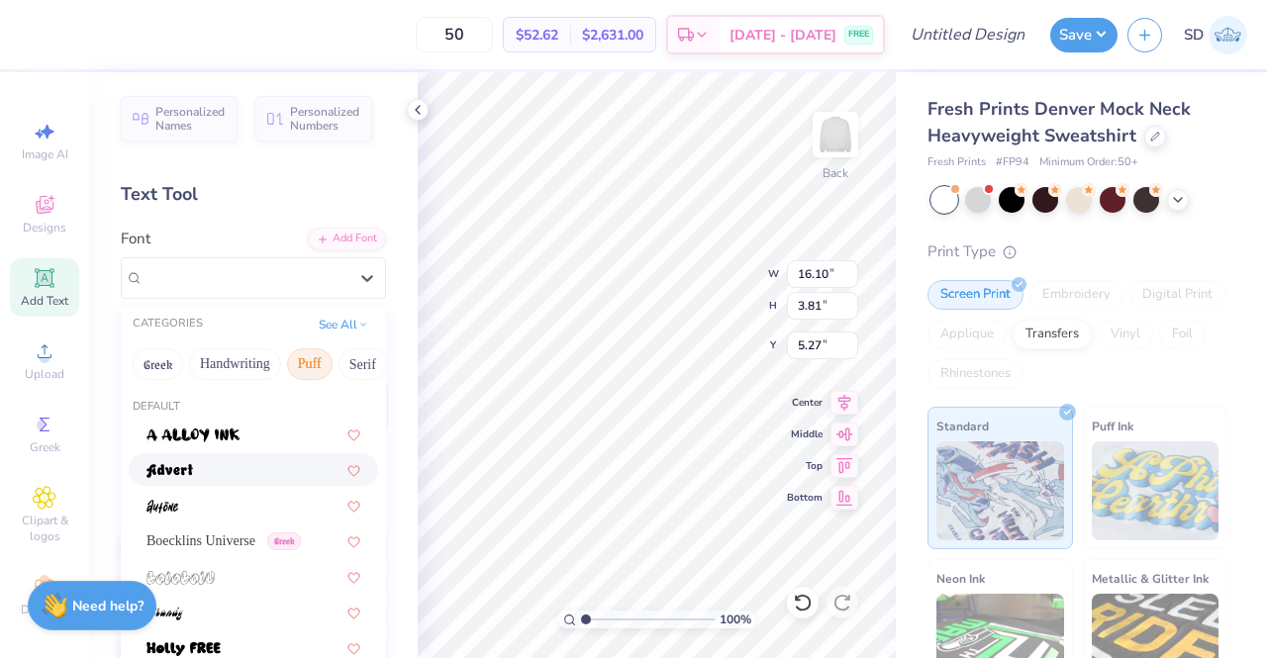
scroll to position [2, 0]
click at [316, 357] on button "Puff" at bounding box center [310, 362] width 46 height 32
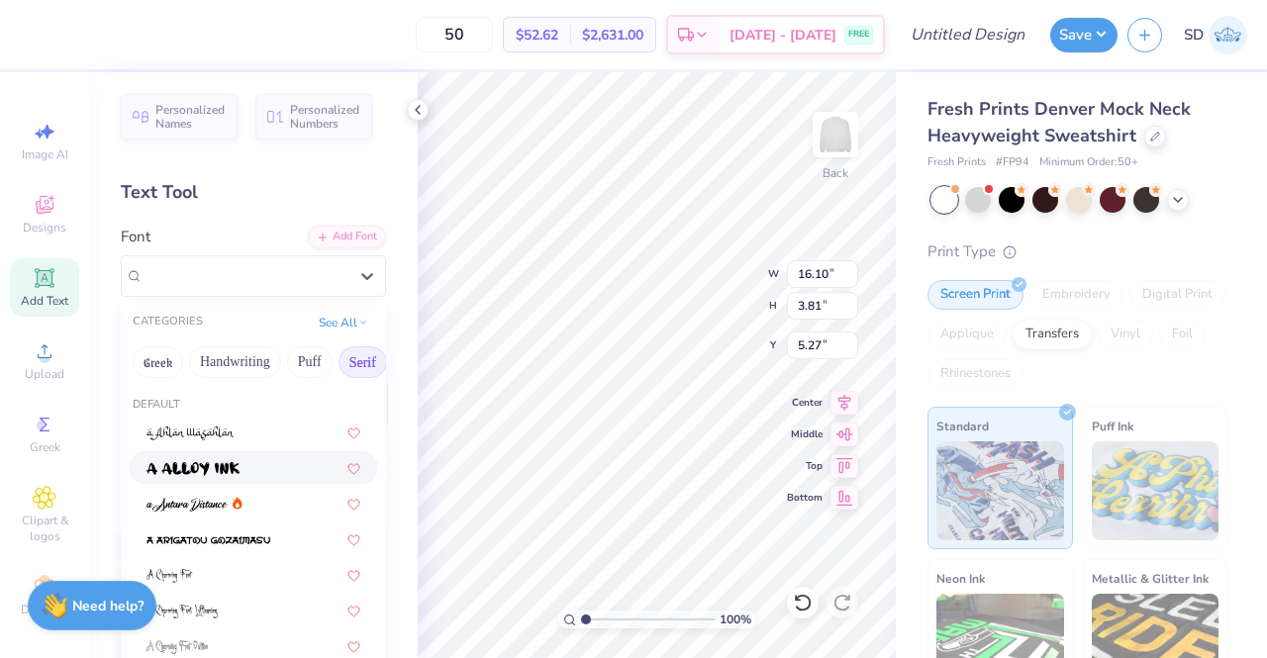
click at [352, 365] on button "Serif" at bounding box center [362, 362] width 48 height 32
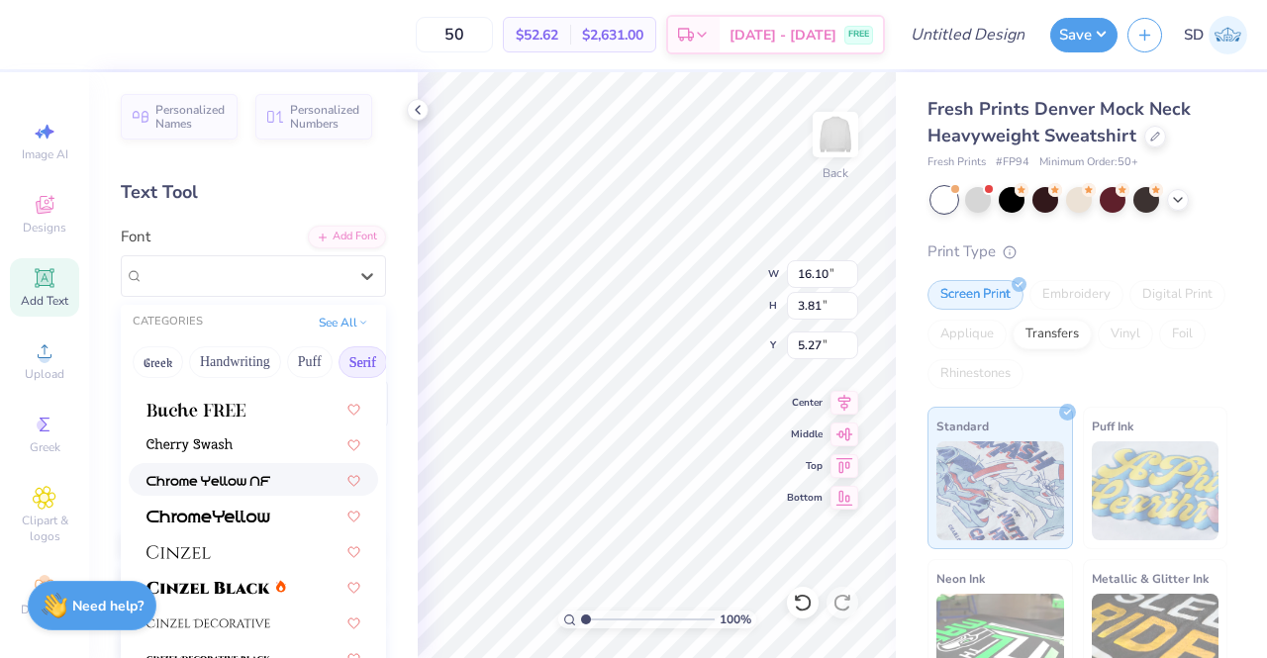
scroll to position [338, 0]
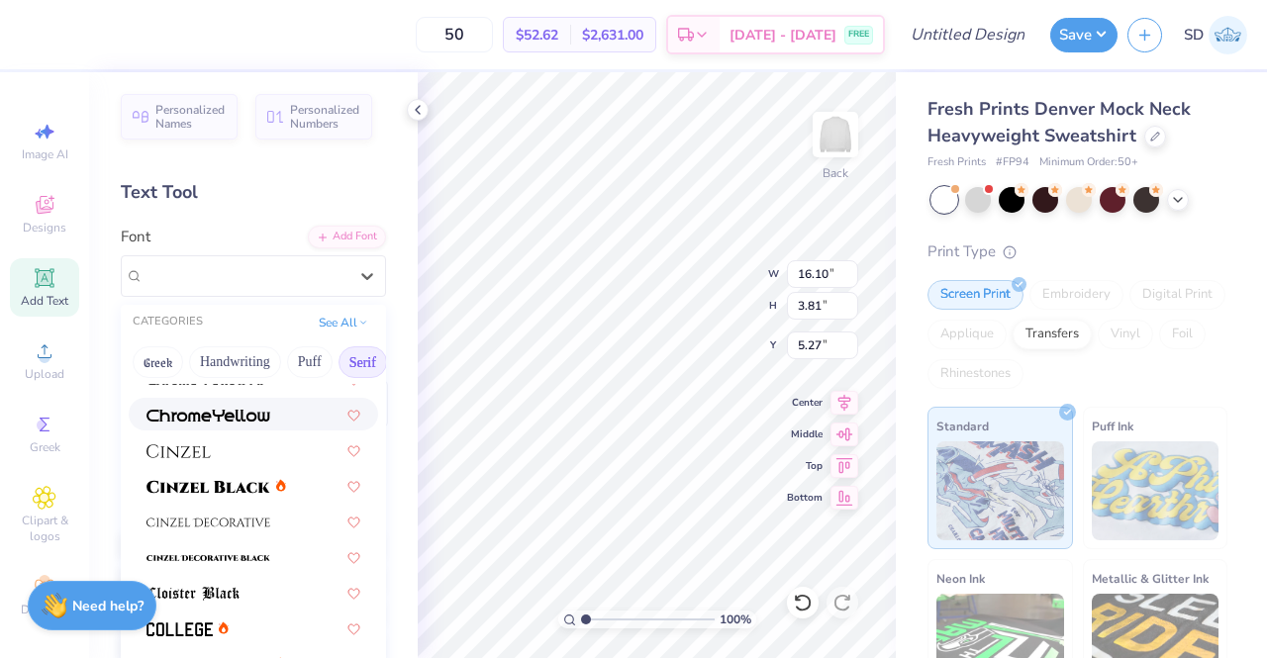
click at [232, 417] on img at bounding box center [208, 416] width 124 height 14
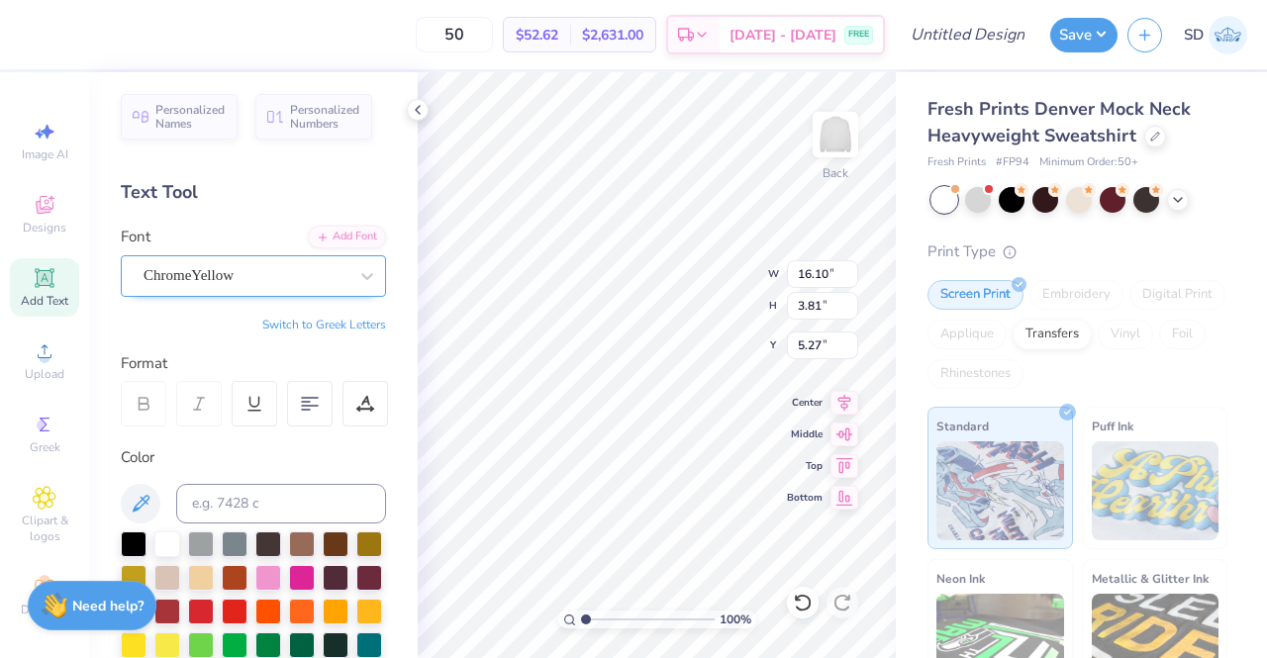
click at [273, 273] on div "ChromeYellow" at bounding box center [246, 275] width 208 height 31
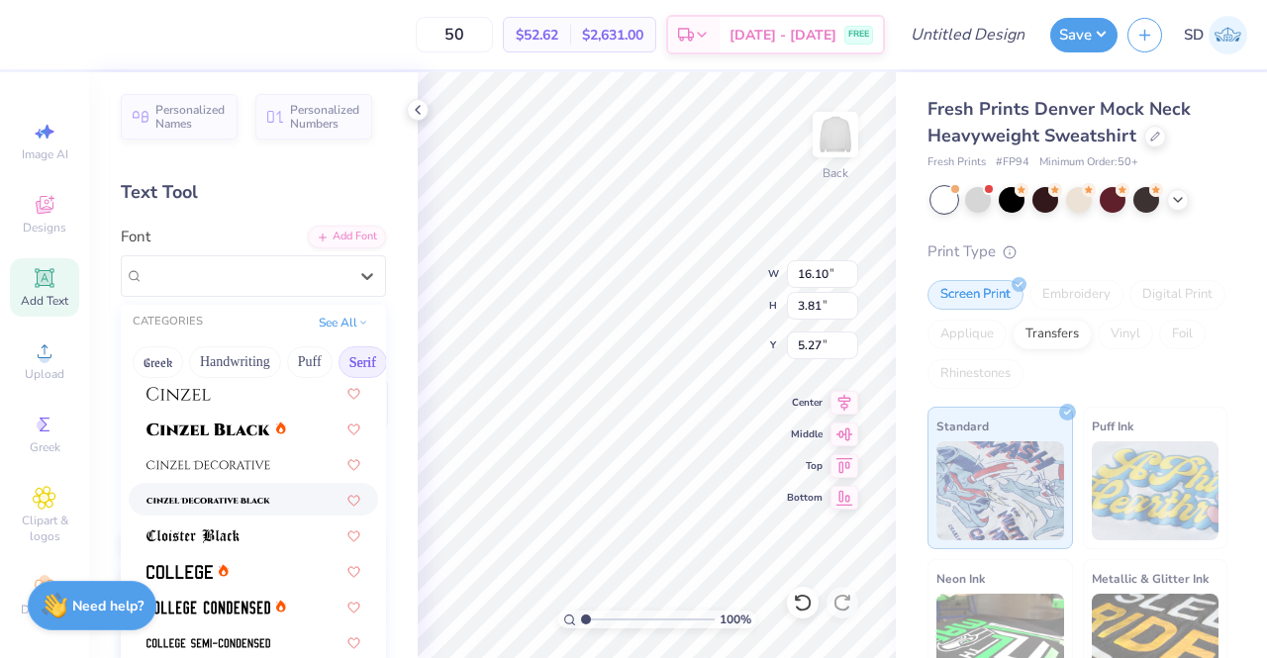
scroll to position [111, 0]
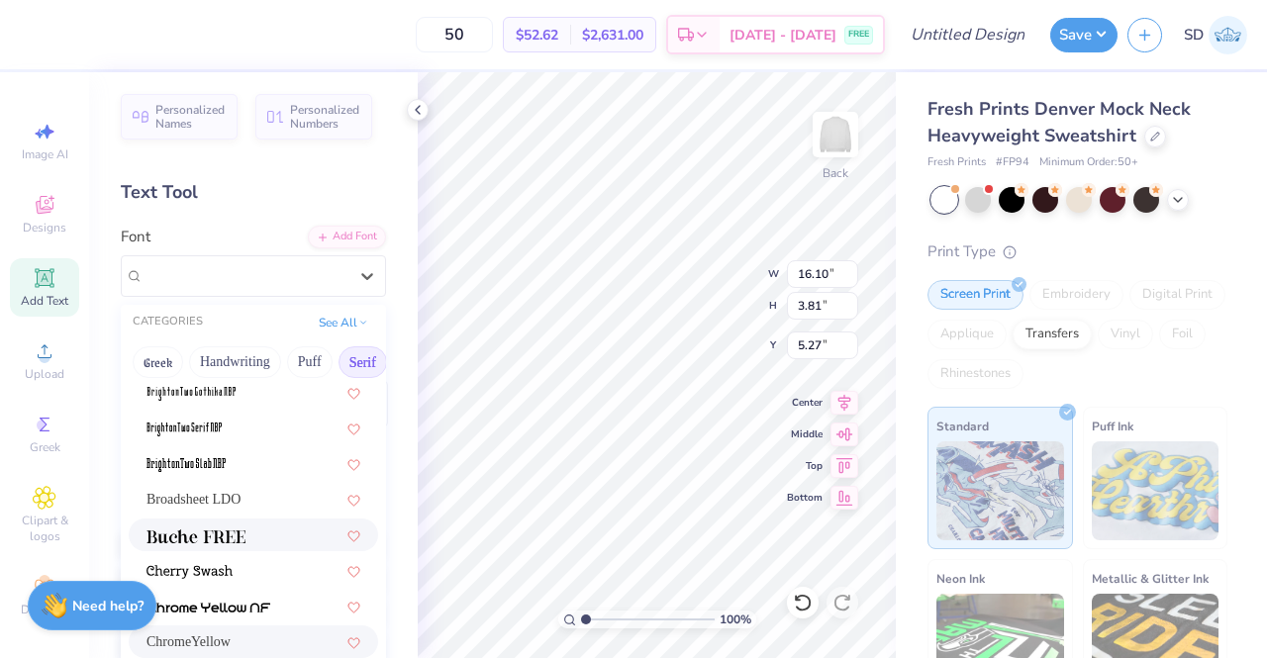
click at [253, 529] on div at bounding box center [253, 534] width 214 height 21
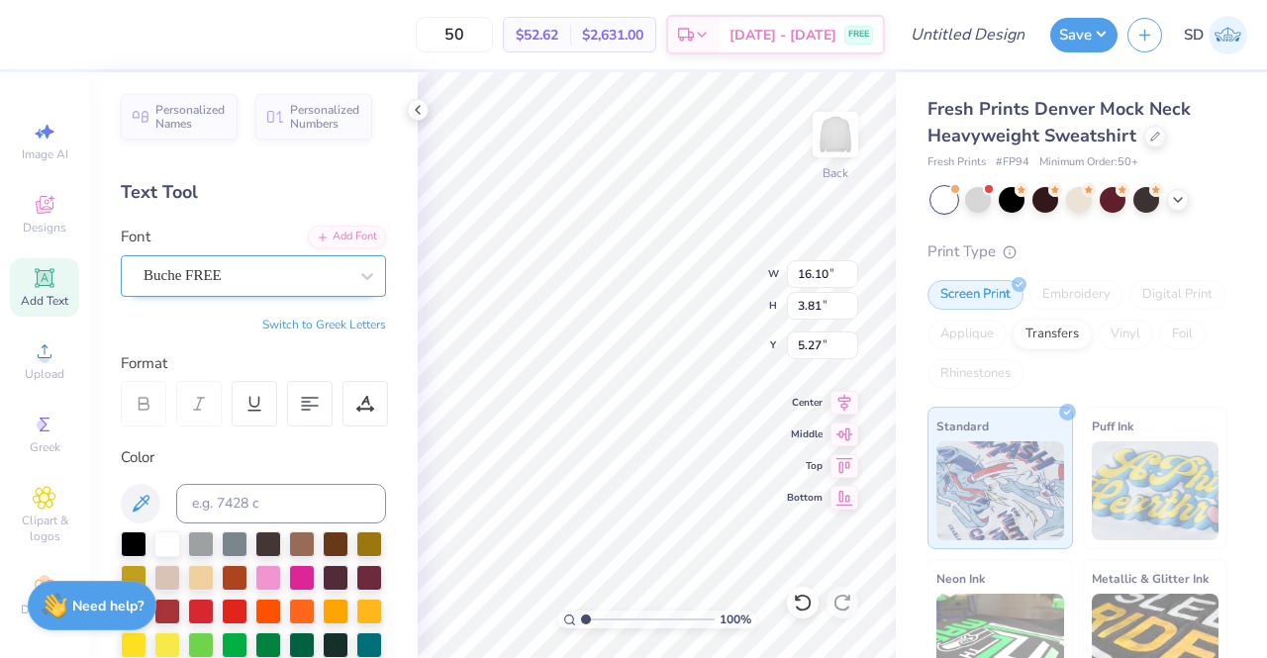
click at [281, 281] on div "Buche FREE" at bounding box center [246, 275] width 208 height 31
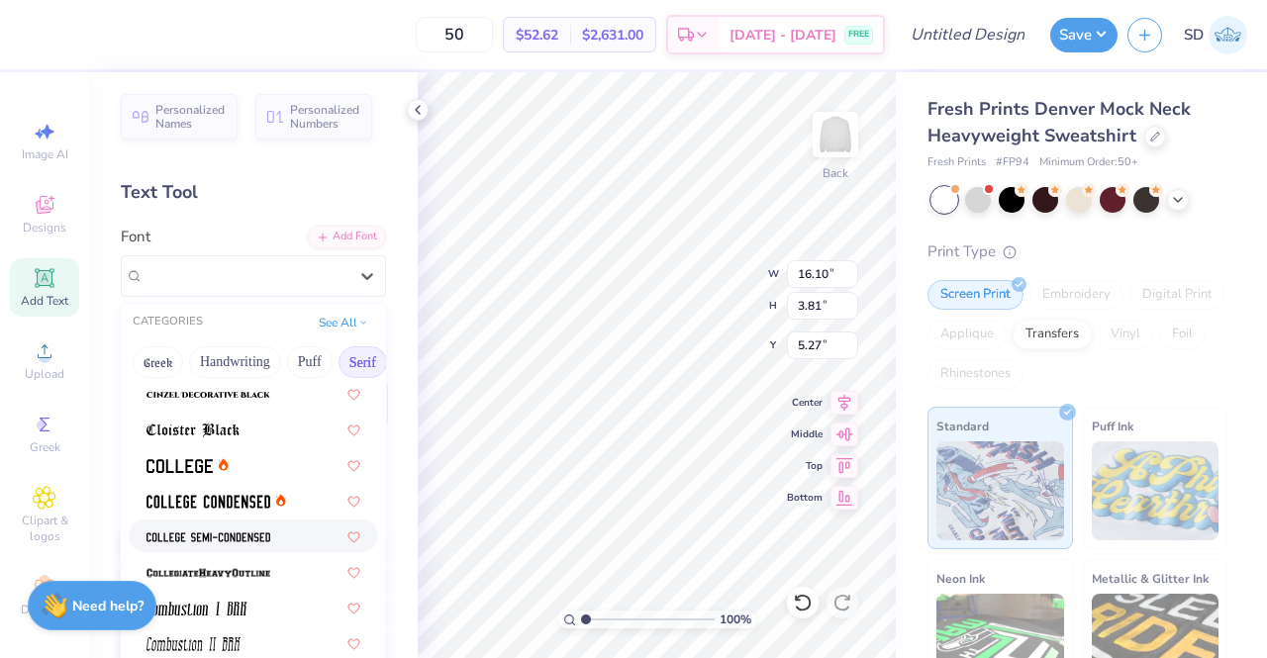
scroll to position [514, 0]
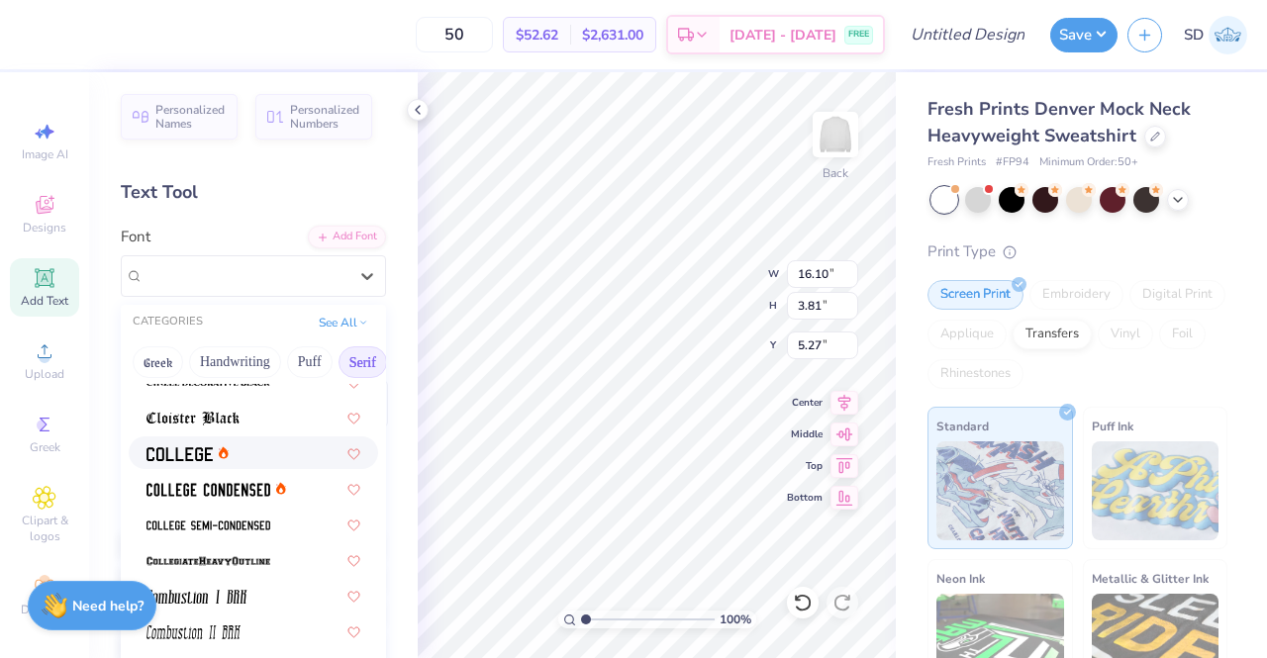
click at [232, 457] on div at bounding box center [253, 452] width 214 height 21
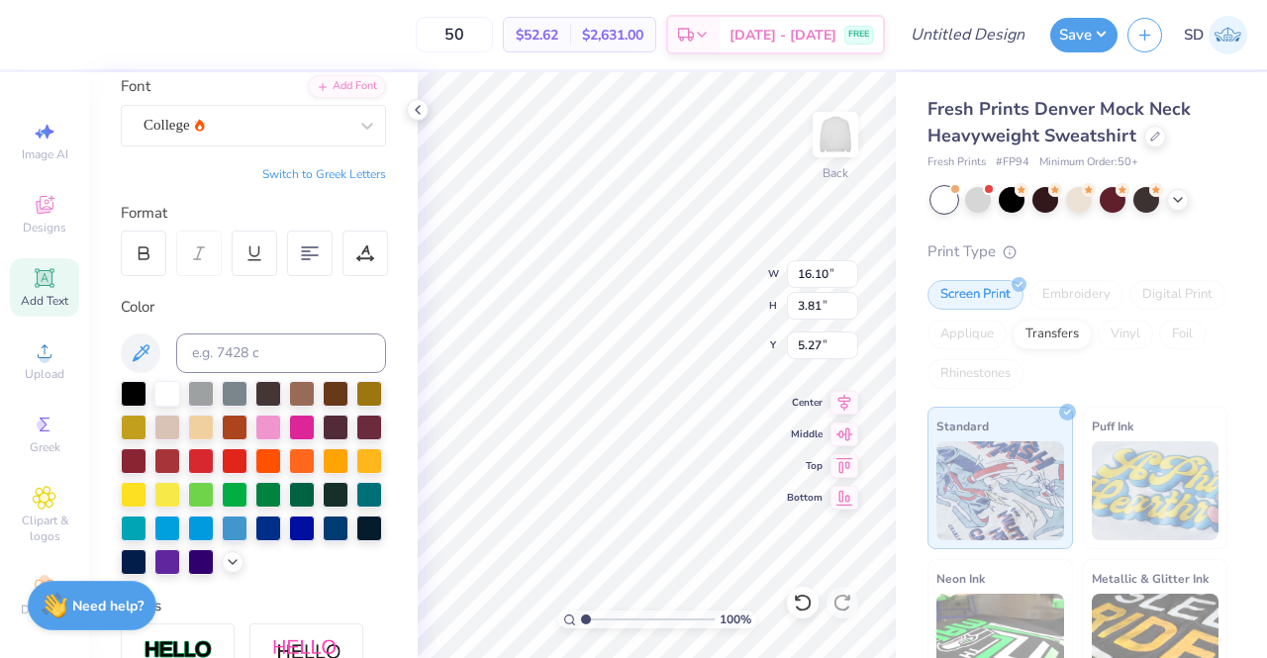
scroll to position [151, 0]
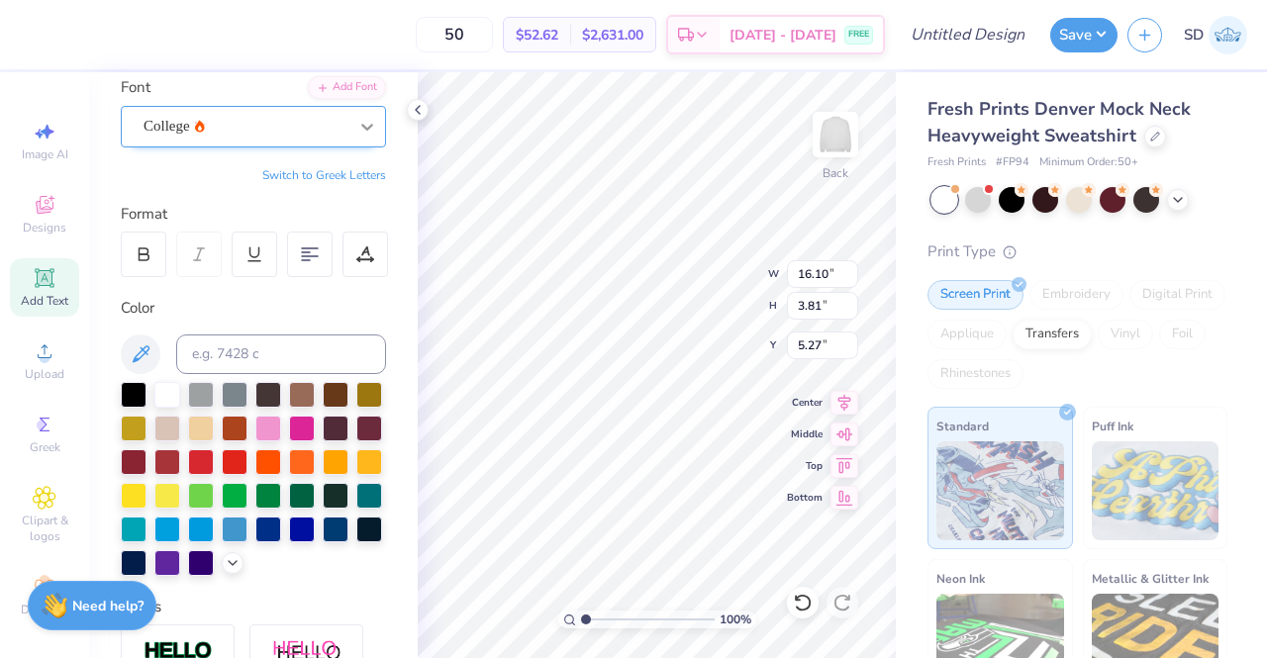
click at [349, 122] on div at bounding box center [367, 127] width 36 height 36
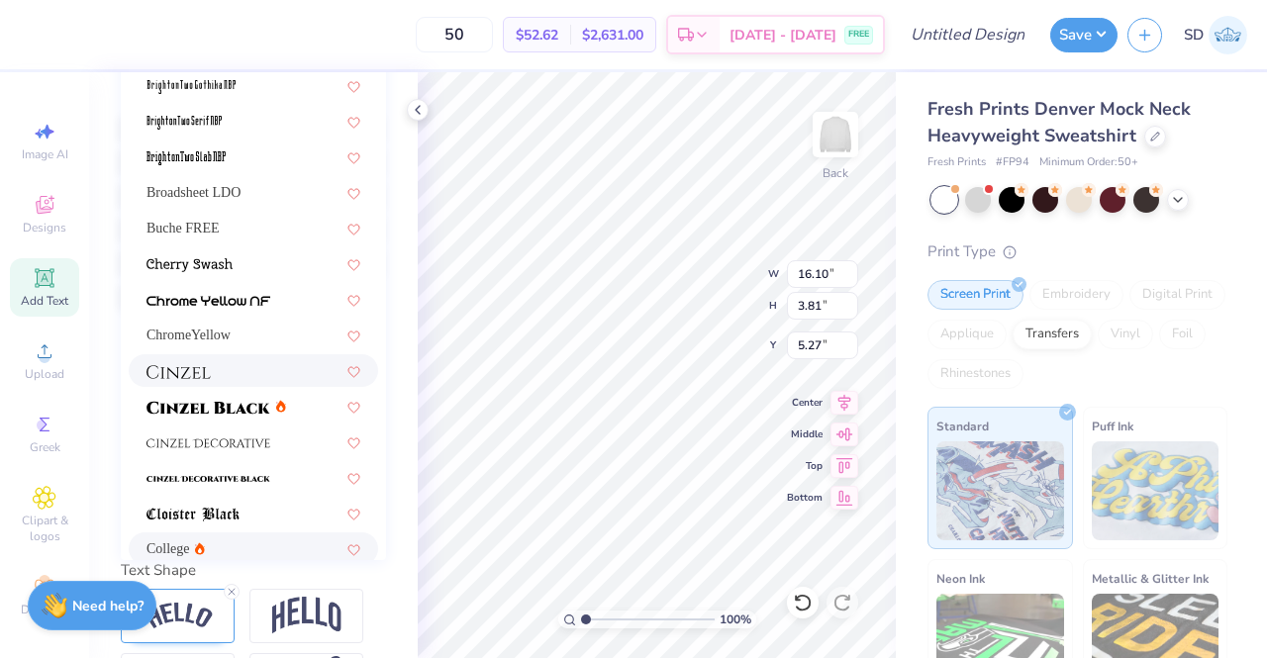
scroll to position [298, 0]
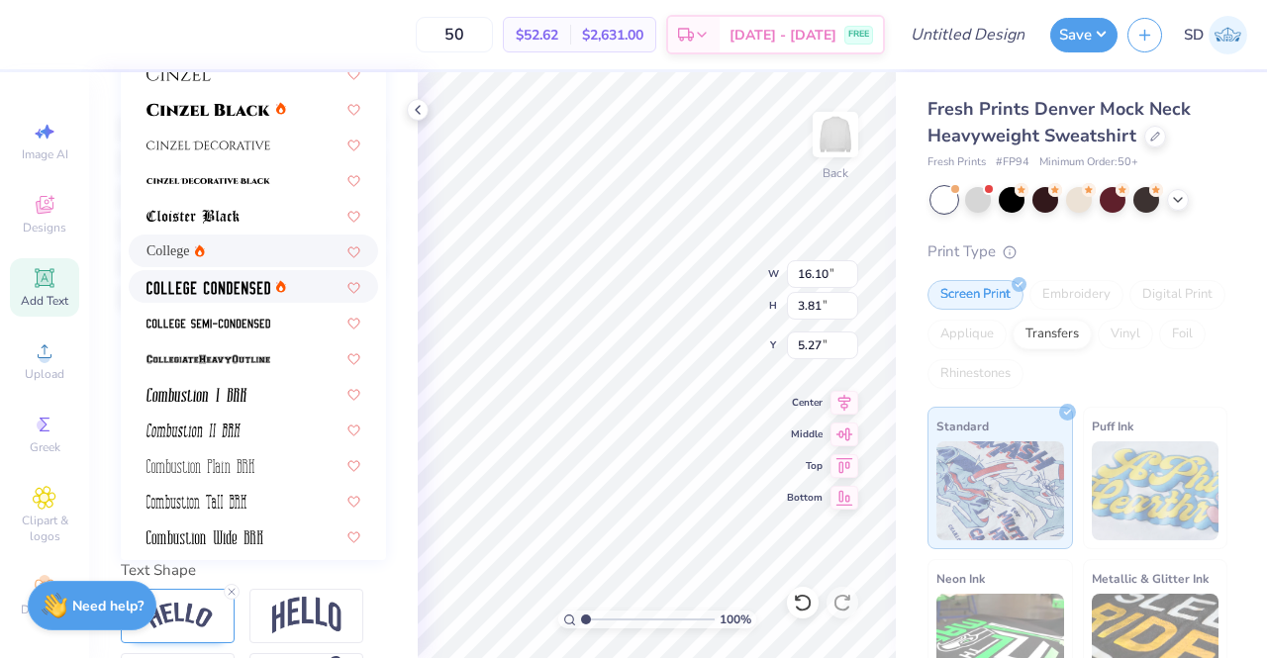
click at [259, 284] on img at bounding box center [208, 288] width 124 height 14
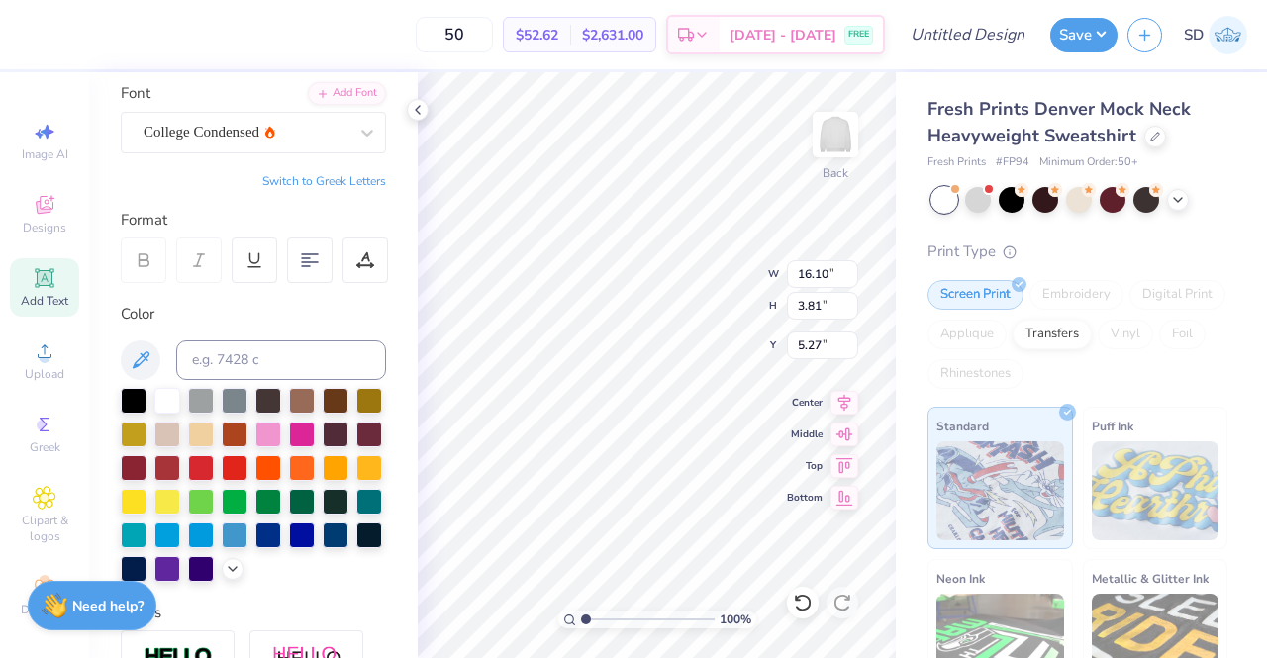
scroll to position [134, 0]
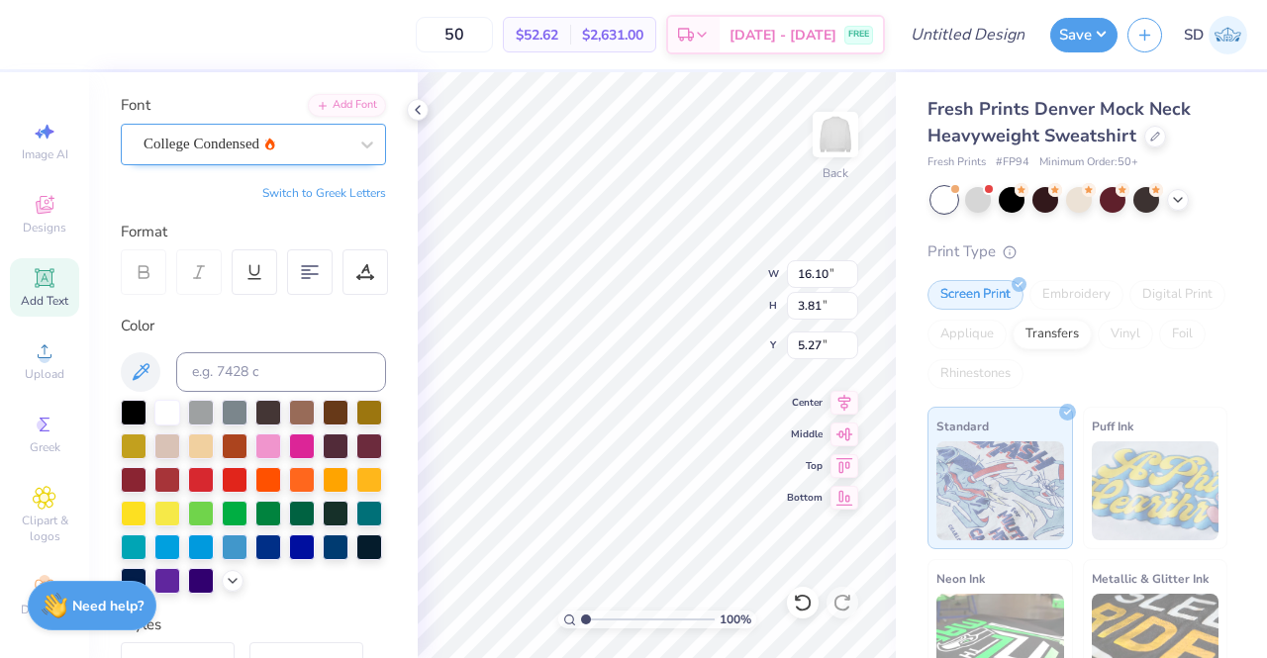
click at [327, 143] on div "College Condensed" at bounding box center [246, 144] width 208 height 31
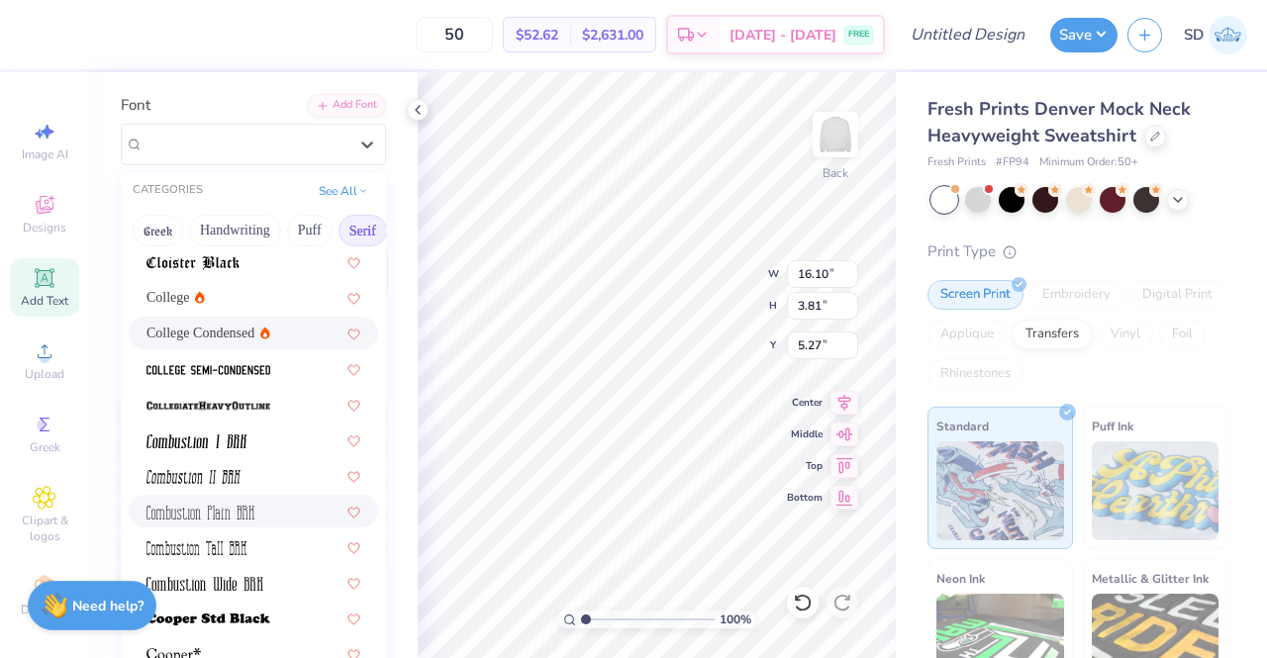
scroll to position [551, 0]
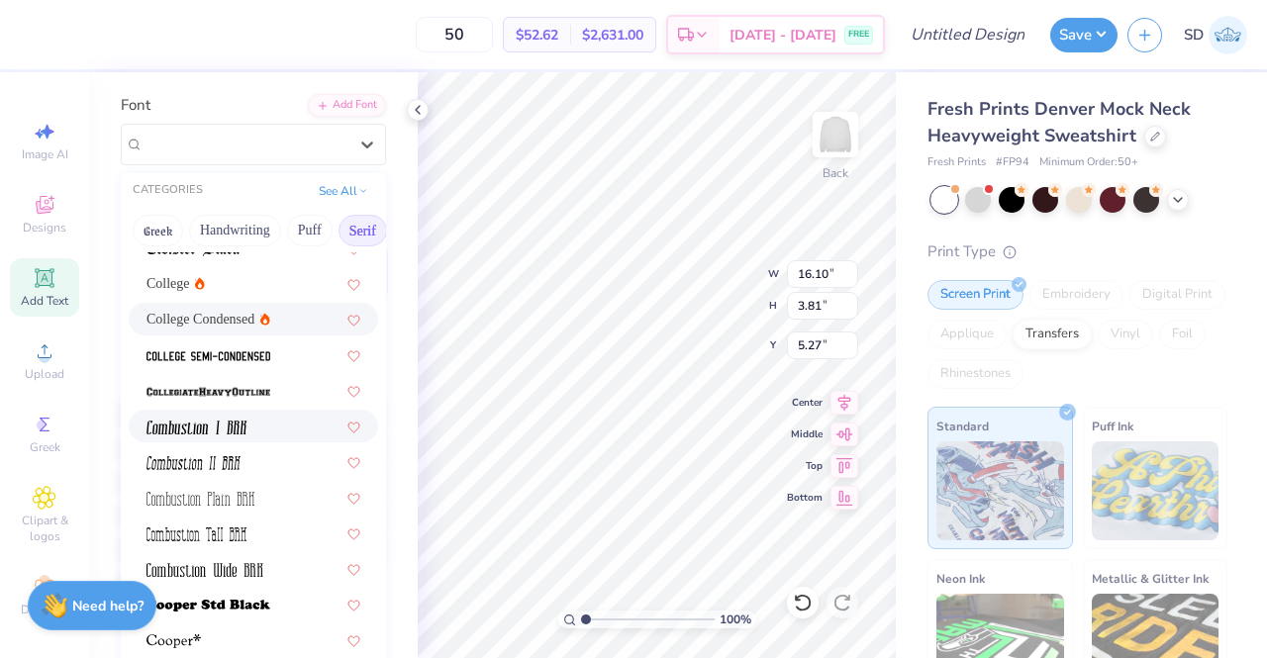
click at [243, 423] on img at bounding box center [196, 428] width 101 height 14
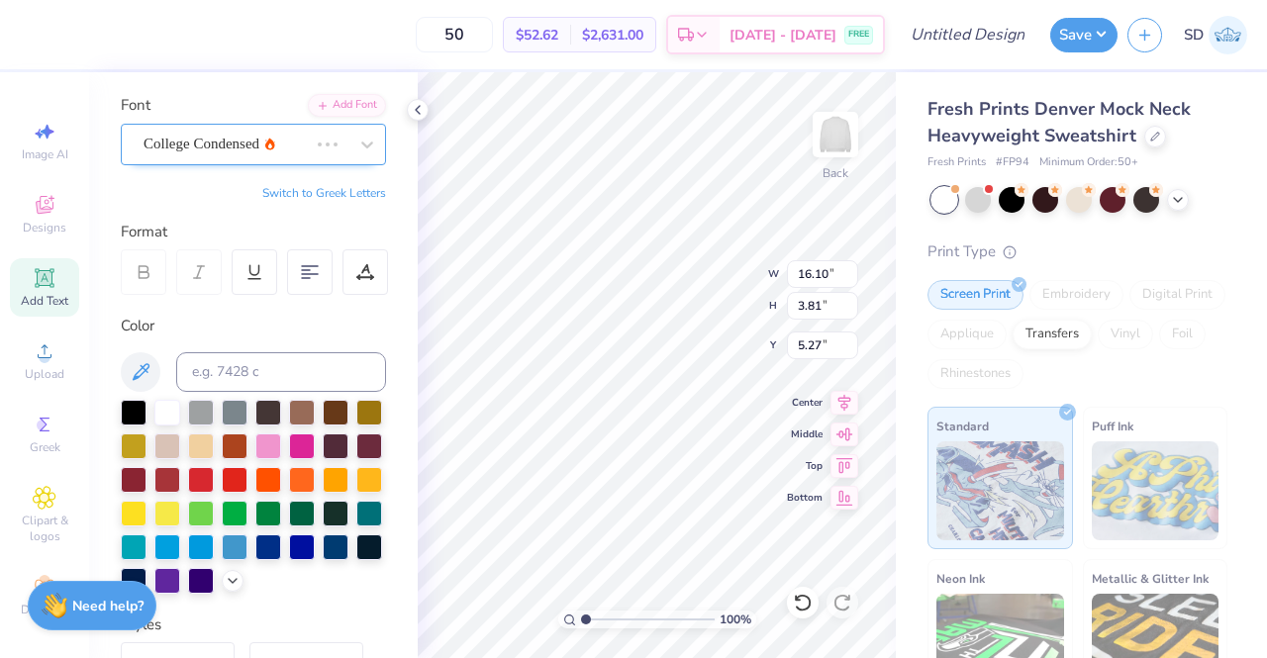
click at [245, 156] on div "College Condensed" at bounding box center [226, 144] width 168 height 31
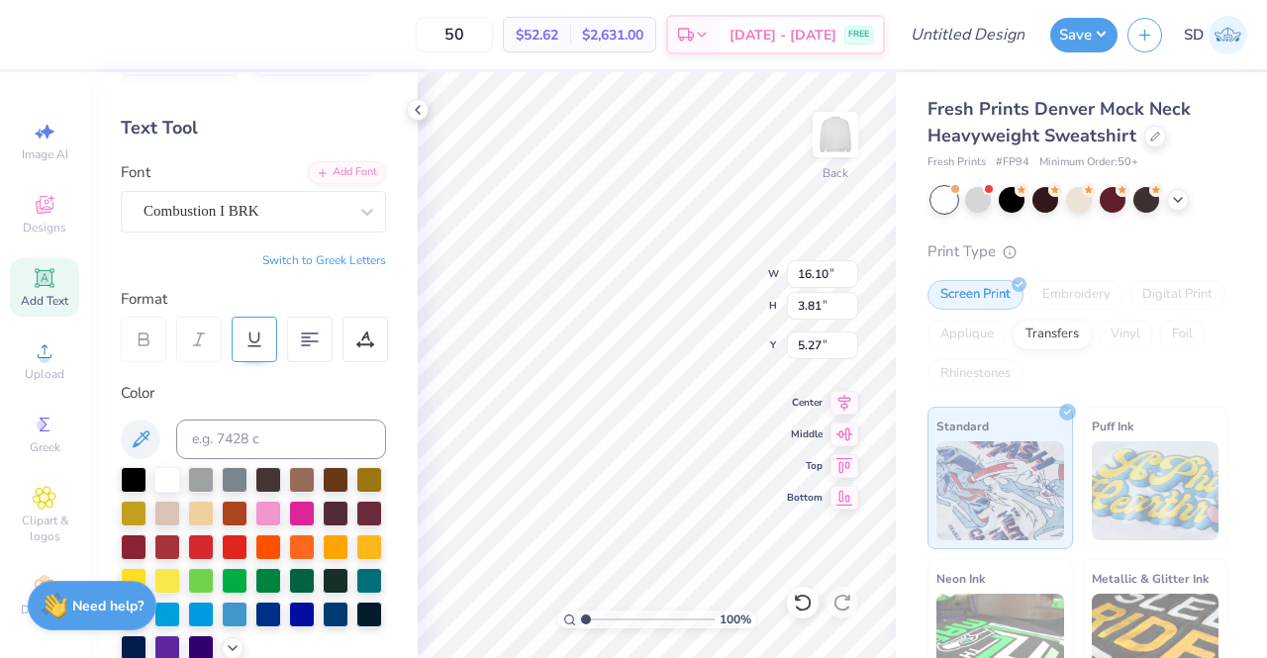
scroll to position [46, 0]
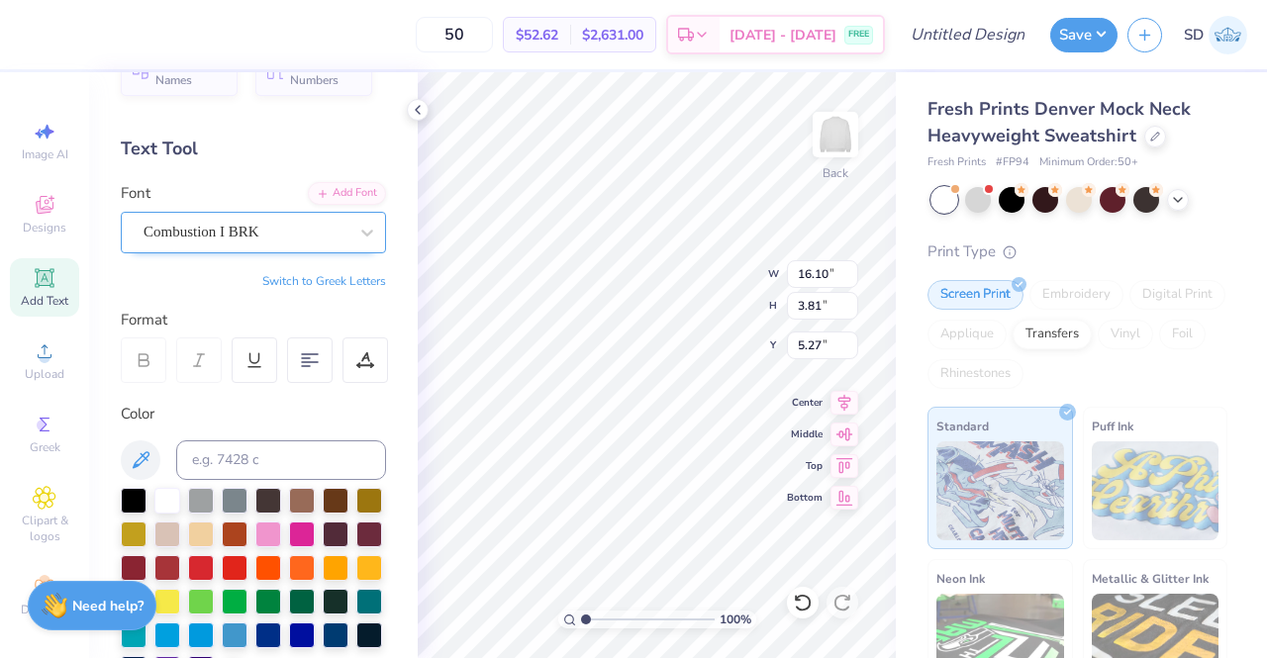
click at [237, 242] on div at bounding box center [245, 232] width 204 height 27
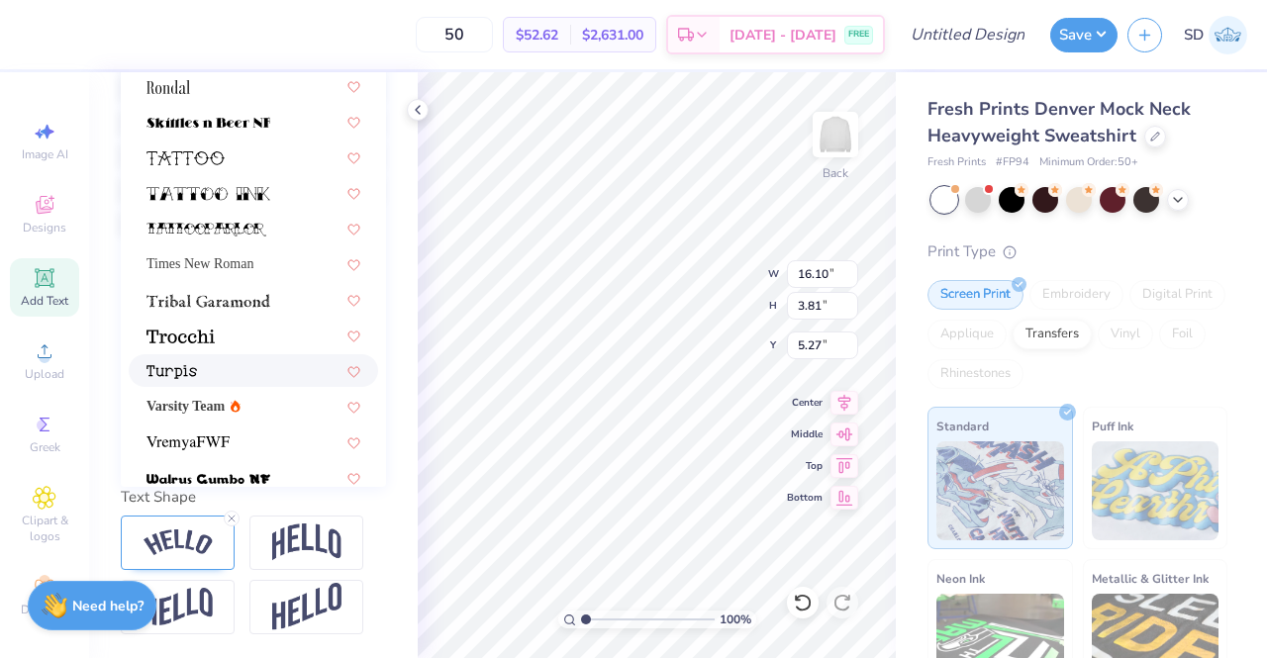
scroll to position [2205, 0]
click at [240, 402] on icon at bounding box center [236, 408] width 10 height 12
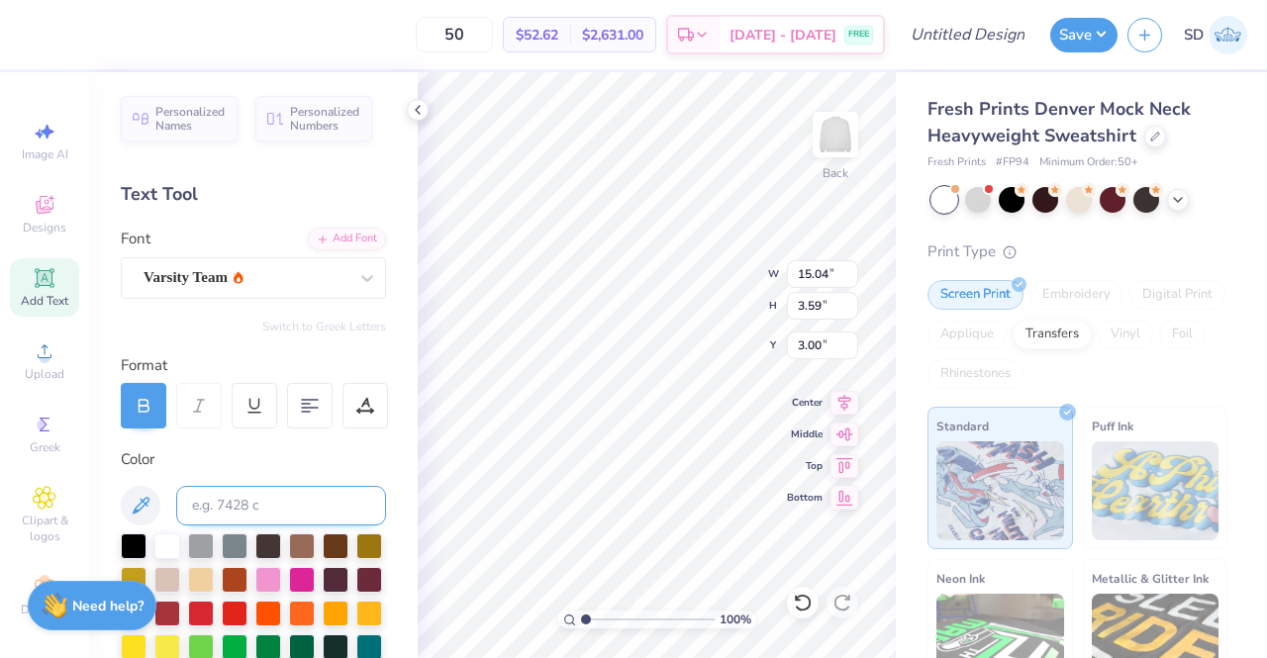
type input "3.00"
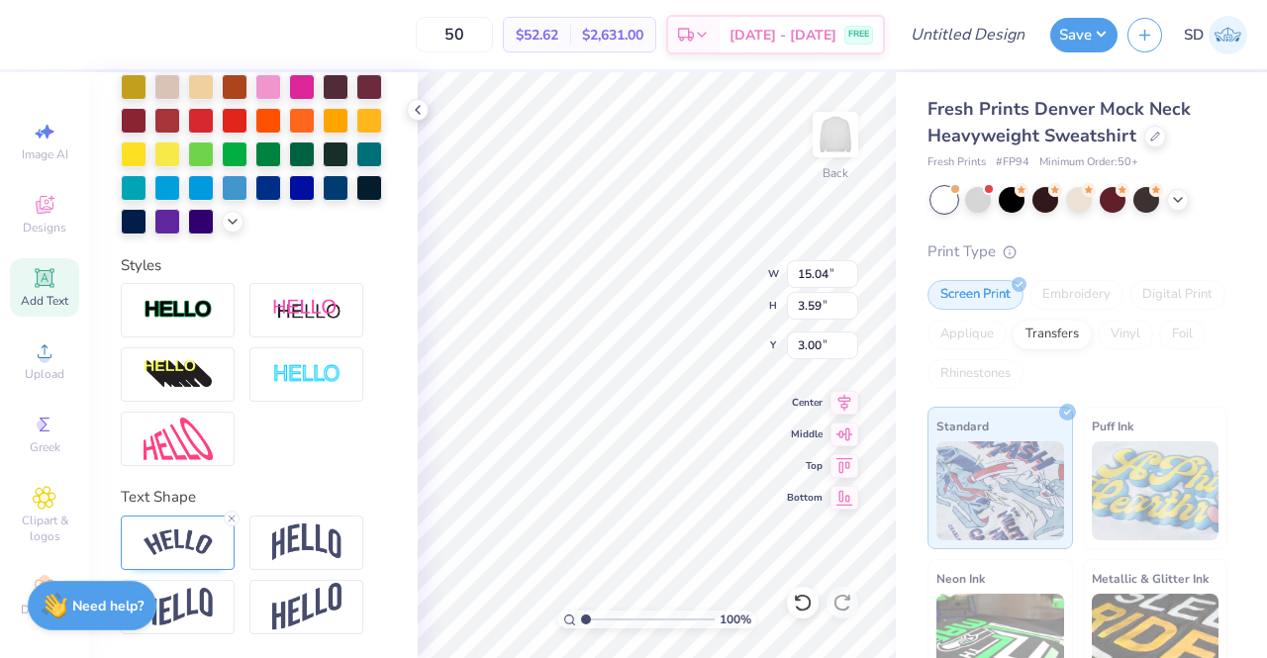
scroll to position [524, 0]
click at [182, 543] on img at bounding box center [177, 542] width 69 height 27
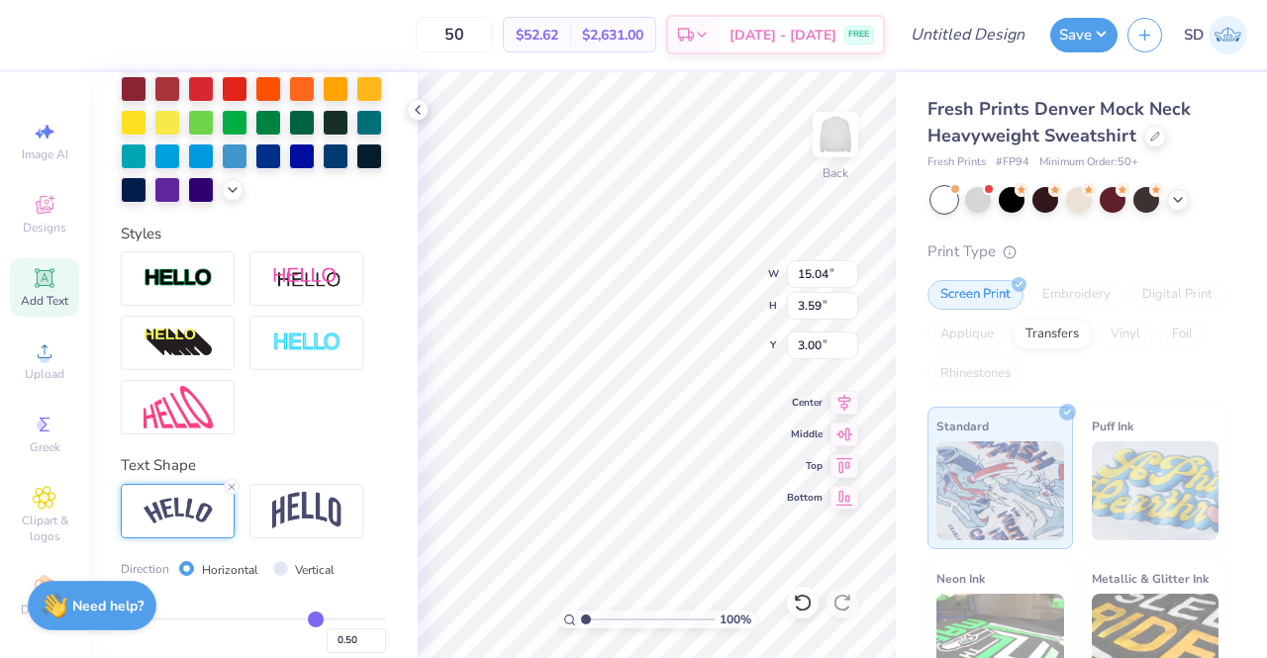
scroll to position [639, 0]
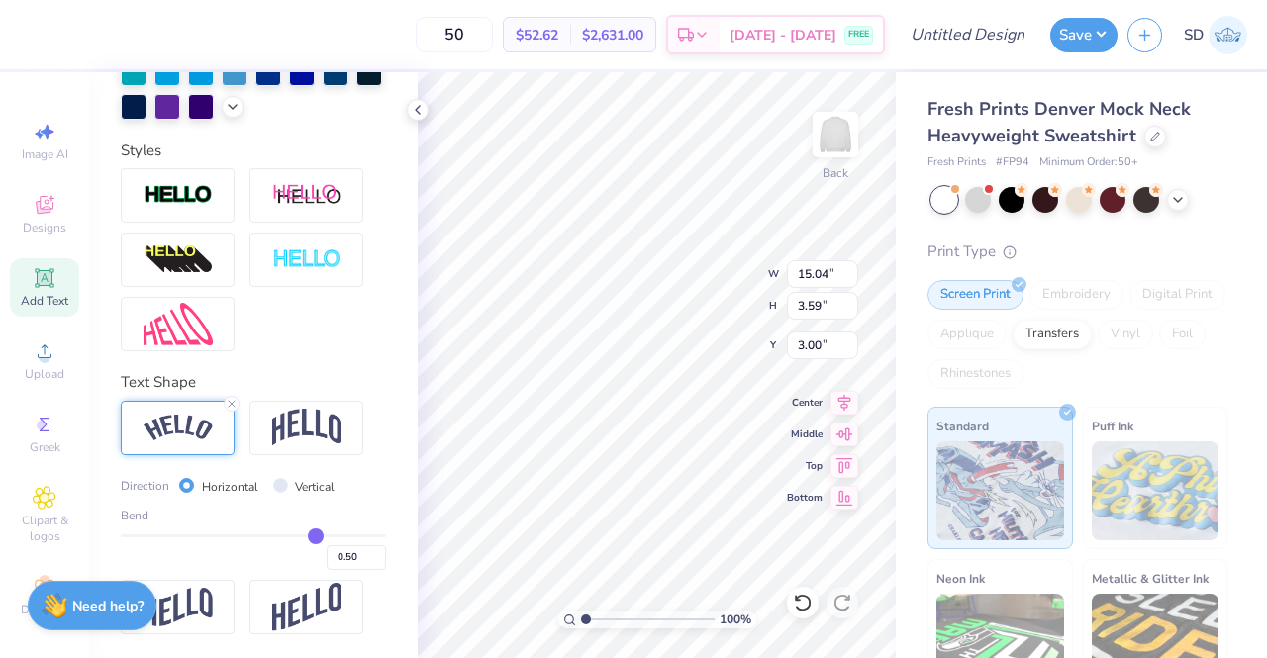
type input "0.44"
type input "0.41"
type input "0.4"
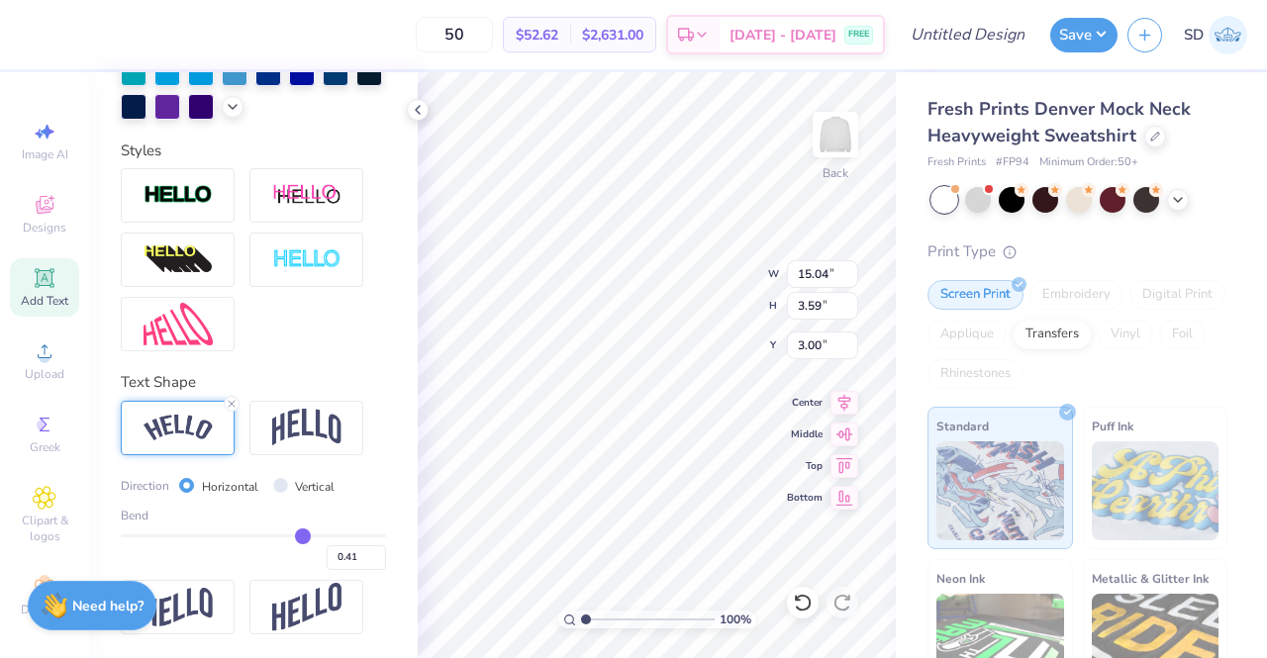
type input "0.40"
type input "0.39"
type input "0.37"
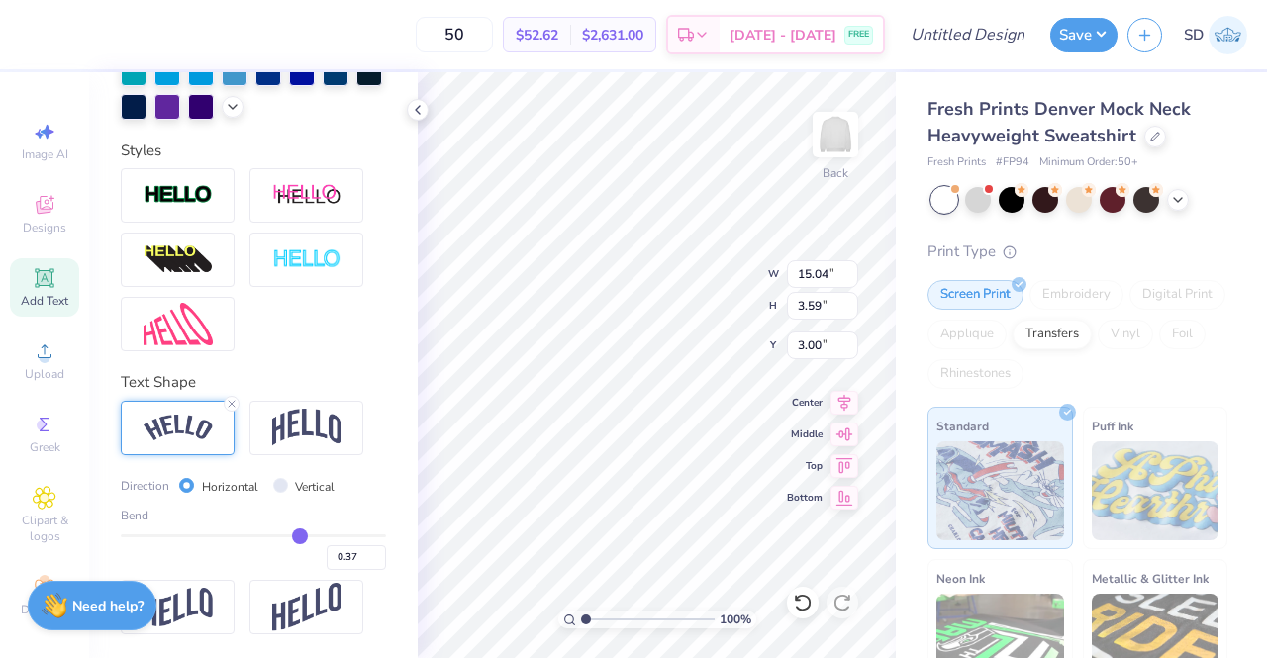
type input "0.36"
type input "0.35"
type input "0.34"
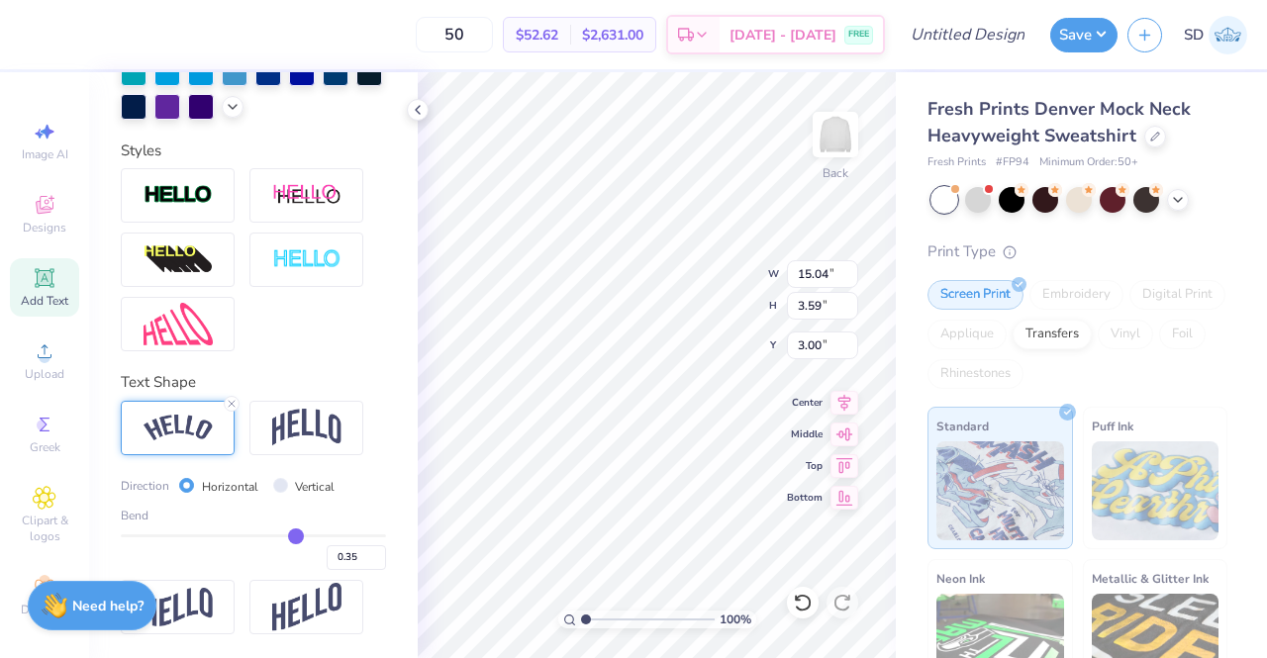
type input "0.34"
type input "0.32"
type input "0.31"
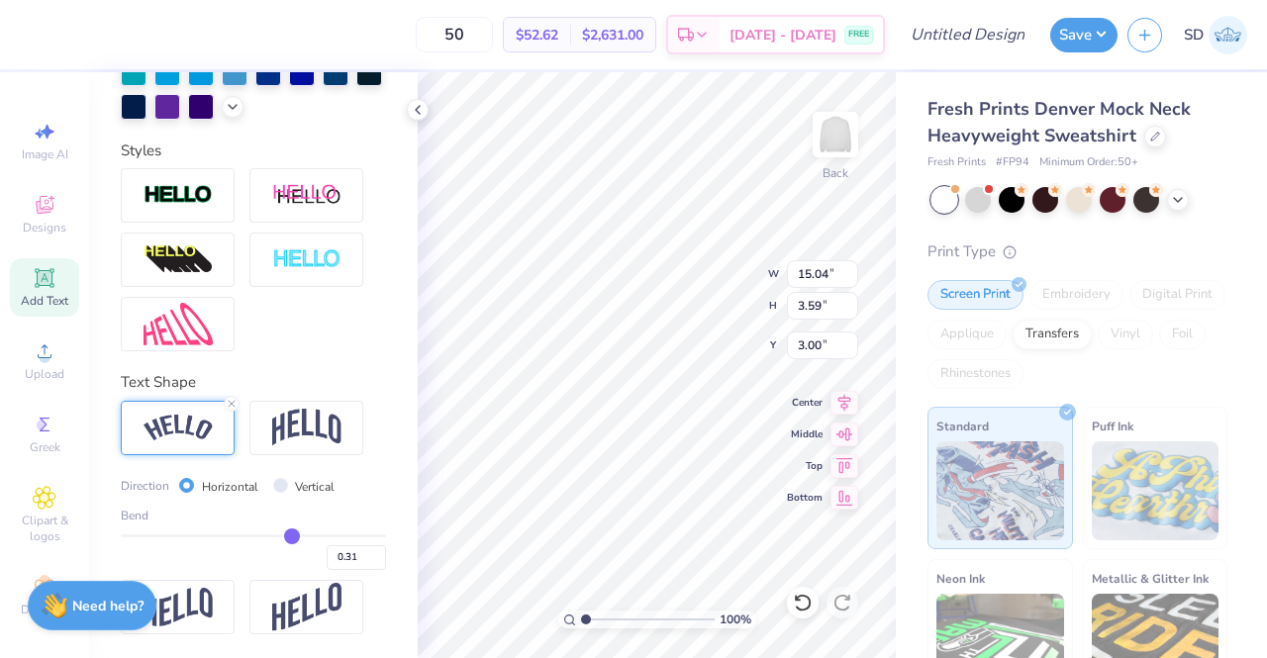
type input "0.3"
type input "0.30"
type input "0.28"
type input "0.27"
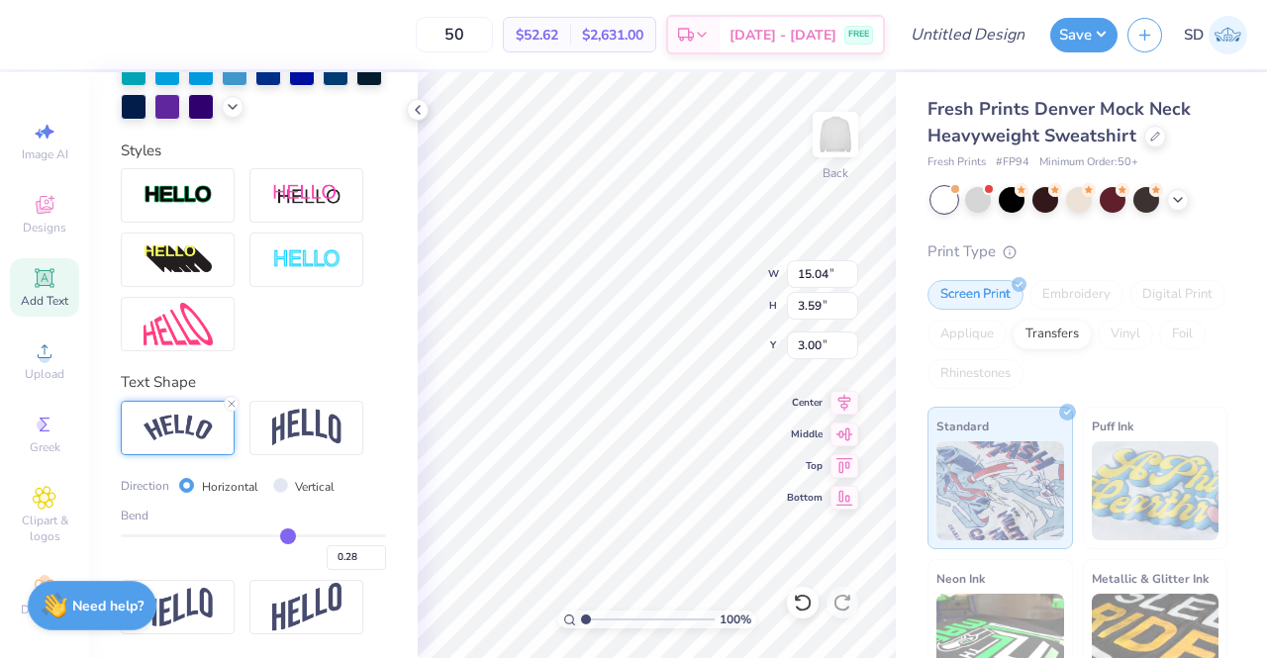
type input "0.27"
type input "0.26"
type input "0.25"
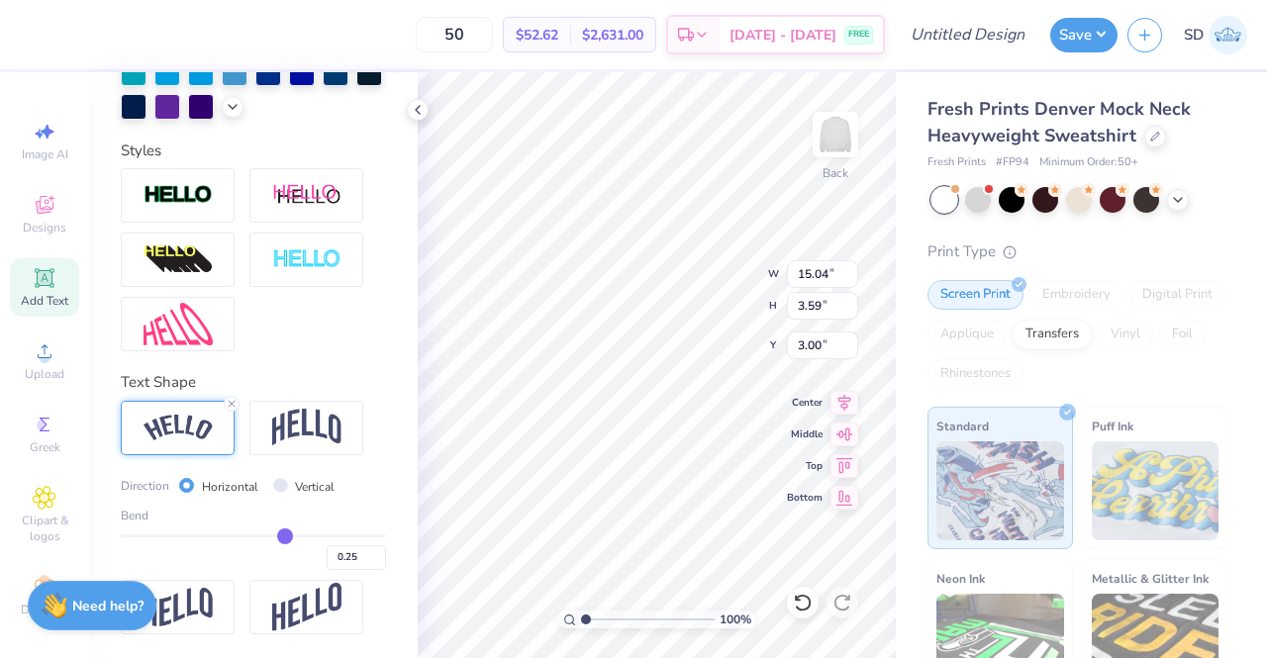
type input "0.24"
type input "0.23"
type input "0.22"
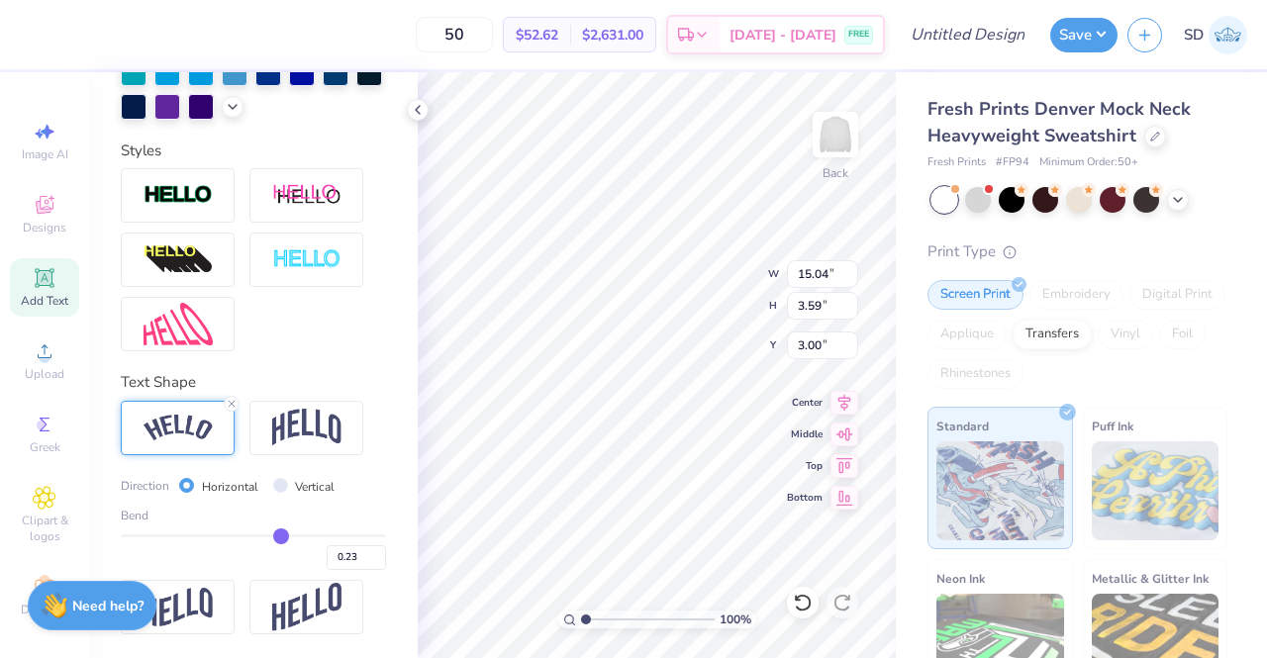
type input "0.22"
type input "0.21"
type input "0.19"
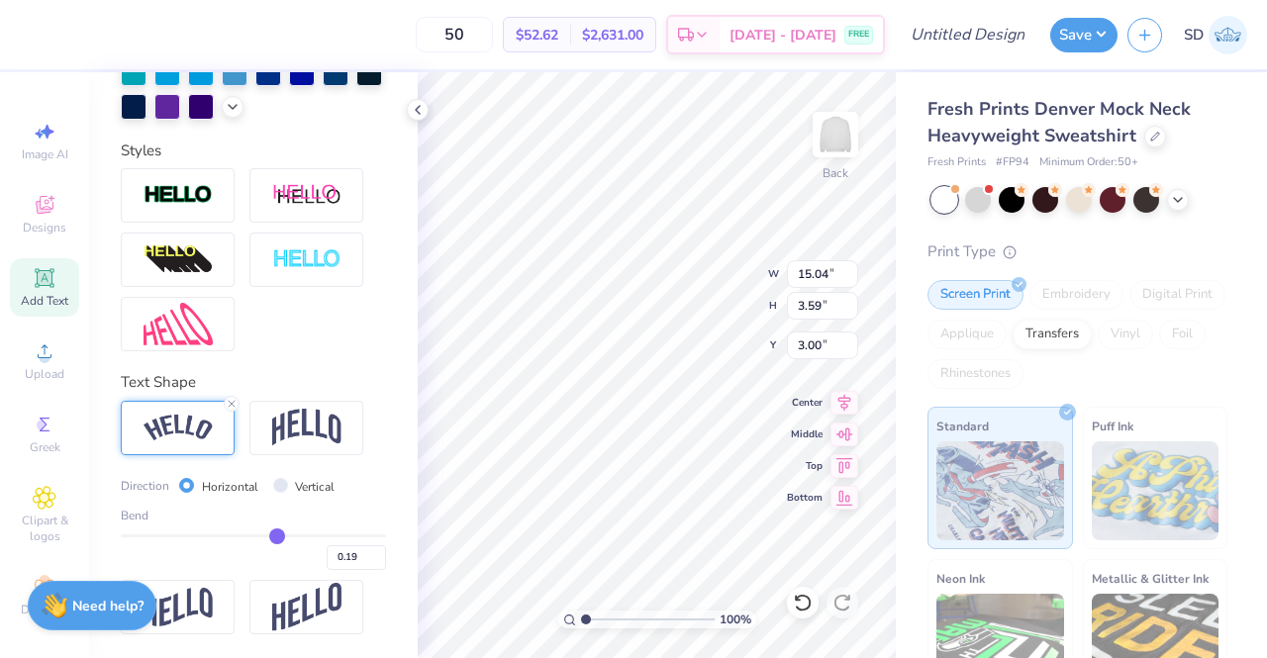
type input "0.18"
type input "0.17"
type input "0.16"
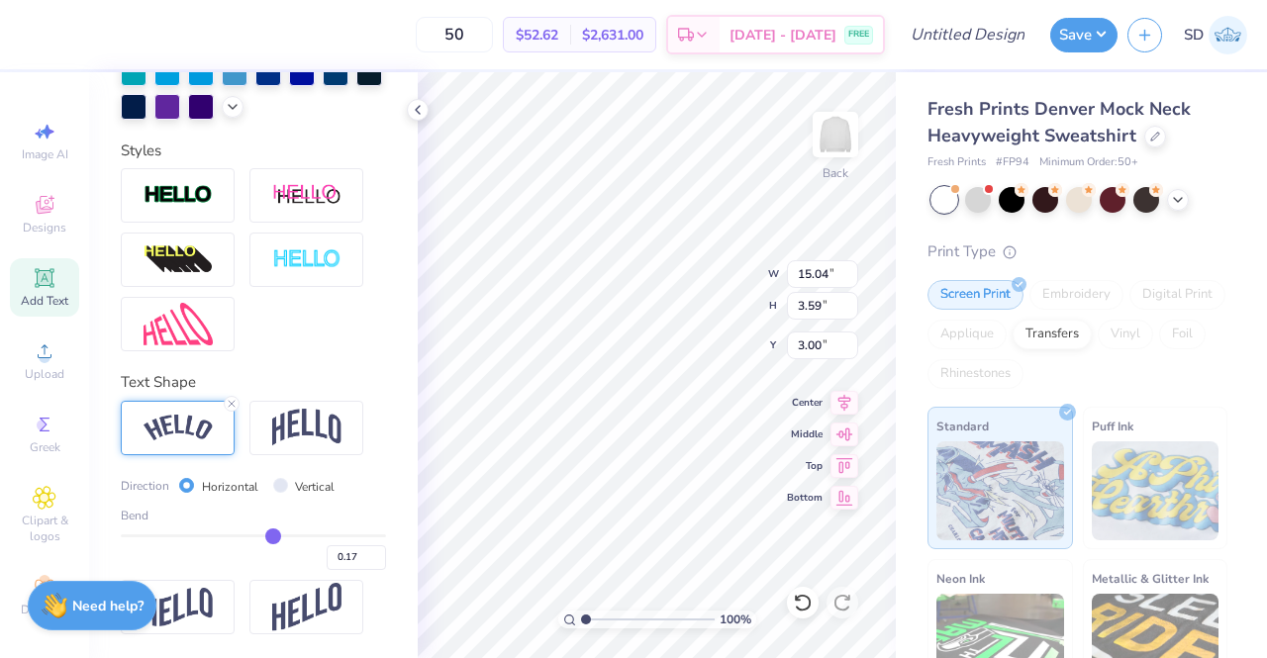
type input "0.16"
type input "0.15"
type input "0.14"
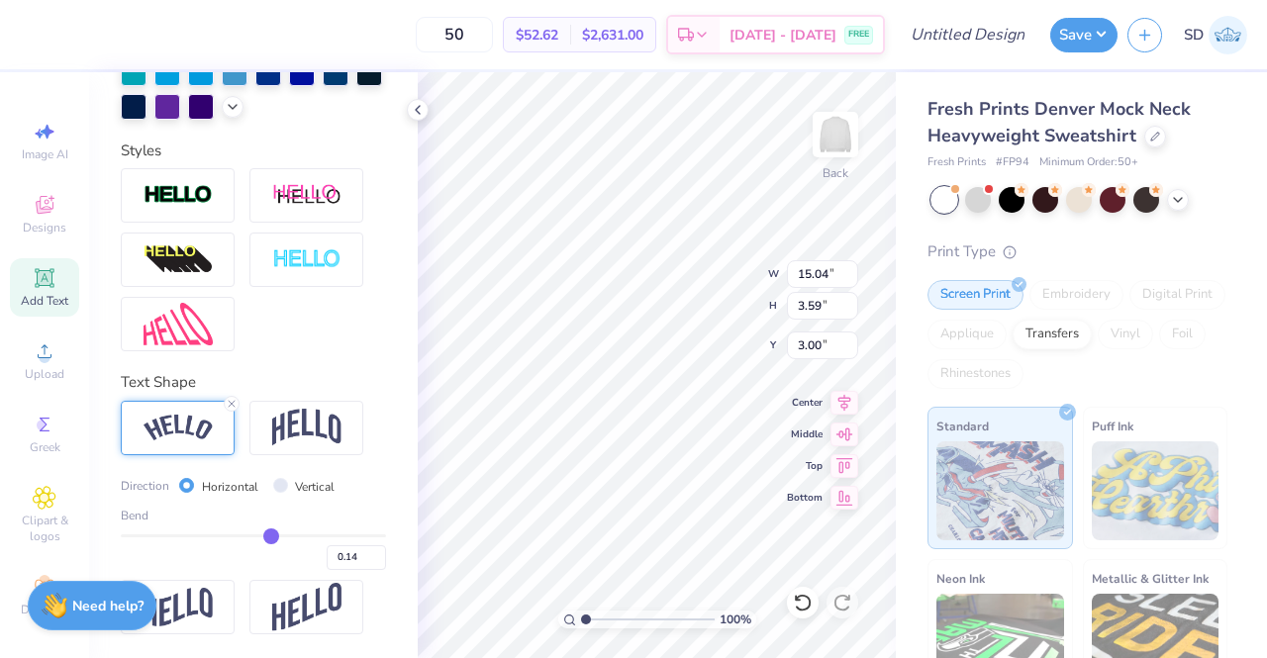
type input "0.13"
type input "0.12"
type input "0.11"
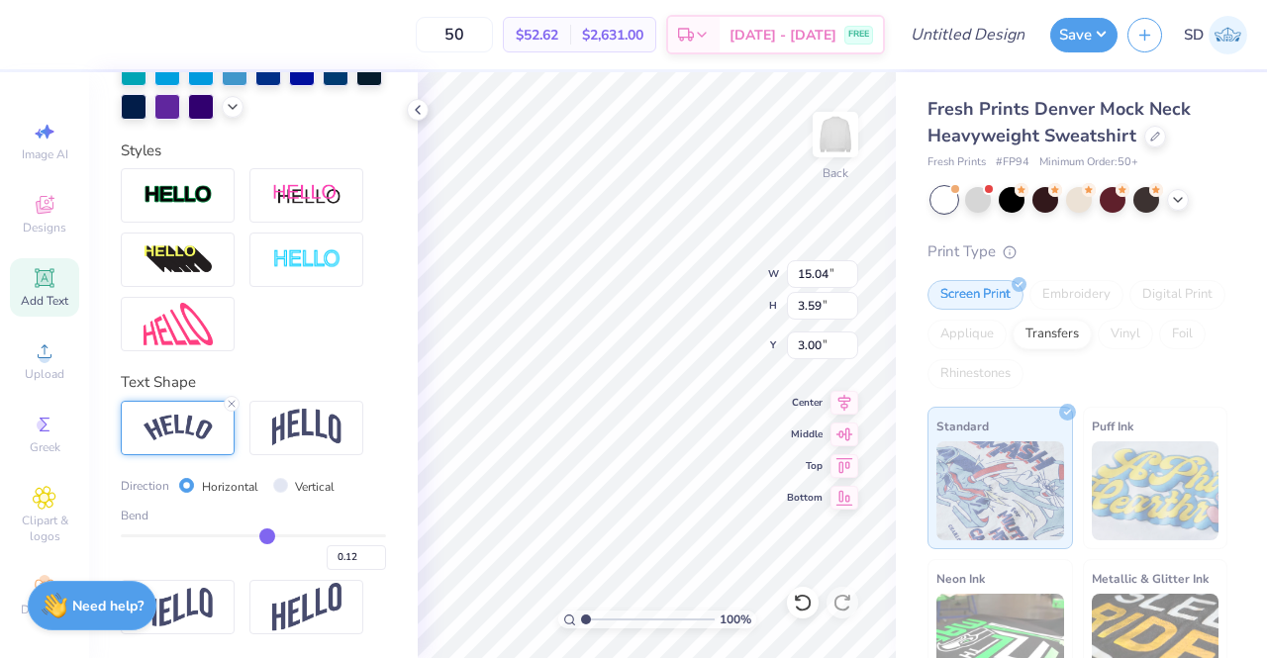
type input "0.11"
type input "0.1"
type input "0.10"
type input "0.09"
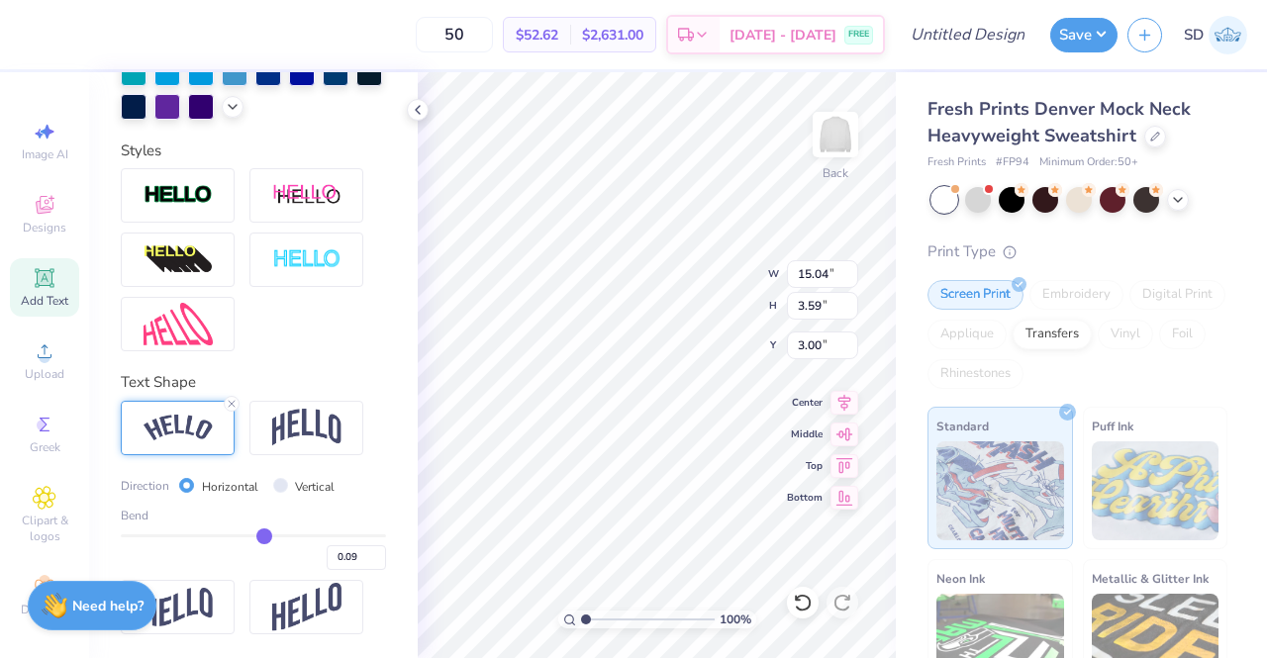
type input "0.08"
drag, startPoint x: 301, startPoint y: 532, endPoint x: 254, endPoint y: 520, distance: 48.3
type input "0.08"
click at [254, 534] on input "range" at bounding box center [253, 535] width 265 height 3
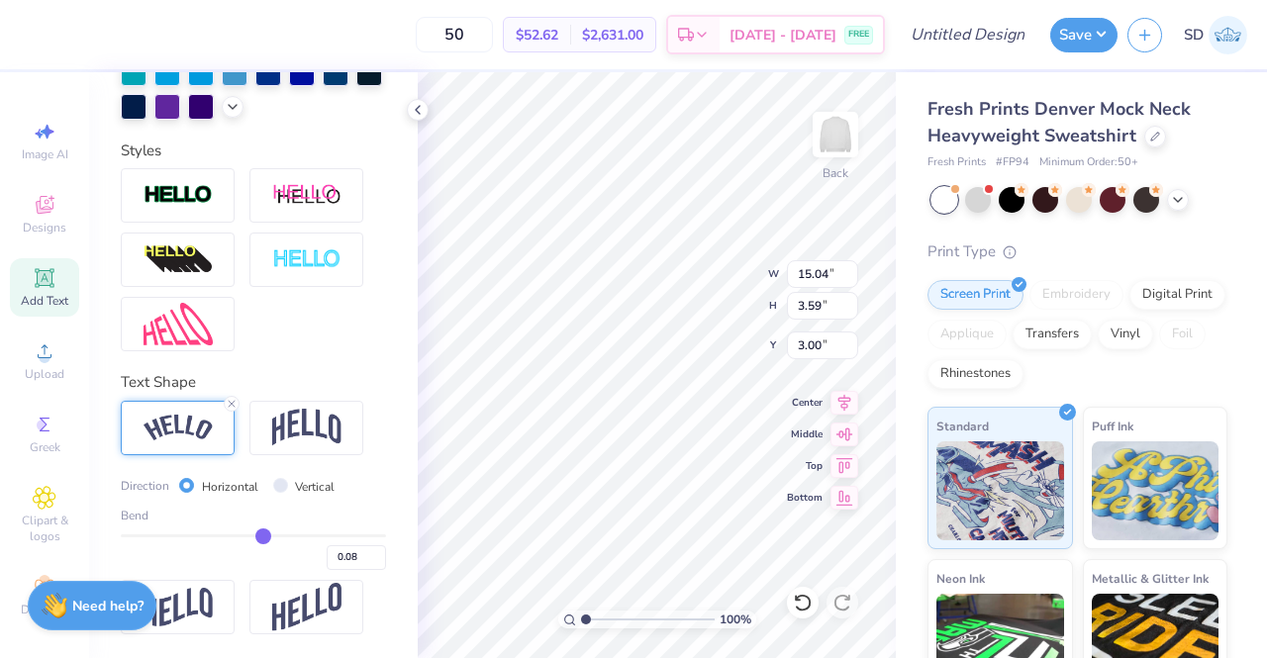
type input "13.28"
type input "1.74"
type input "3.93"
type input "0.14"
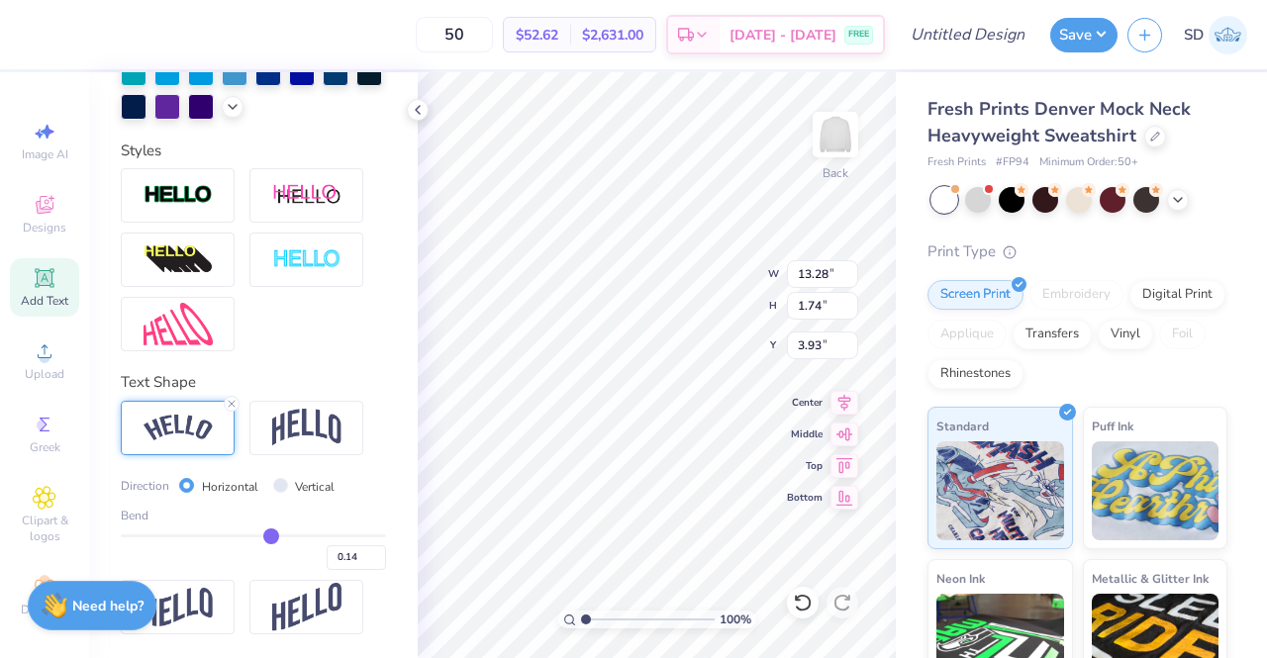
type input "0.15"
type input "0.17"
type input "0.18"
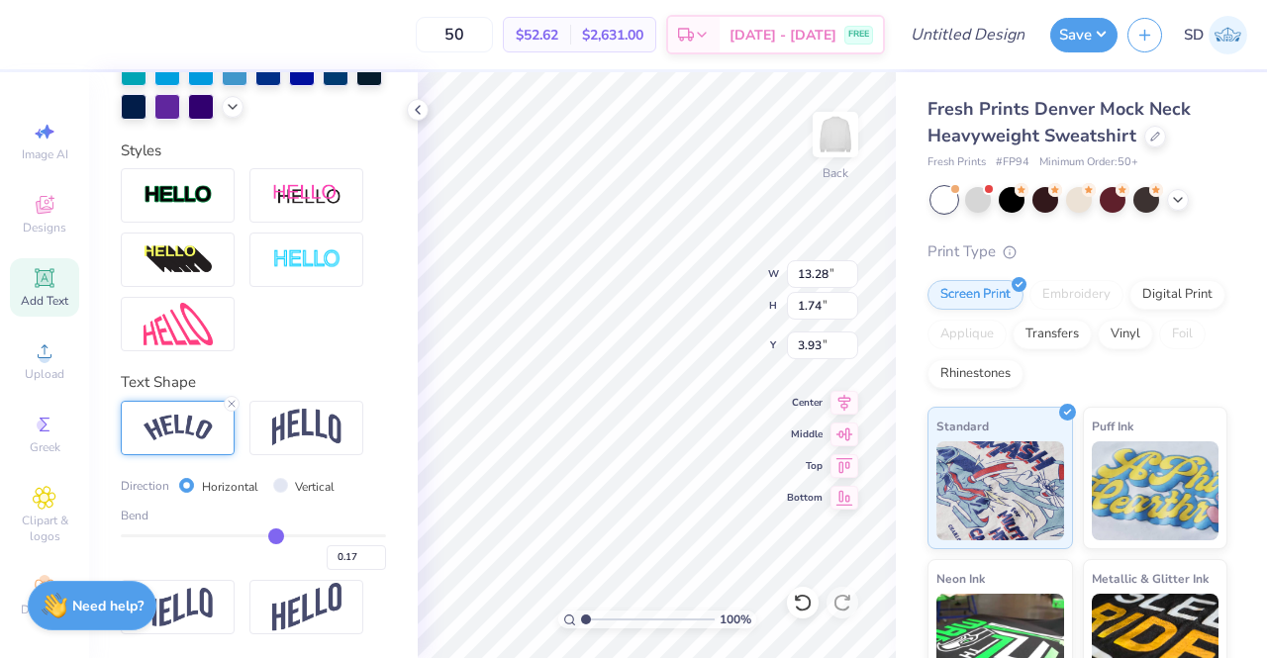
type input "0.18"
type input "0.19"
type input "0.2"
type input "0.20"
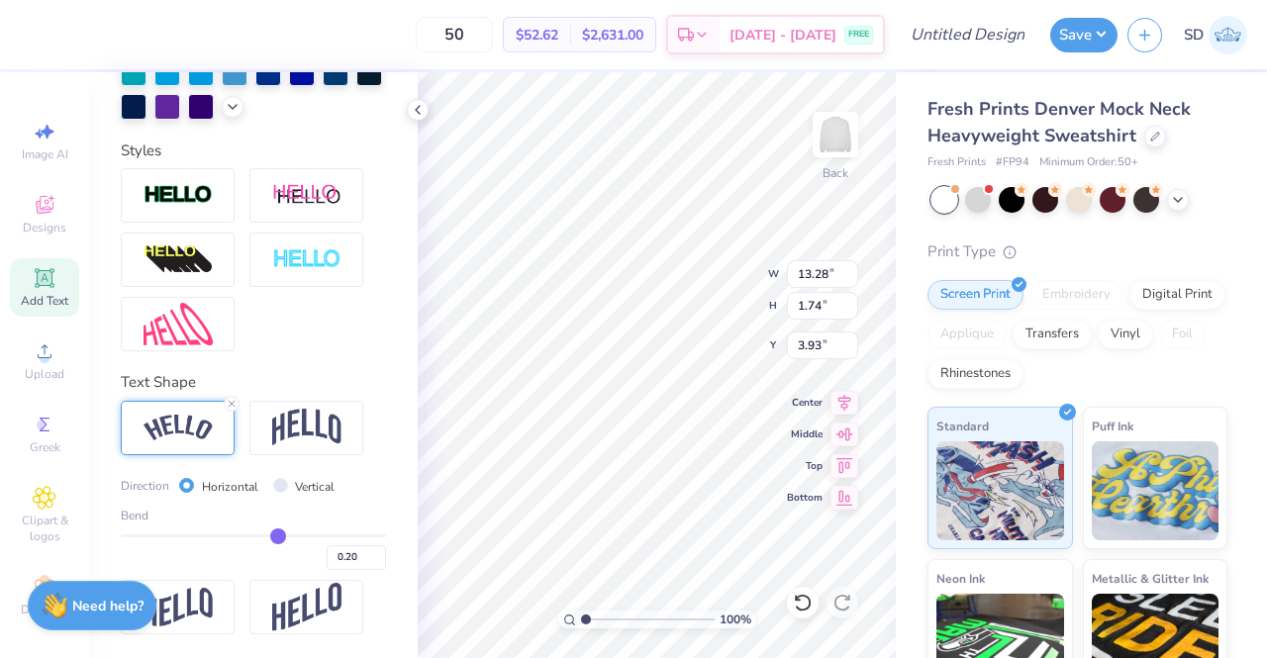
type input "0.21"
type input "0.22"
type input "0.23"
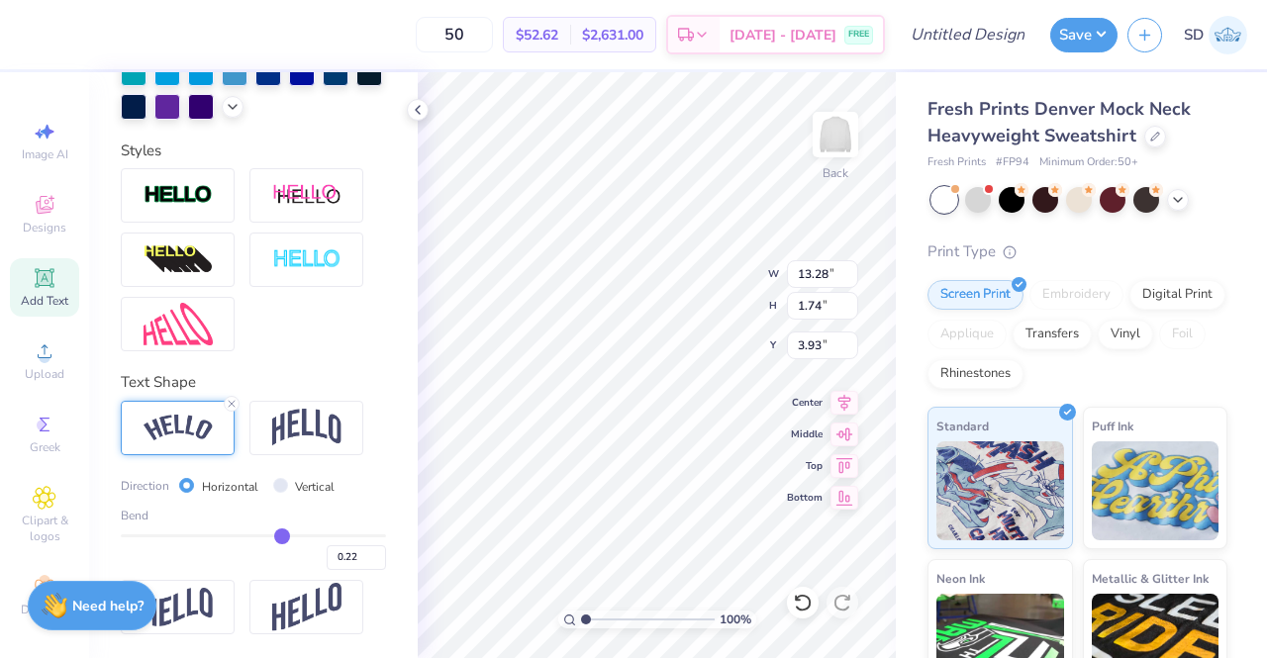
type input "0.23"
type input "0.24"
type input "0.26"
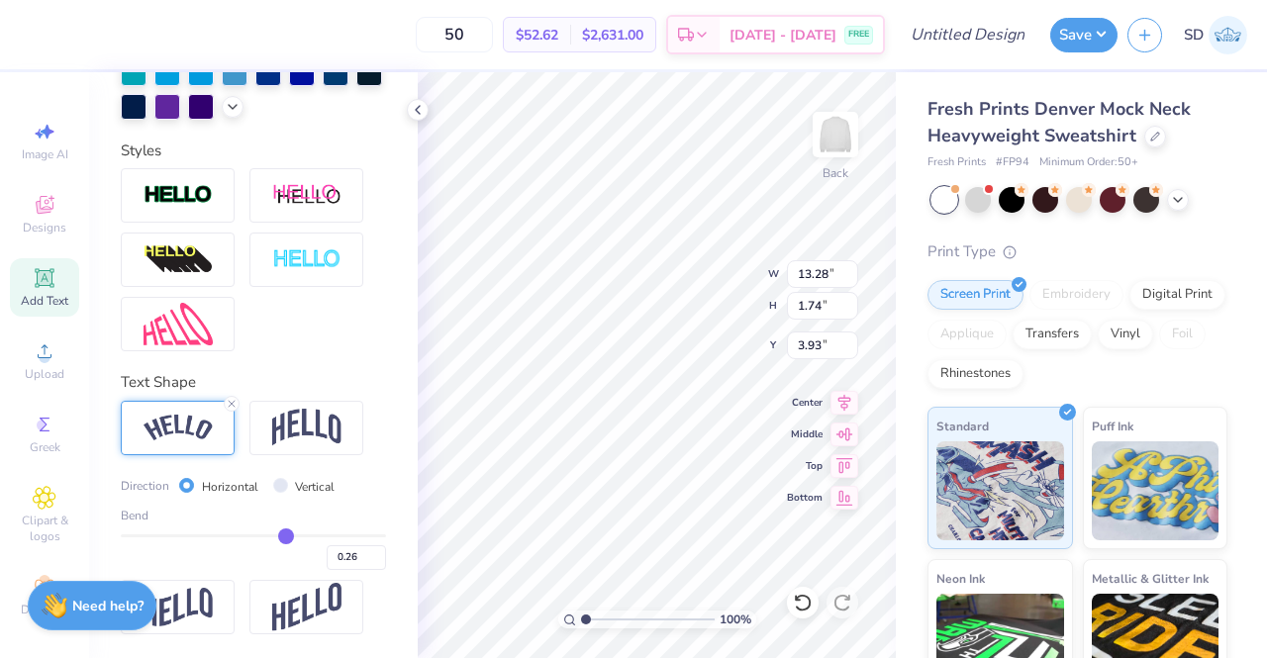
type input "0.27"
type input "0.28"
type input "0.29"
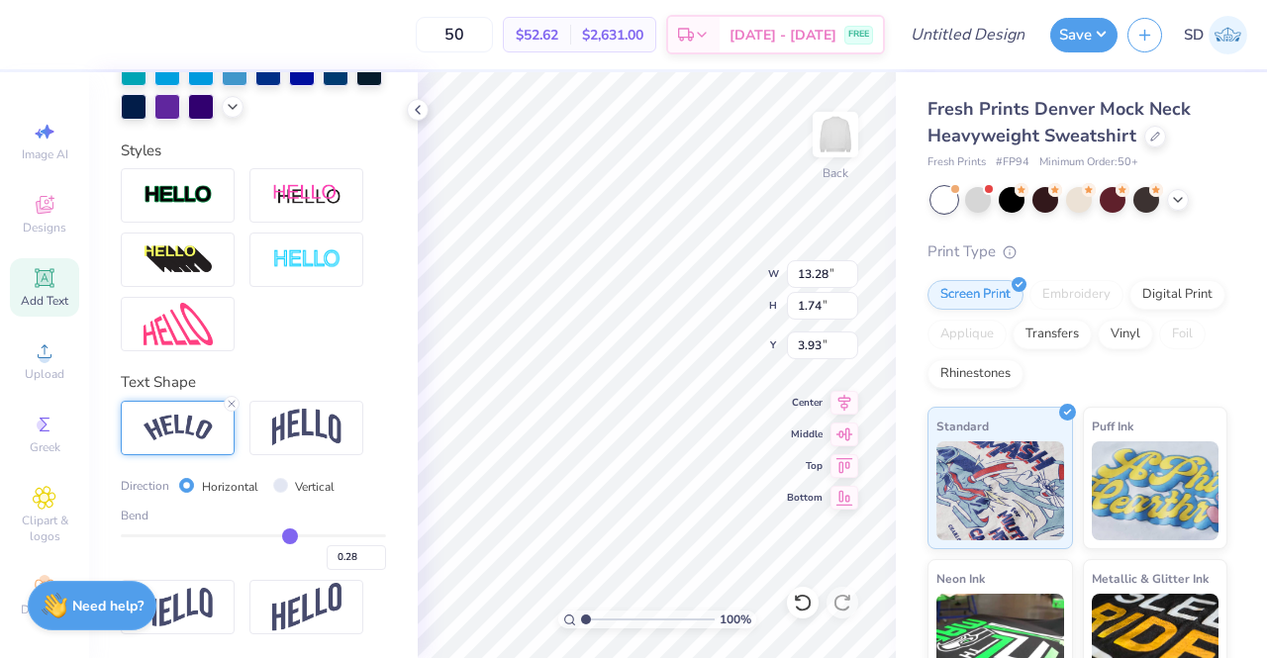
type input "0.29"
type input "0.3"
type input "0.30"
type input "0.29"
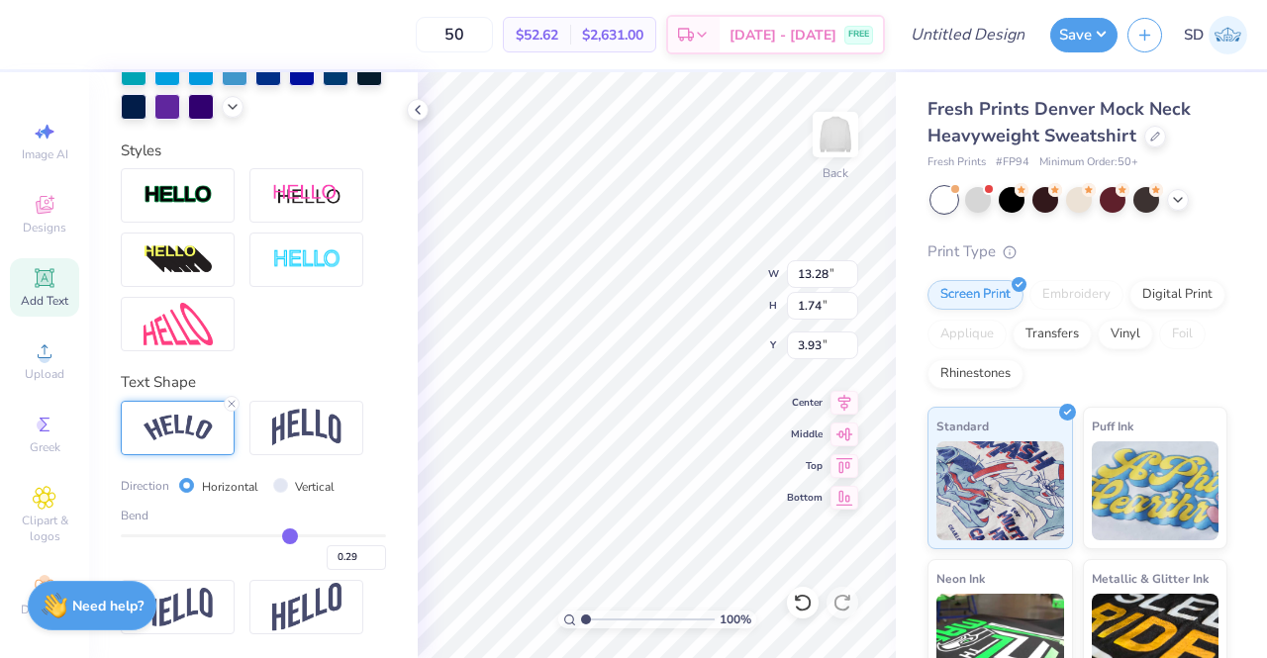
type input "0.27"
drag, startPoint x: 260, startPoint y: 536, endPoint x: 273, endPoint y: 534, distance: 13.0
type input "0.23"
click at [273, 534] on input "range" at bounding box center [253, 535] width 265 height 3
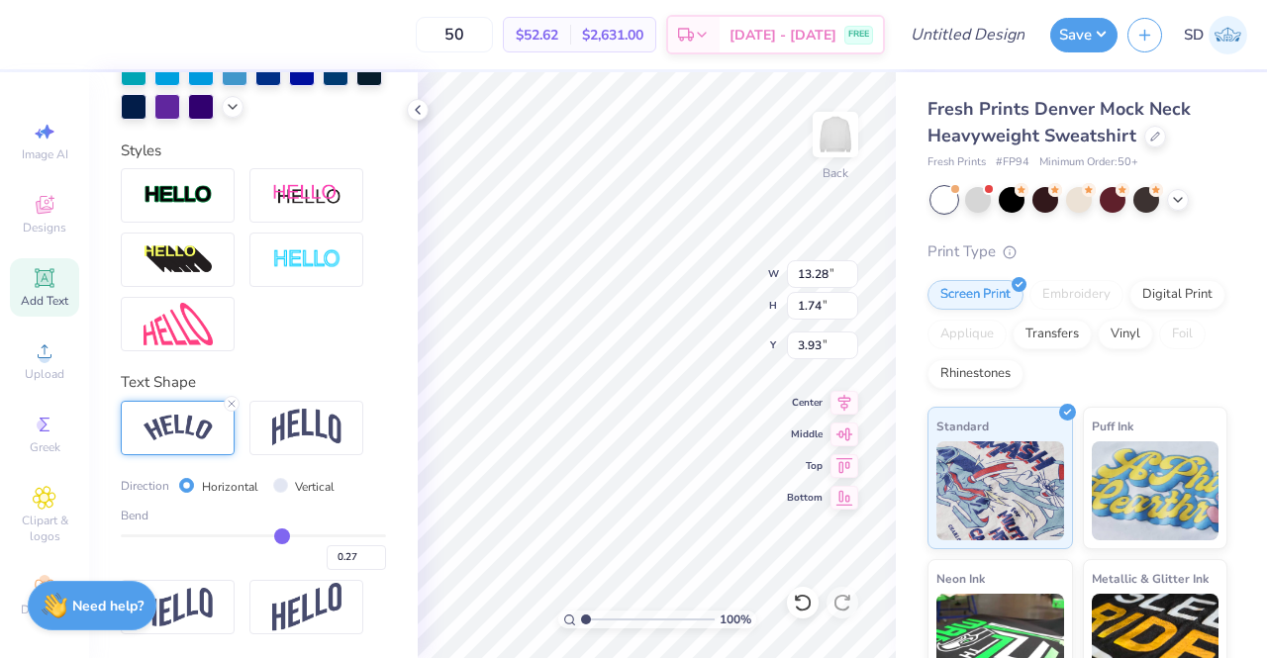
type input "0.23"
type input "13.96"
type input "2.11"
type input "3.74"
type input "0.25"
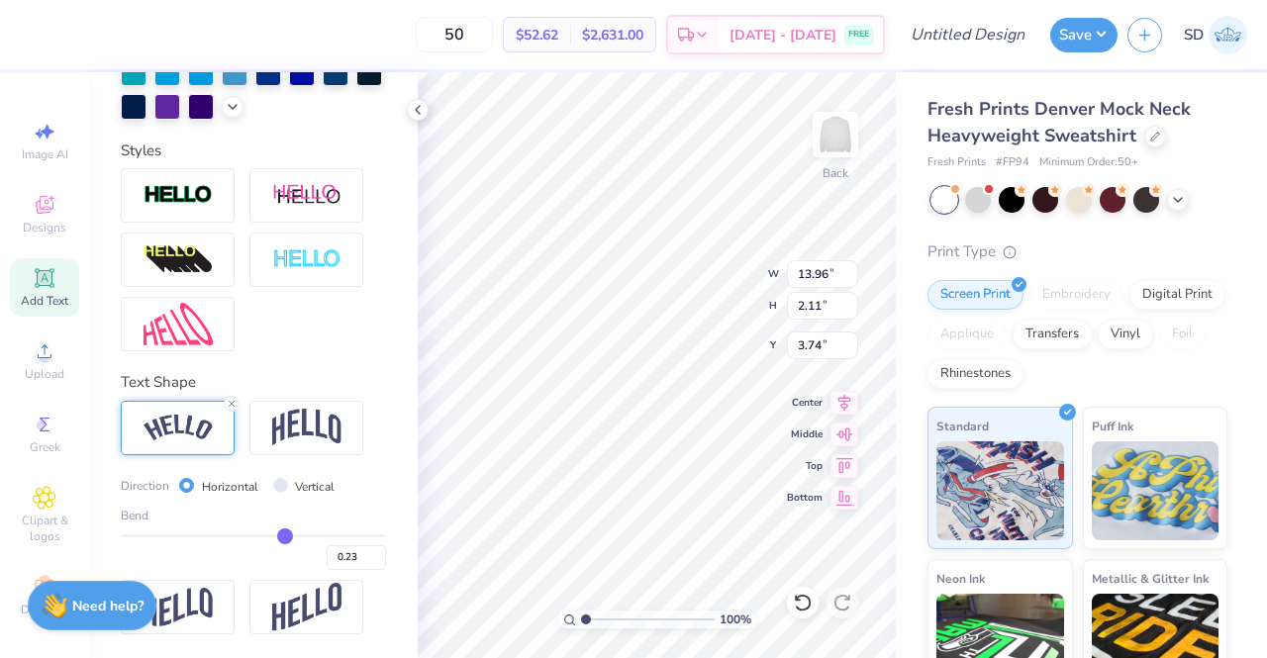
type input "0.25"
type input "0.26"
type input "0.27"
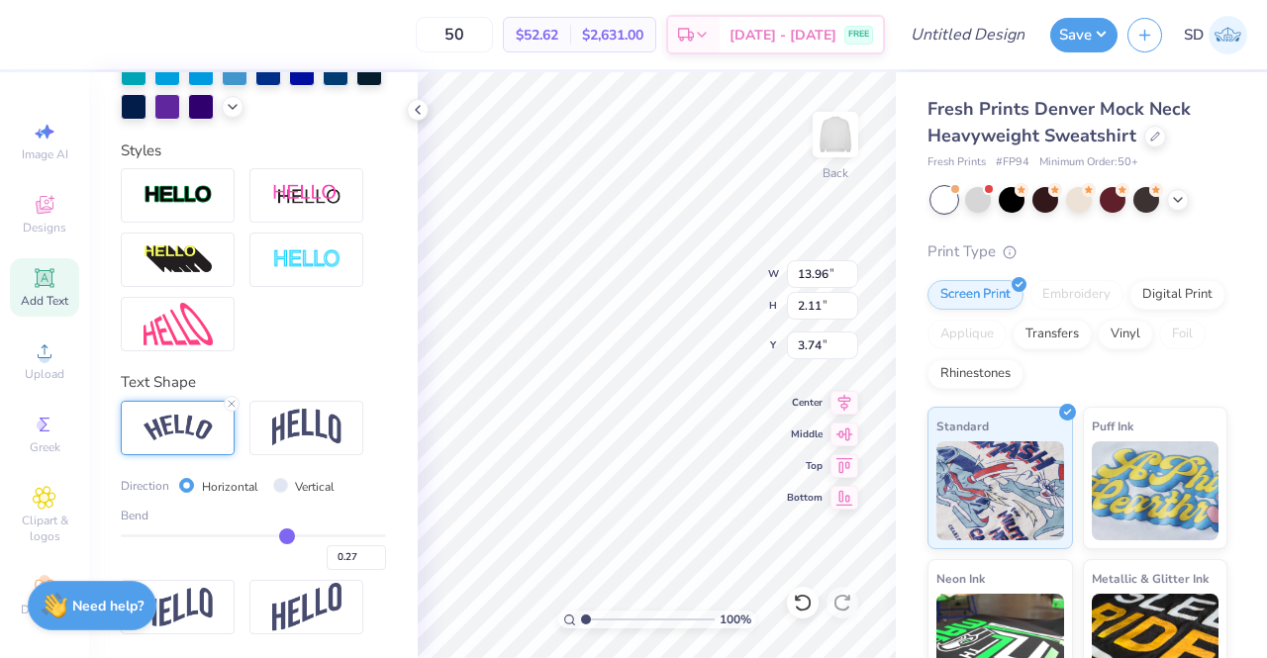
type input "0.28"
type input "0.29"
type input "0.3"
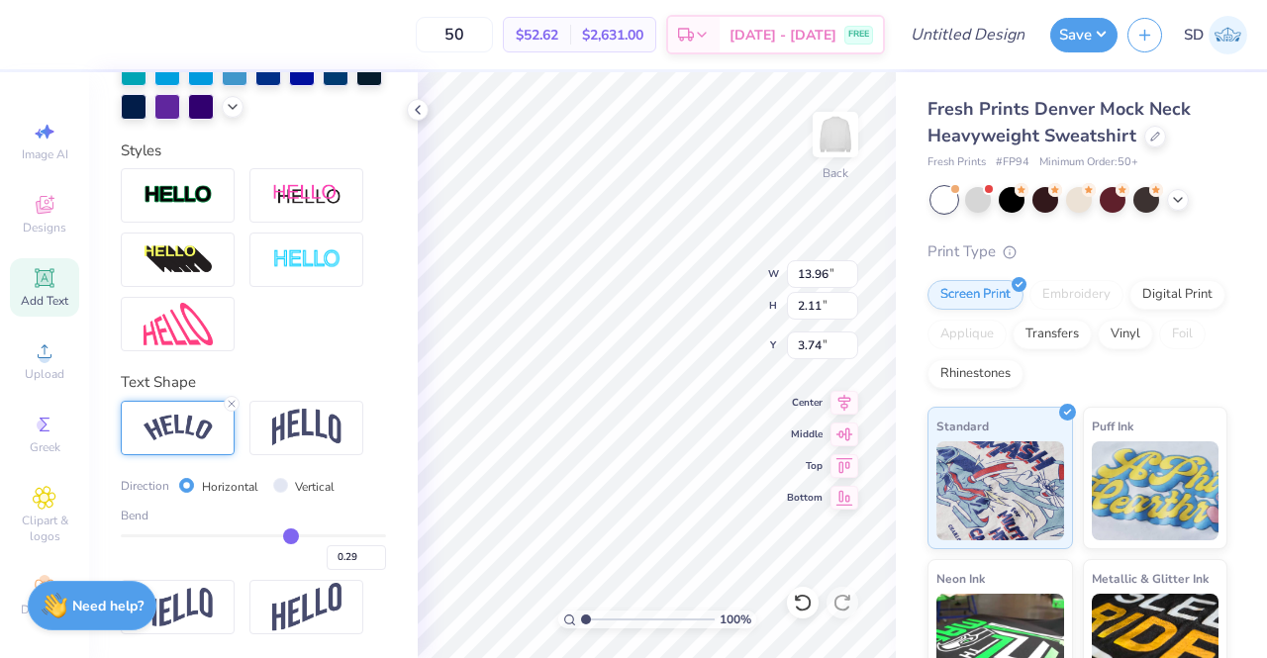
type input "0.30"
type input "0.31"
type input "0.32"
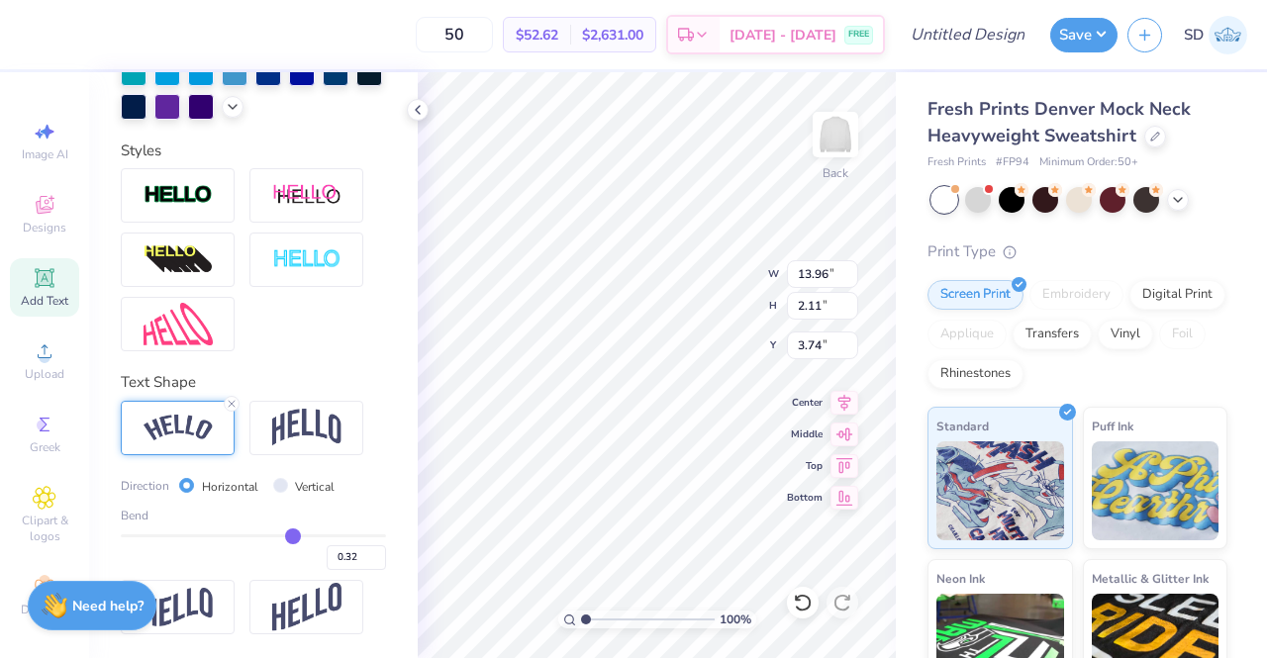
type input "0.31"
type input "0.3"
type input "0.30"
type input "0.28"
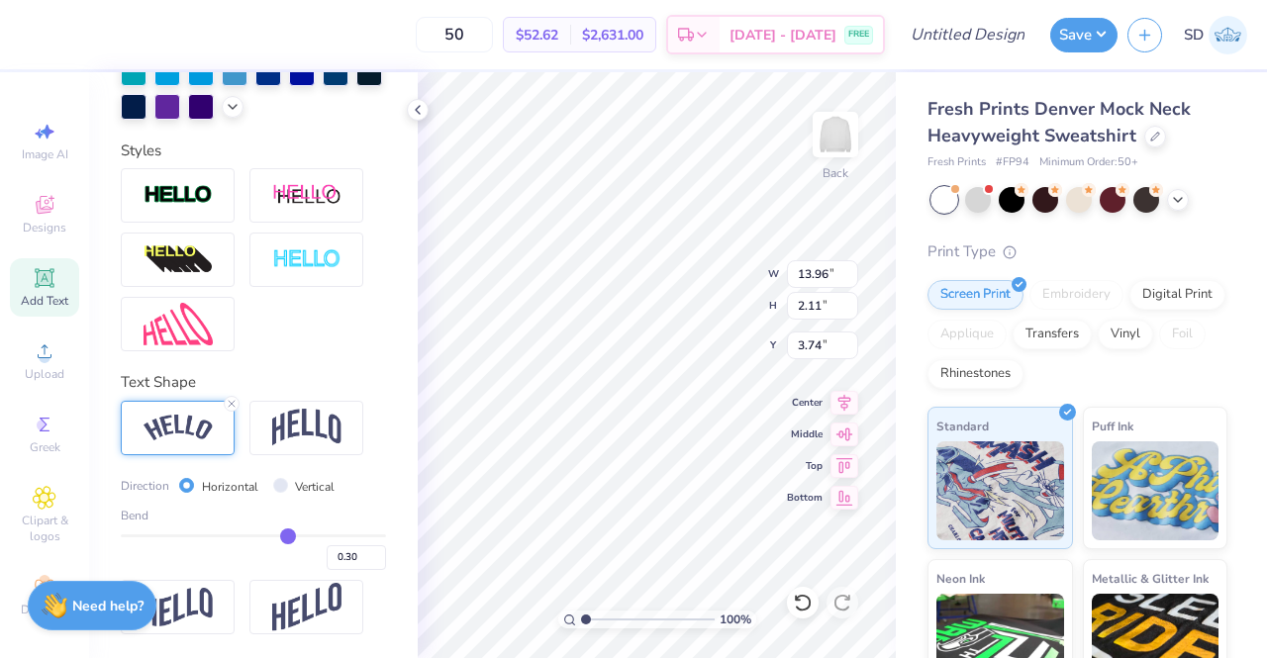
type input "0.28"
click at [278, 534] on input "range" at bounding box center [253, 535] width 265 height 3
type input "14.18"
type input "2.31"
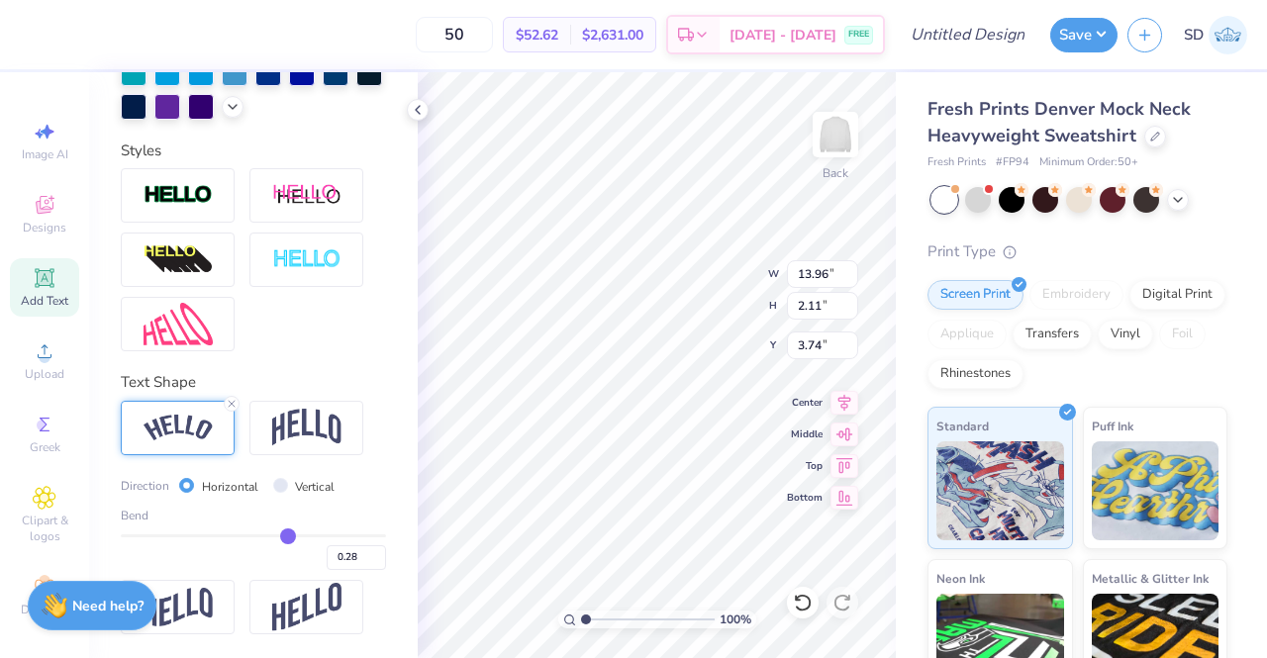
type input "3.64"
click at [318, 425] on img at bounding box center [306, 428] width 69 height 38
type input "13.00"
type input "3.14"
type input "3.23"
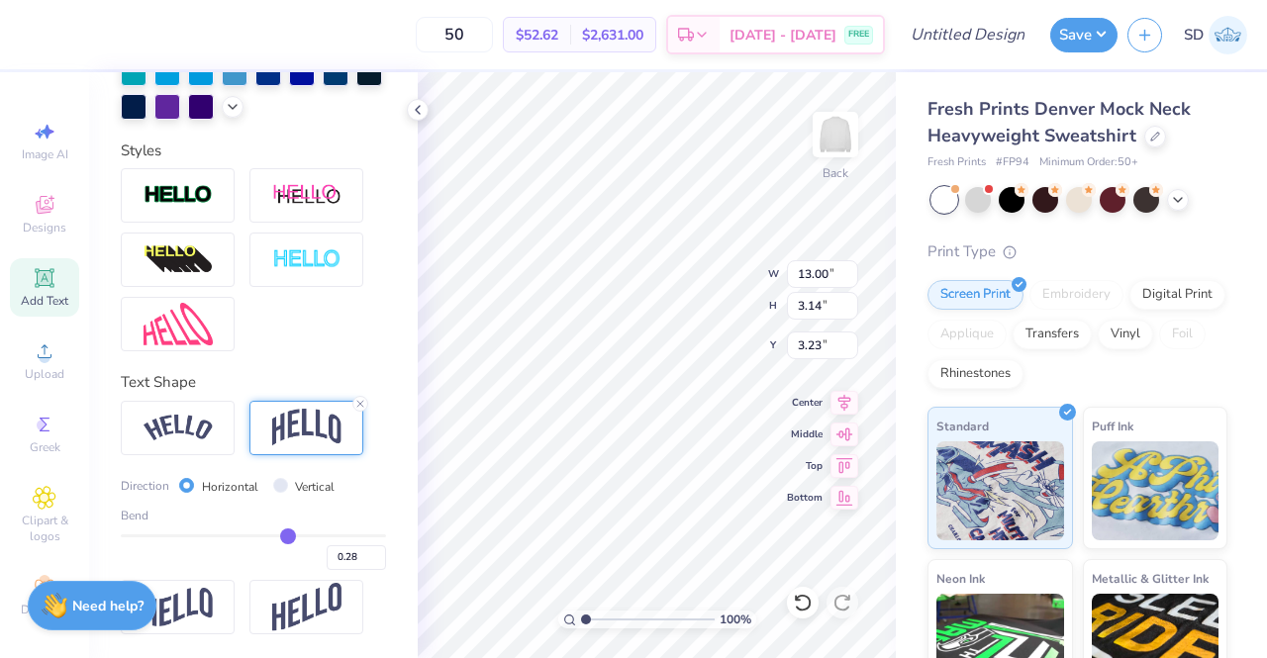
type input "0.29"
type input "0.28"
type input "0.27"
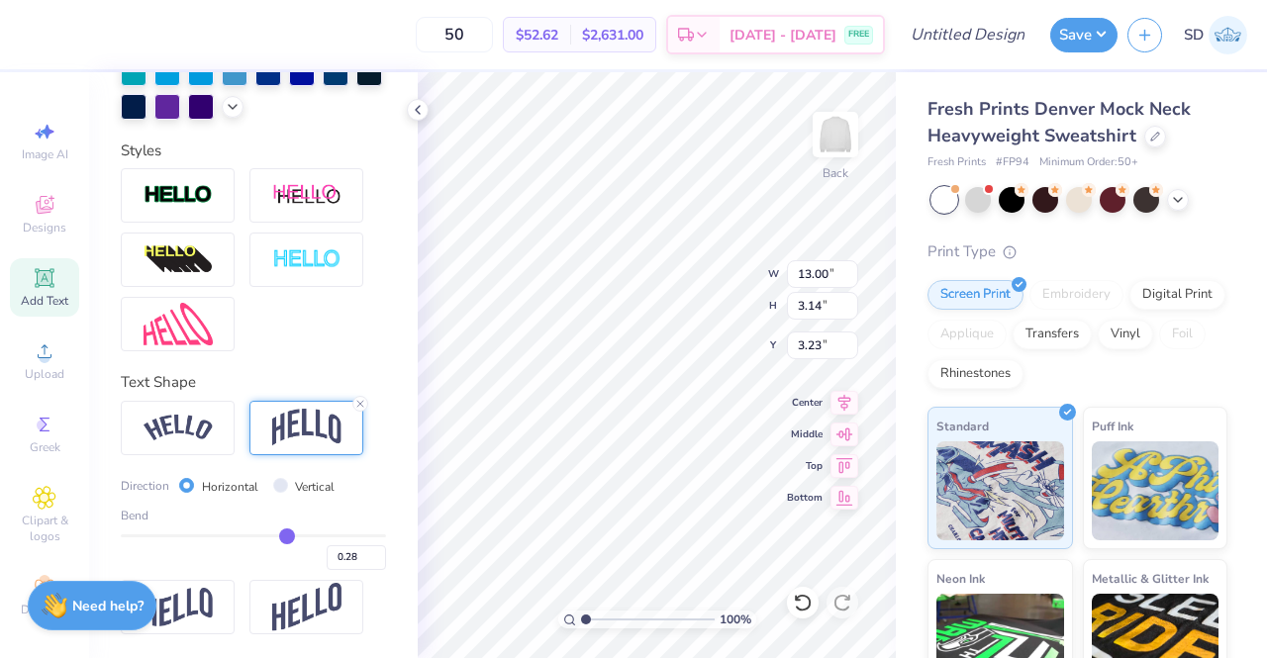
type input "0.27"
type input "0.26"
type input "0.25"
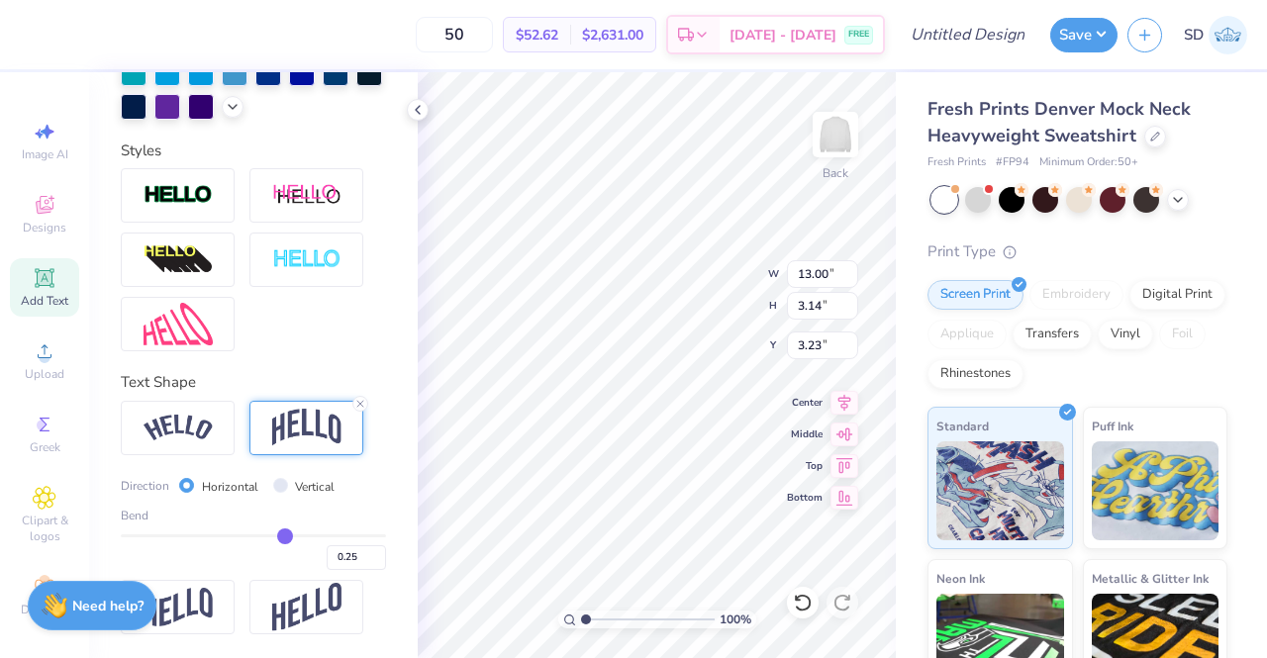
type input "0.24"
type input "0.23"
type input "0.22"
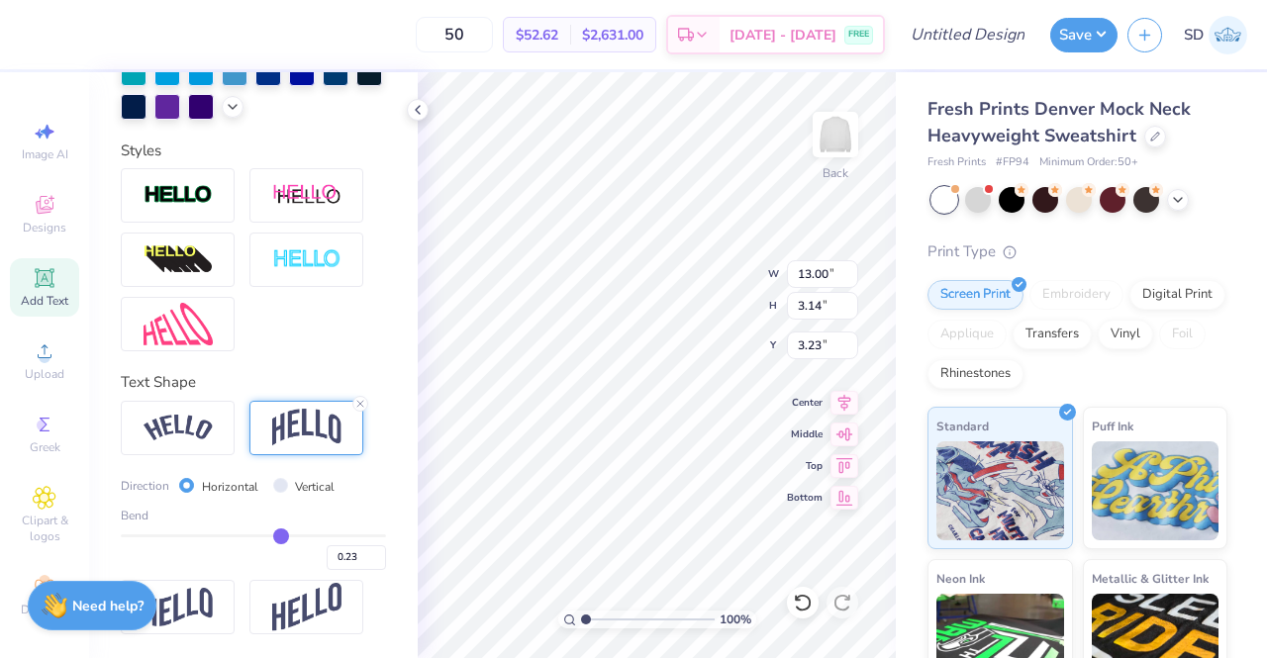
type input "0.22"
type input "0.21"
type input "0.2"
type input "0.20"
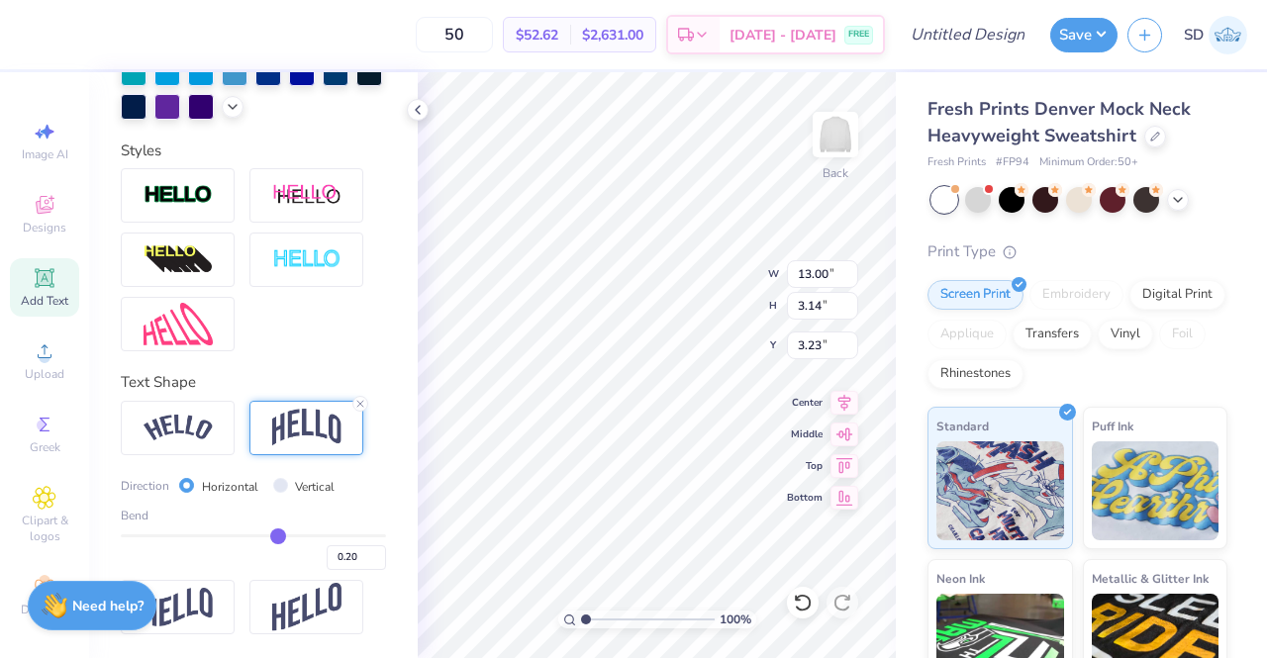
type input "0.19"
type input "0.18"
type input "0.17"
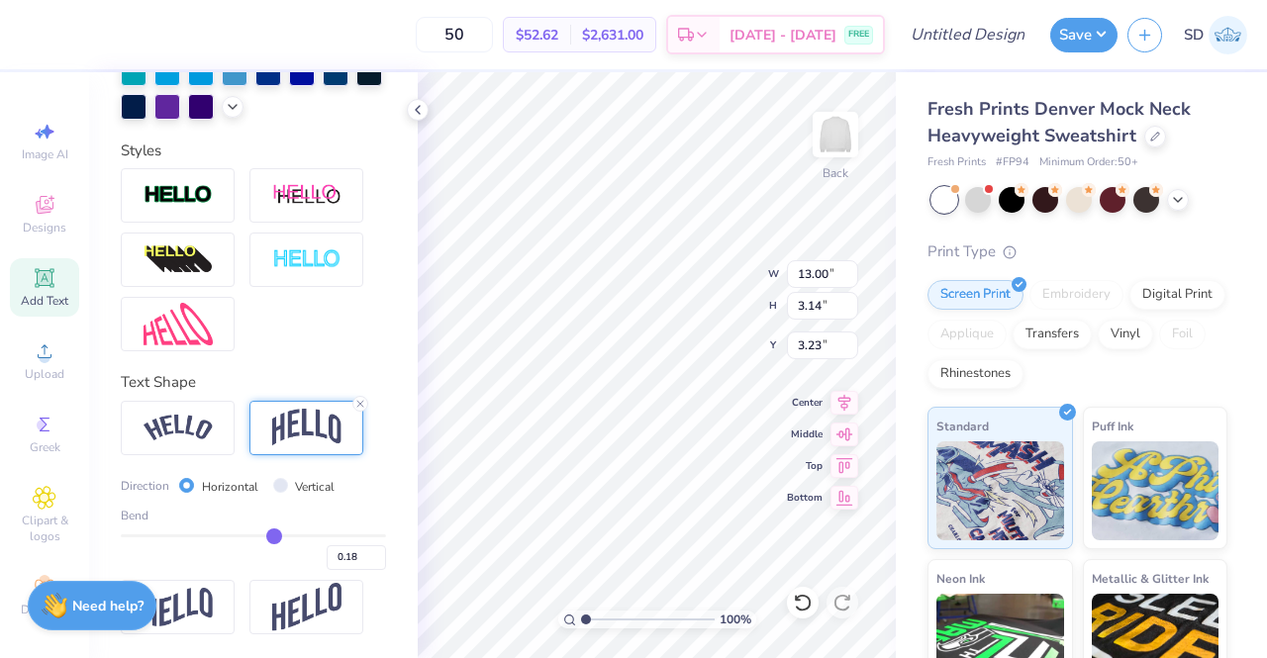
type input "0.17"
type input "0.16"
type input "0.15"
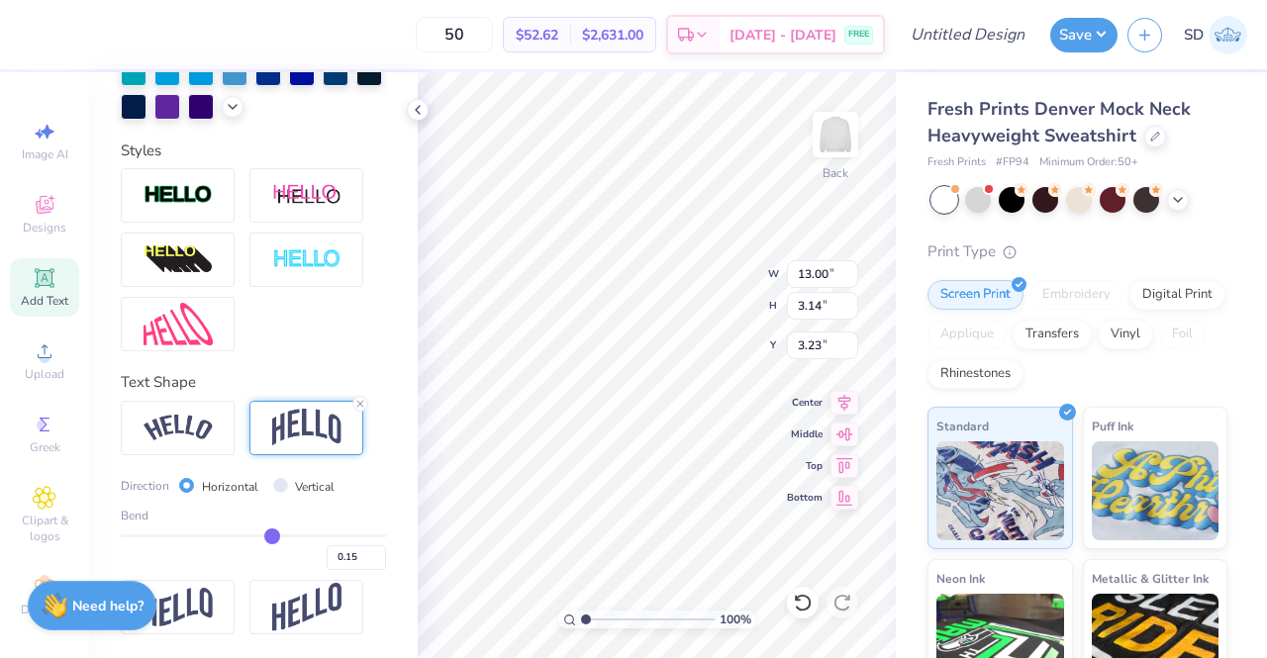
type input "0.14"
type input "0.13"
type input "0.12"
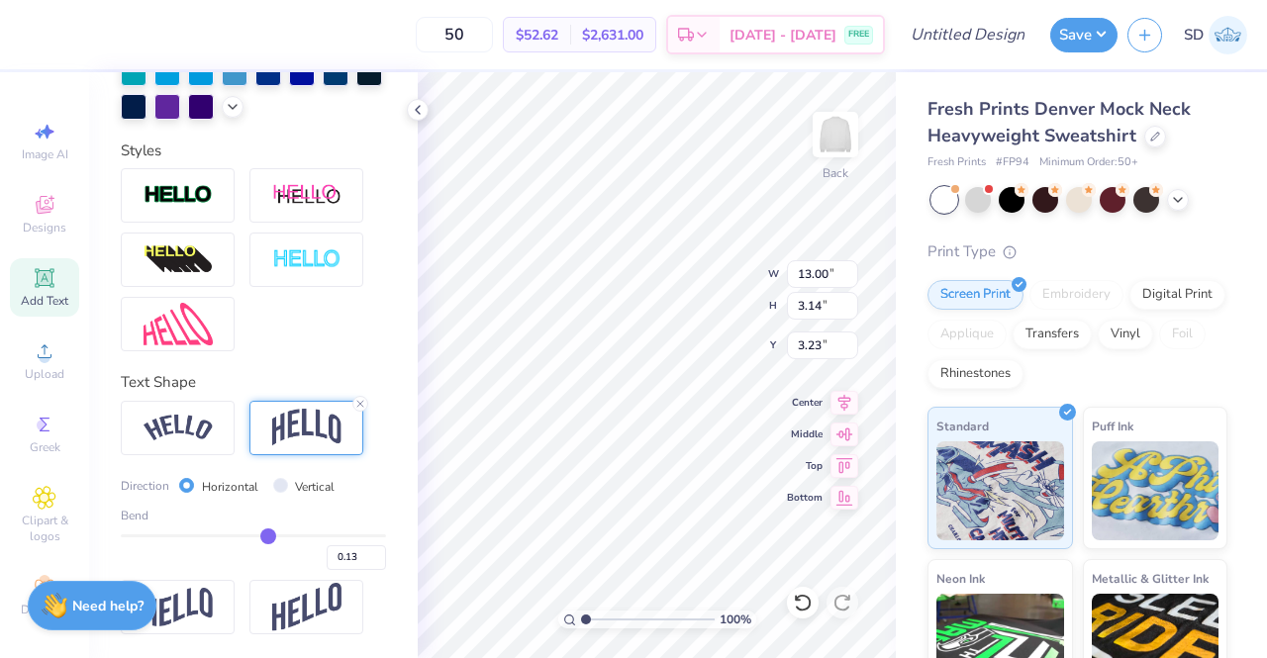
type input "0.12"
drag, startPoint x: 280, startPoint y: 537, endPoint x: 259, endPoint y: 535, distance: 20.9
type input "0.12"
click at [259, 535] on input "range" at bounding box center [253, 535] width 265 height 3
type input "2.30"
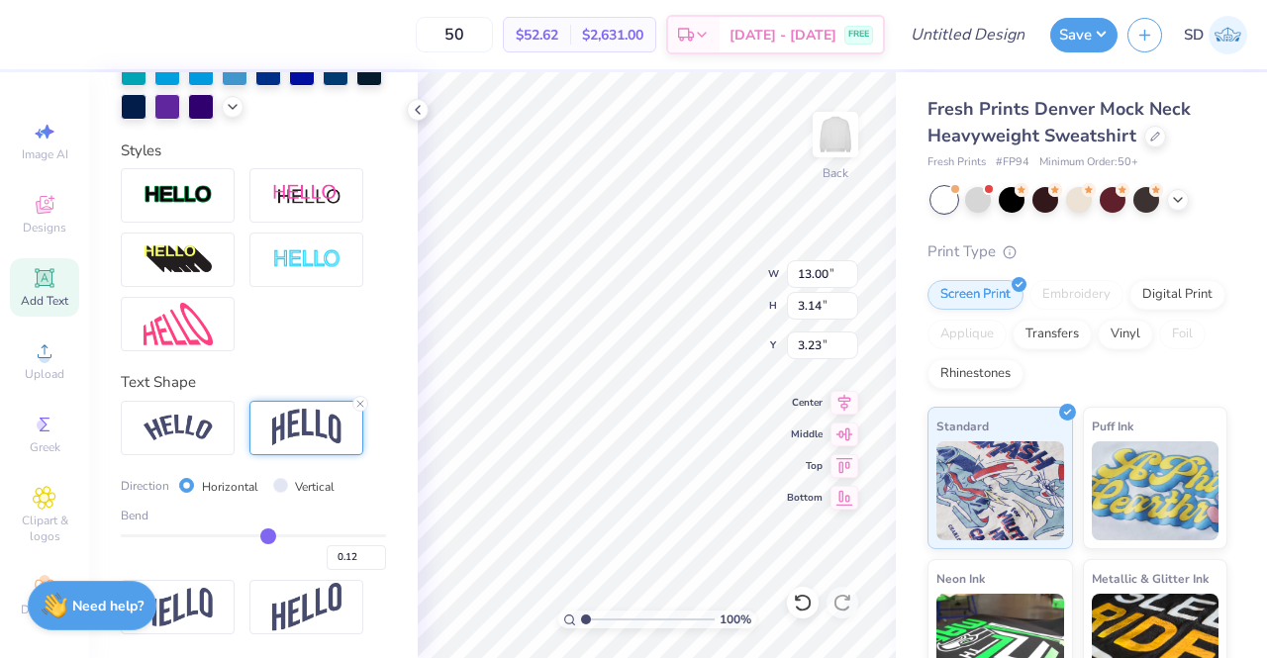
type input "3.64"
type input "0.09"
type input "0.01"
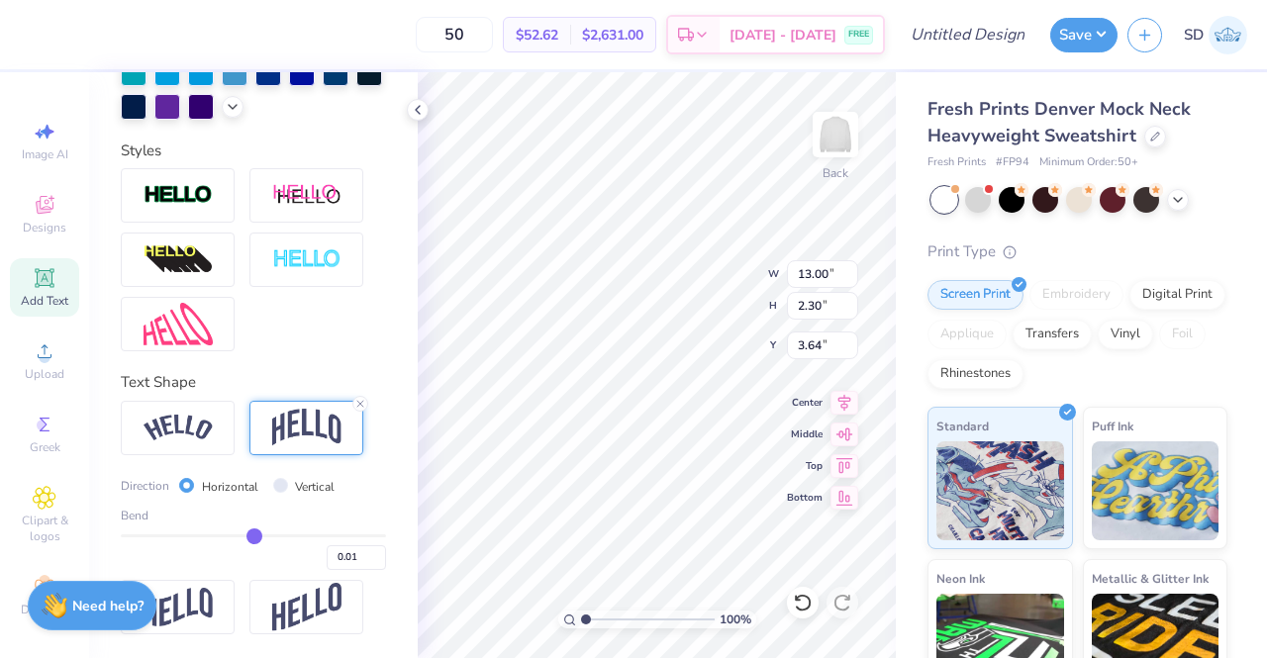
type input "-0.04"
type input "-0.1"
type input "-0.10"
type input "-0.17"
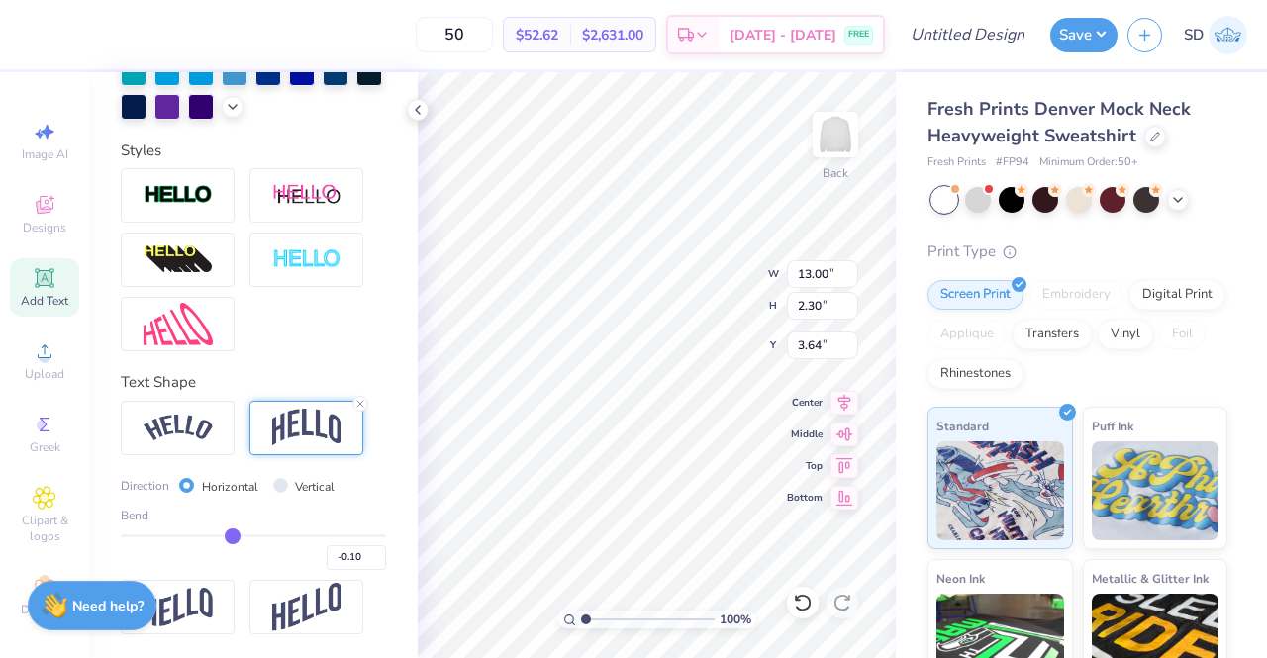
type input "-0.17"
type input "-0.21"
type input "-0.25"
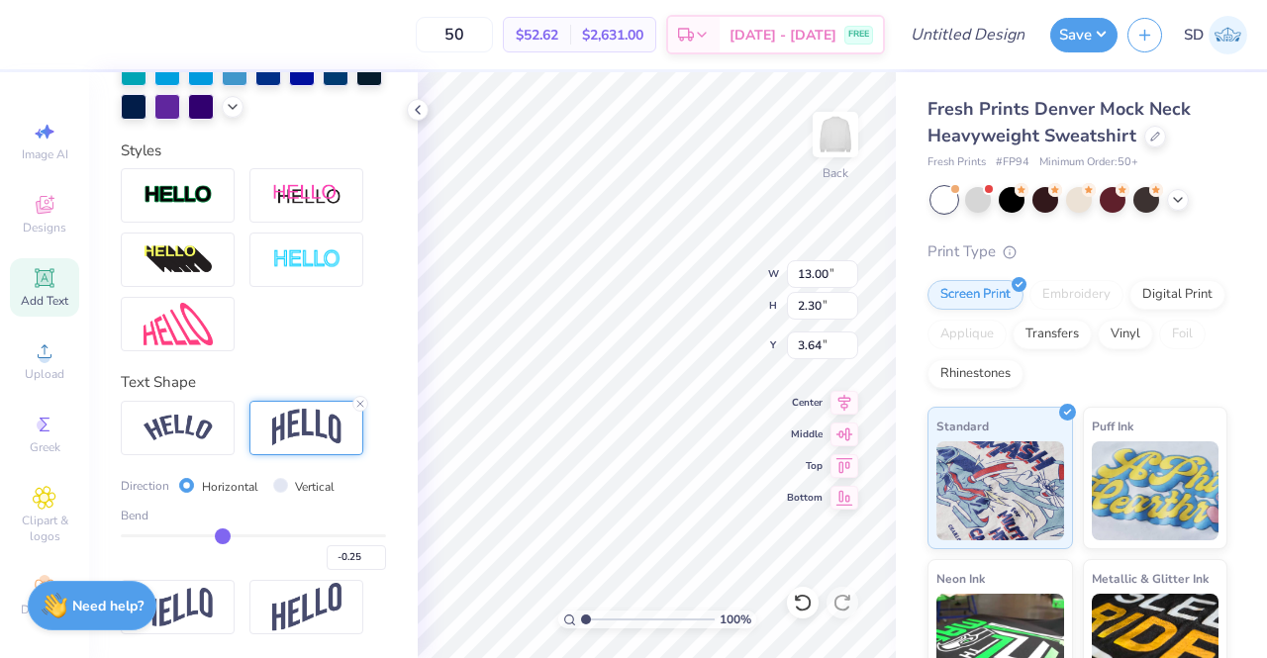
type input "-0.3"
type input "-0.30"
type input "-0.34"
type input "-0.36"
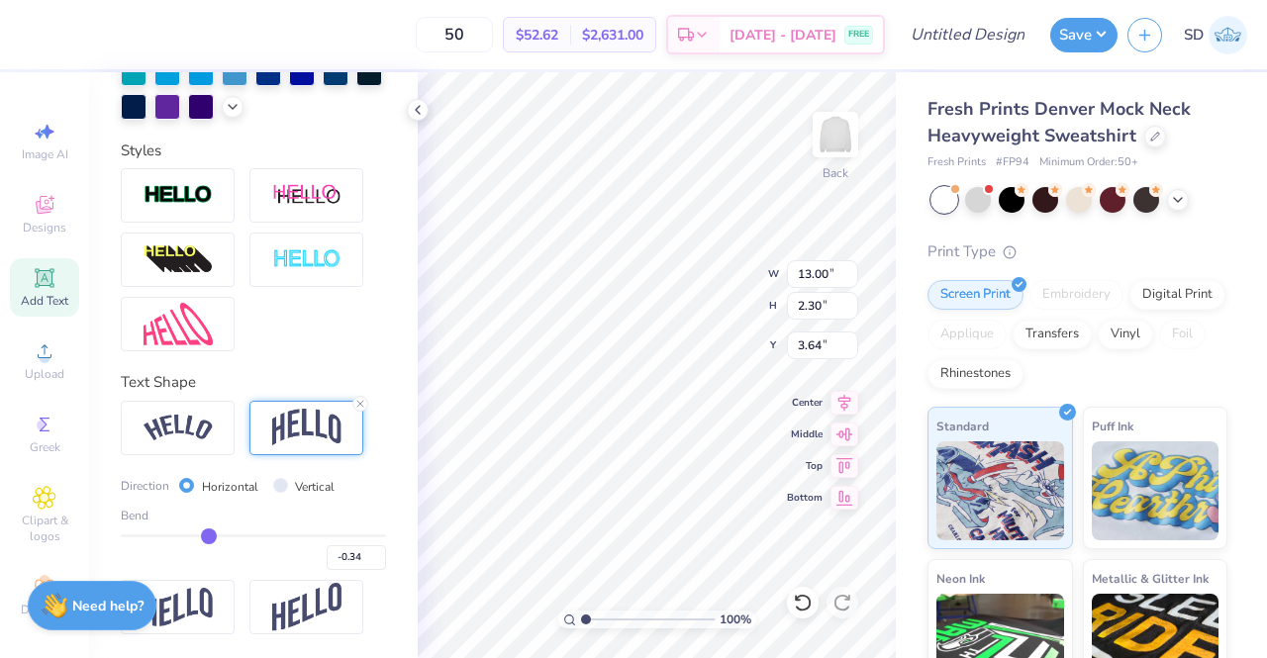
type input "-0.36"
type input "-0.41"
drag, startPoint x: 259, startPoint y: 533, endPoint x: 172, endPoint y: 535, distance: 87.1
click at [172, 535] on input "range" at bounding box center [253, 535] width 265 height 3
drag, startPoint x: 174, startPoint y: 535, endPoint x: 281, endPoint y: 541, distance: 107.0
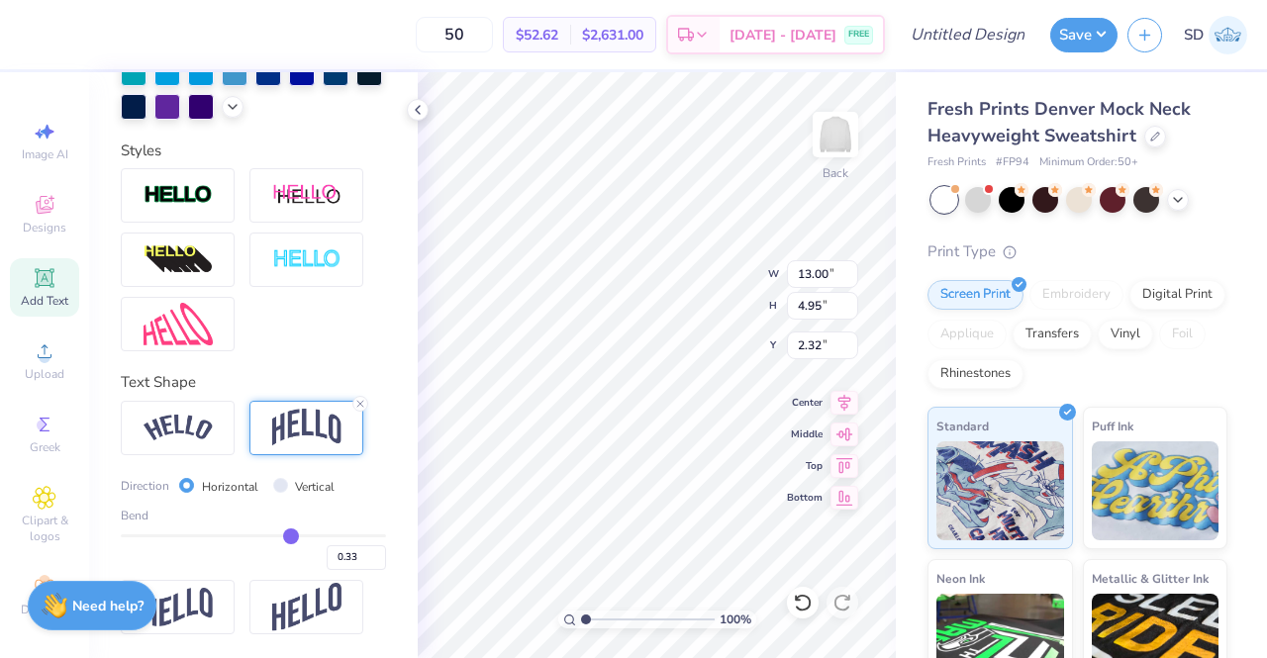
click at [281, 537] on input "range" at bounding box center [253, 535] width 265 height 3
click at [277, 442] on img at bounding box center [306, 428] width 69 height 38
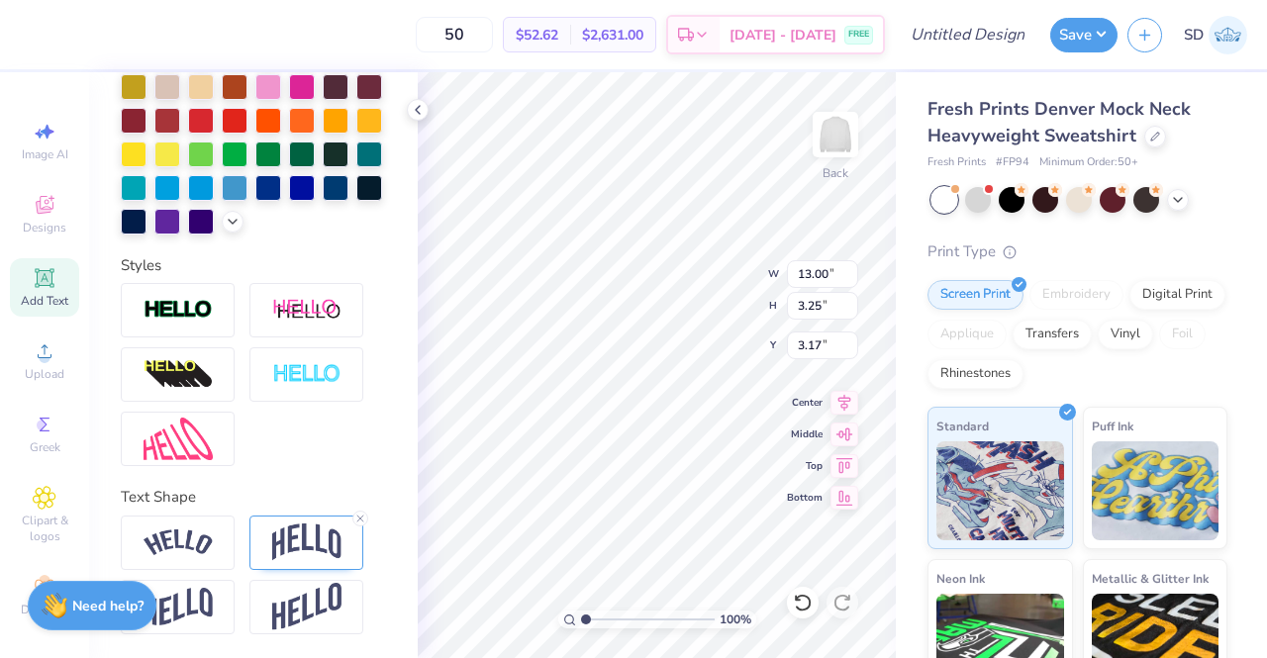
scroll to position [0, 0]
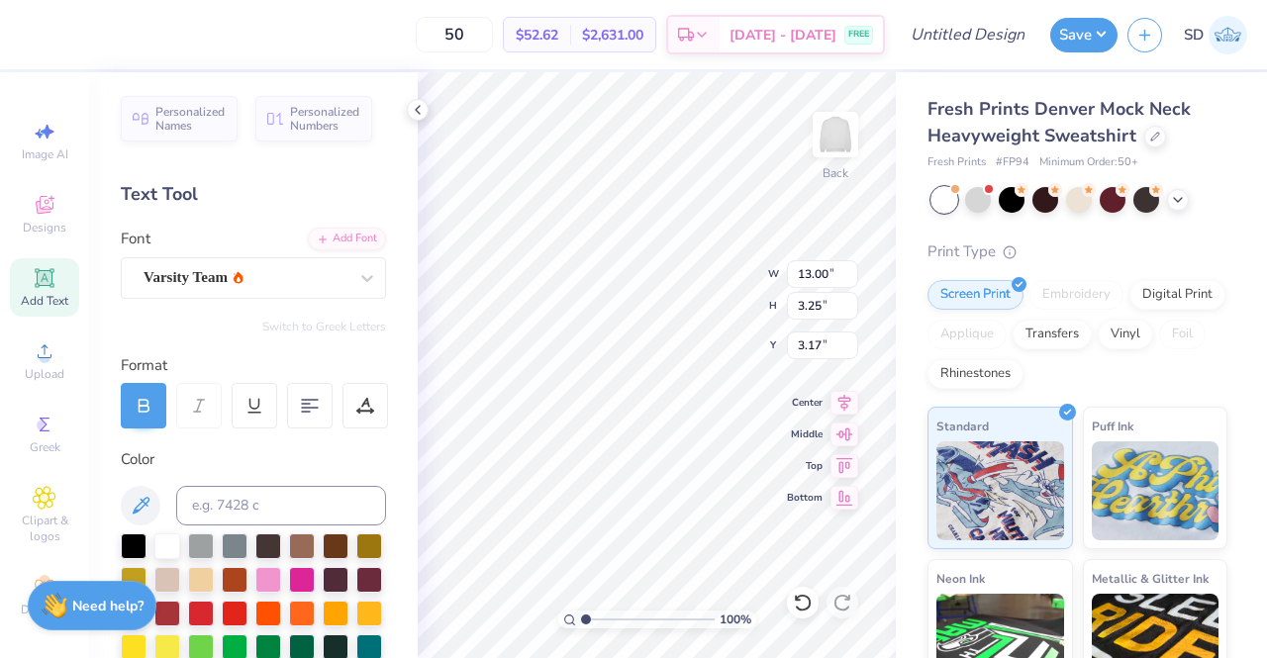
click at [150, 403] on icon at bounding box center [144, 406] width 18 height 18
click at [144, 409] on icon at bounding box center [144, 406] width 18 height 18
click at [154, 411] on div at bounding box center [144, 406] width 46 height 46
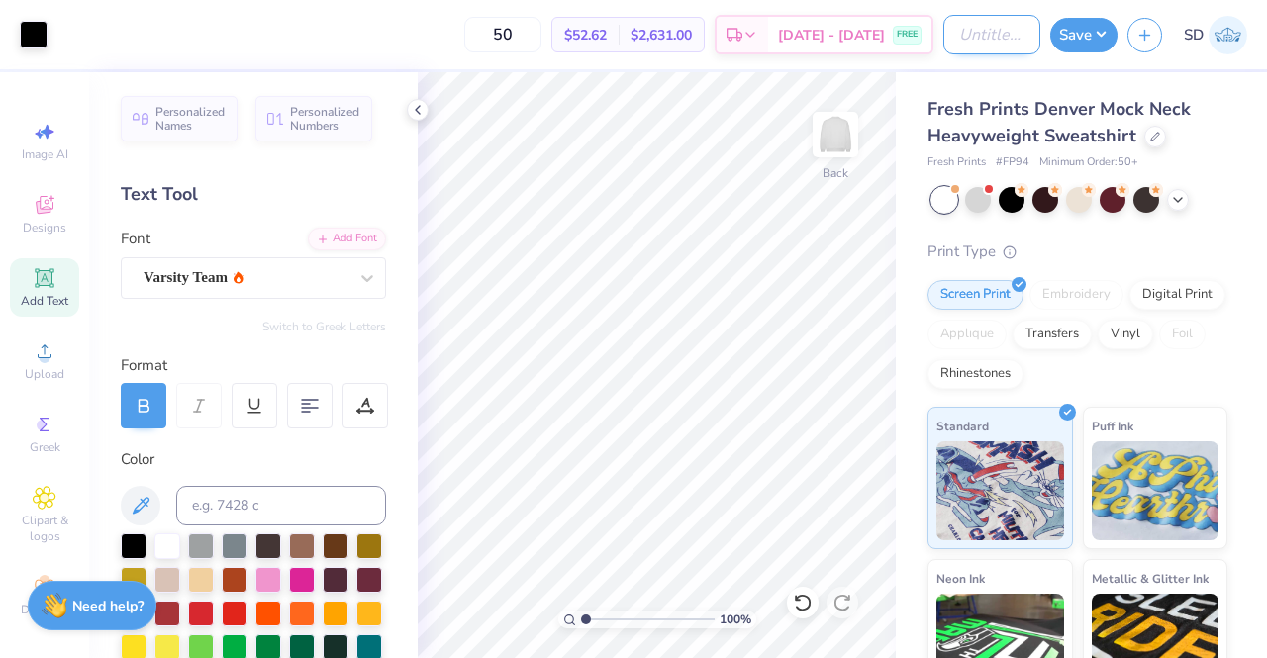
click at [975, 37] on input "Design Title" at bounding box center [991, 35] width 97 height 40
click at [1091, 33] on button "Save" at bounding box center [1083, 32] width 67 height 35
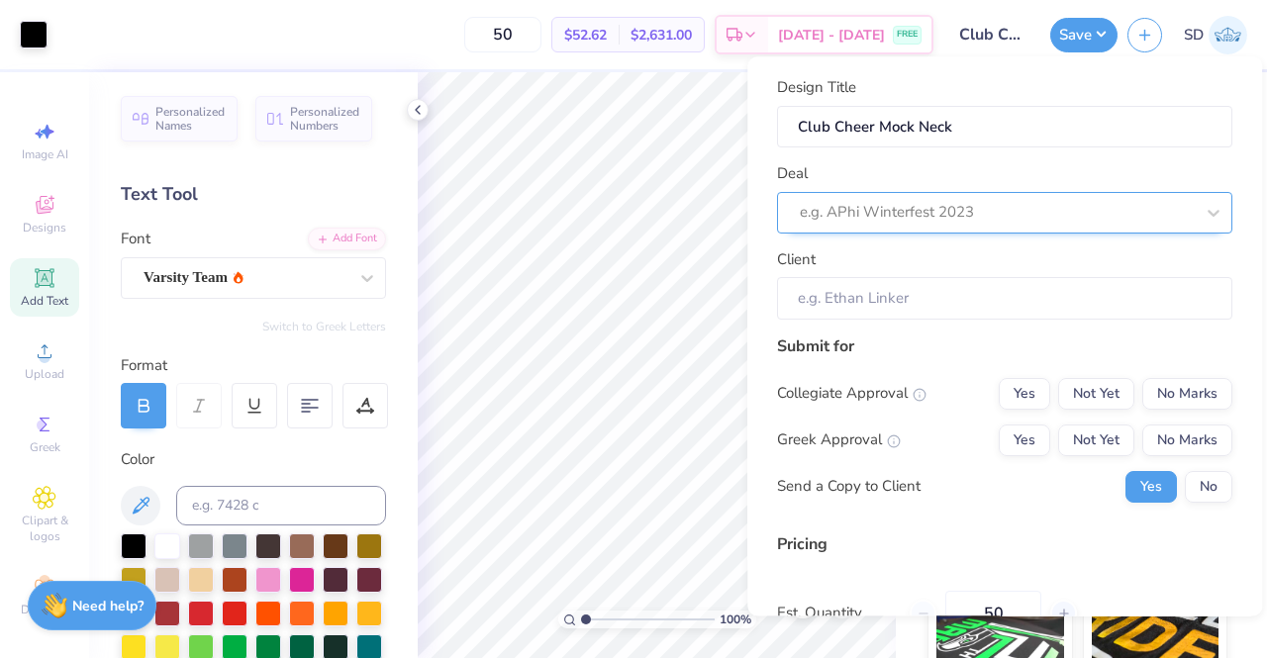
click at [904, 226] on div "e.g. APhi Winterfest 2023" at bounding box center [997, 213] width 398 height 31
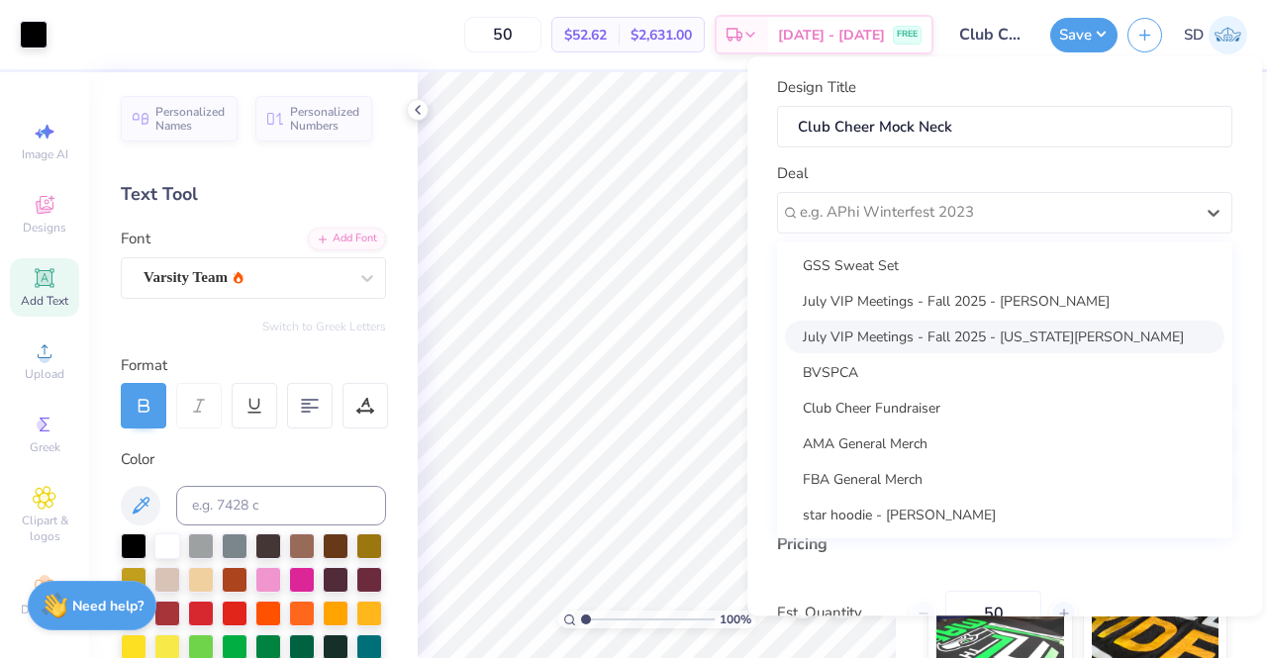
scroll to position [1, 0]
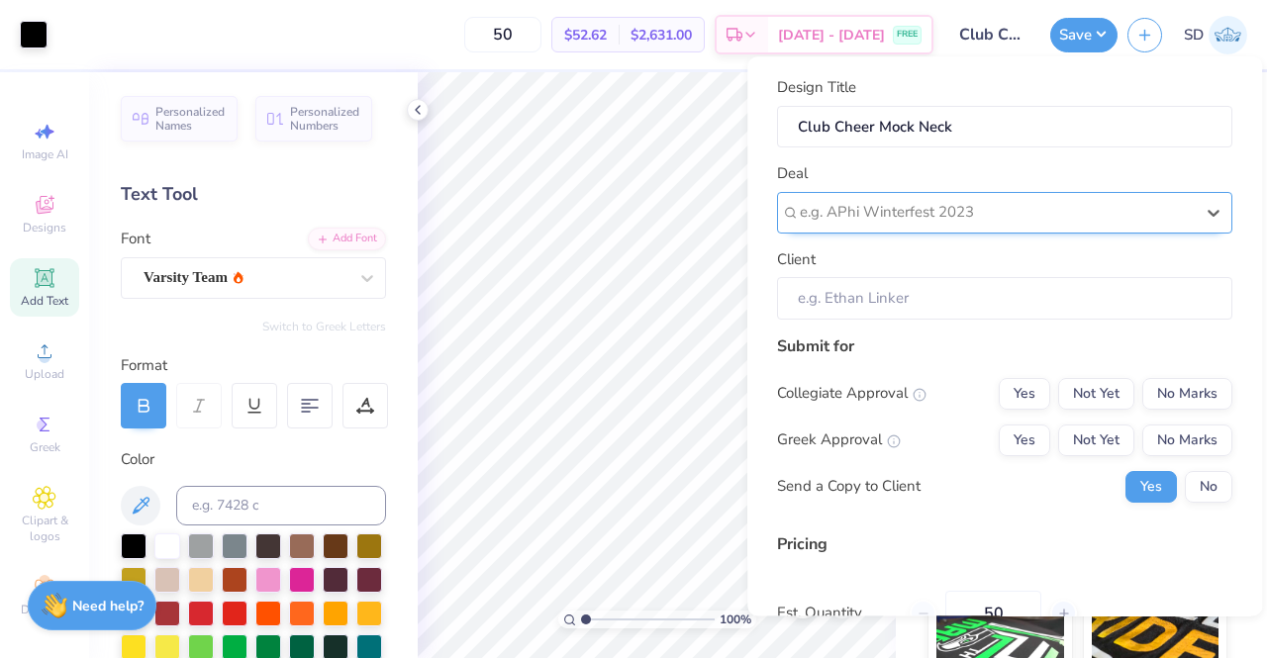
click at [871, 220] on div at bounding box center [997, 213] width 394 height 27
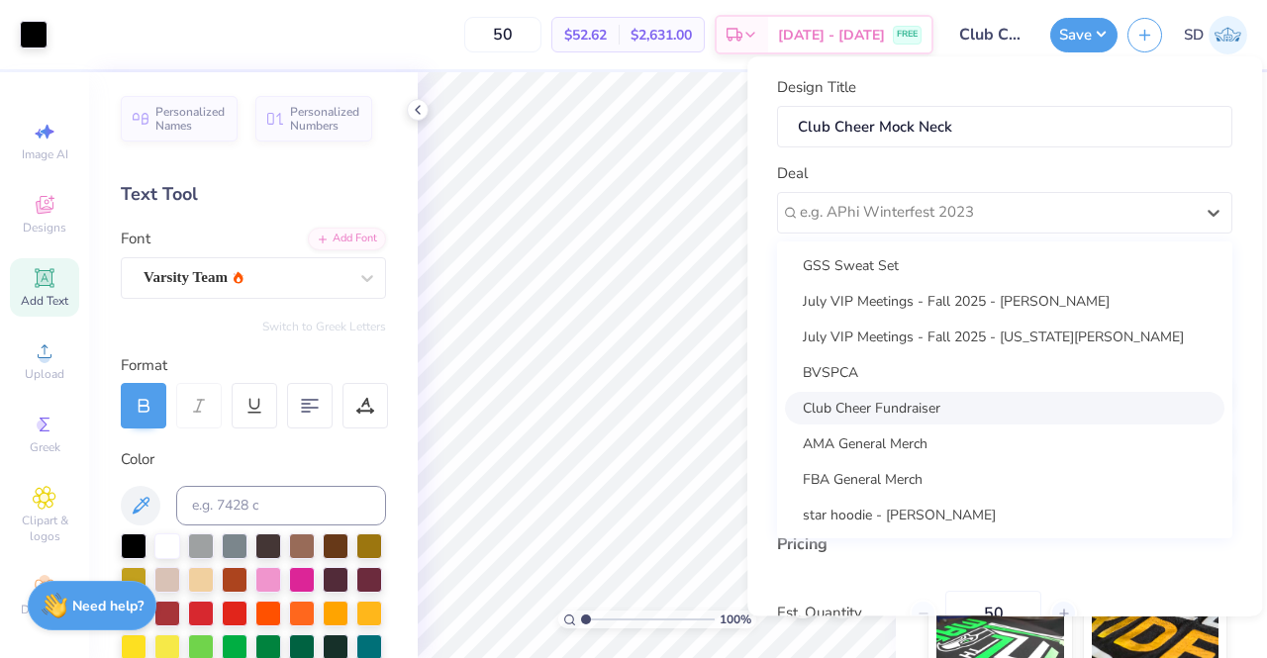
click at [871, 413] on div "Club Cheer Fundraiser" at bounding box center [1004, 408] width 439 height 33
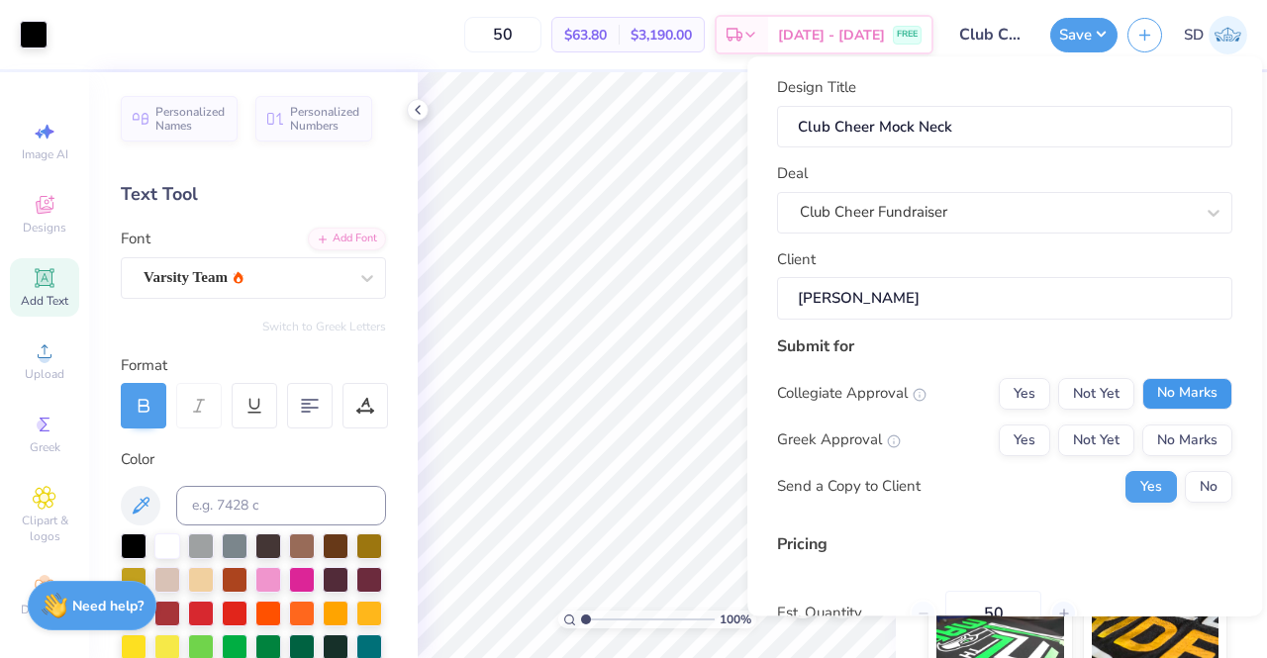
click at [1168, 389] on button "No Marks" at bounding box center [1187, 394] width 90 height 32
click at [1180, 454] on button "No Marks" at bounding box center [1187, 441] width 90 height 32
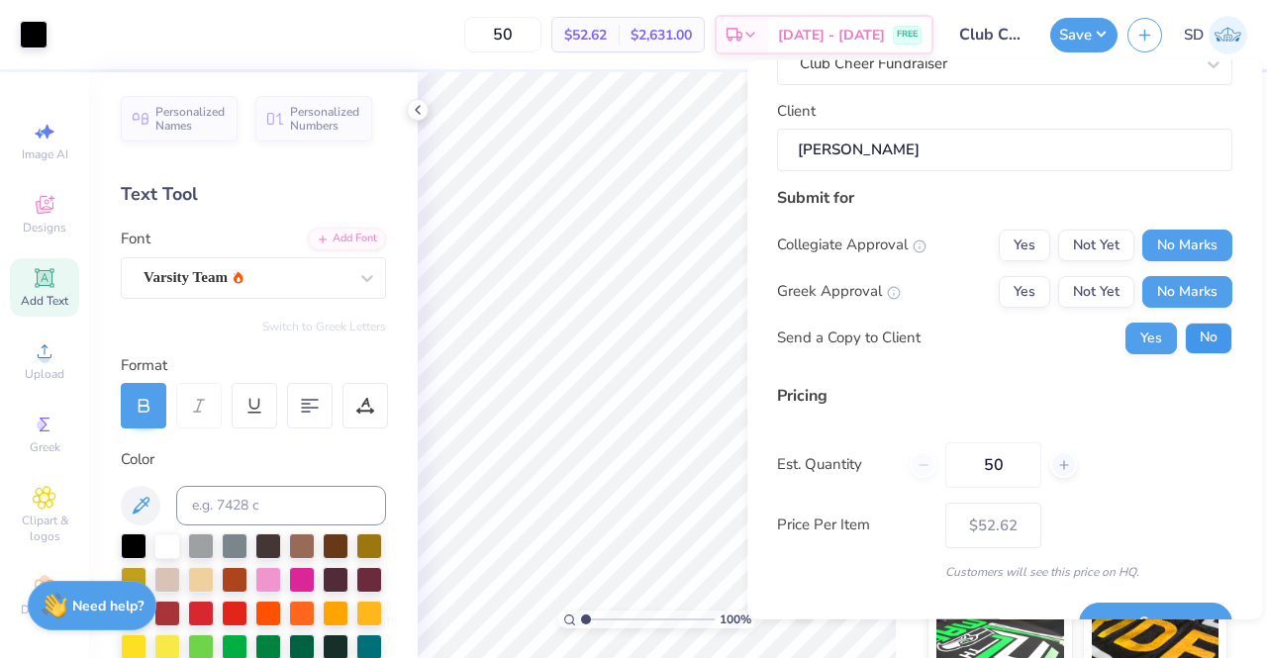
click at [1186, 333] on button "No" at bounding box center [1207, 338] width 47 height 32
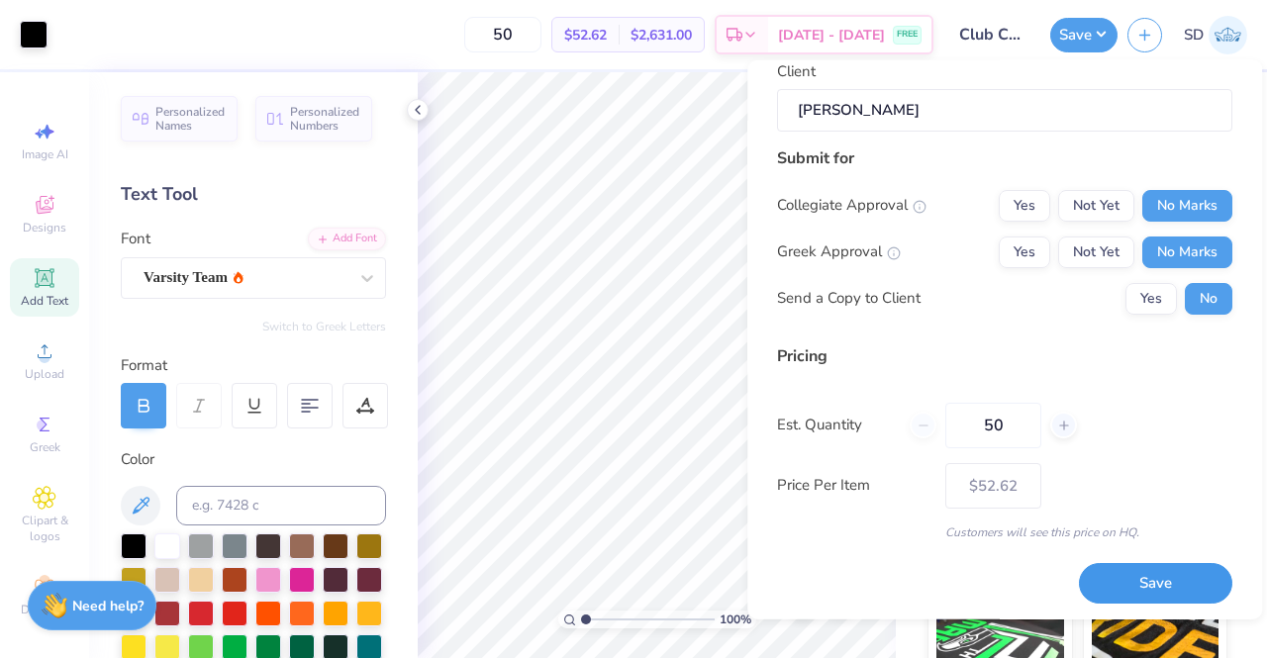
click at [1110, 573] on button "Save" at bounding box center [1155, 583] width 153 height 41
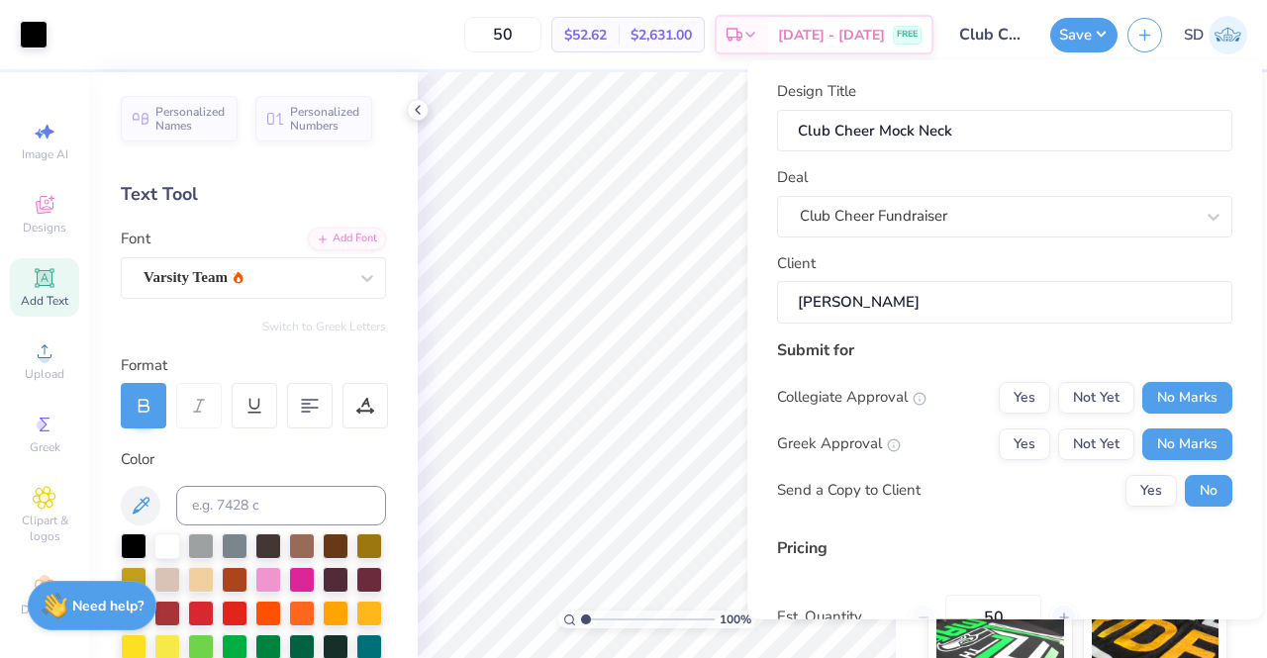
scroll to position [193, 0]
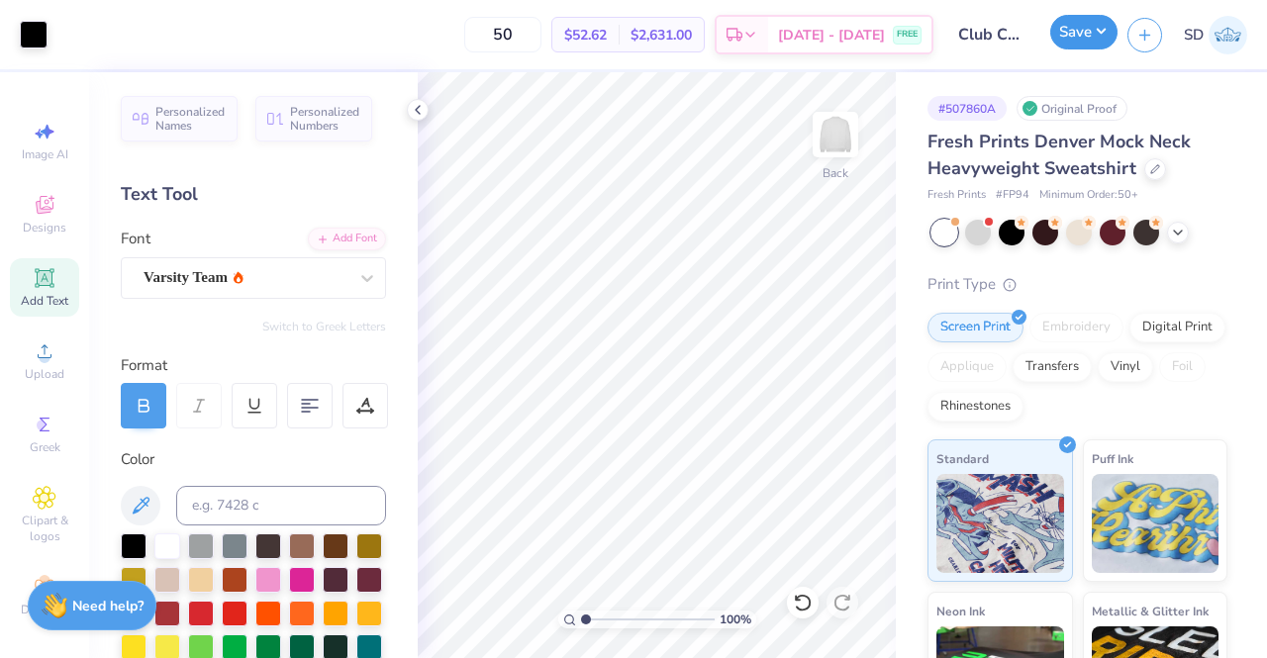
click at [1079, 39] on button "Save" at bounding box center [1083, 32] width 67 height 35
